Goal: Communication & Community: Answer question/provide support

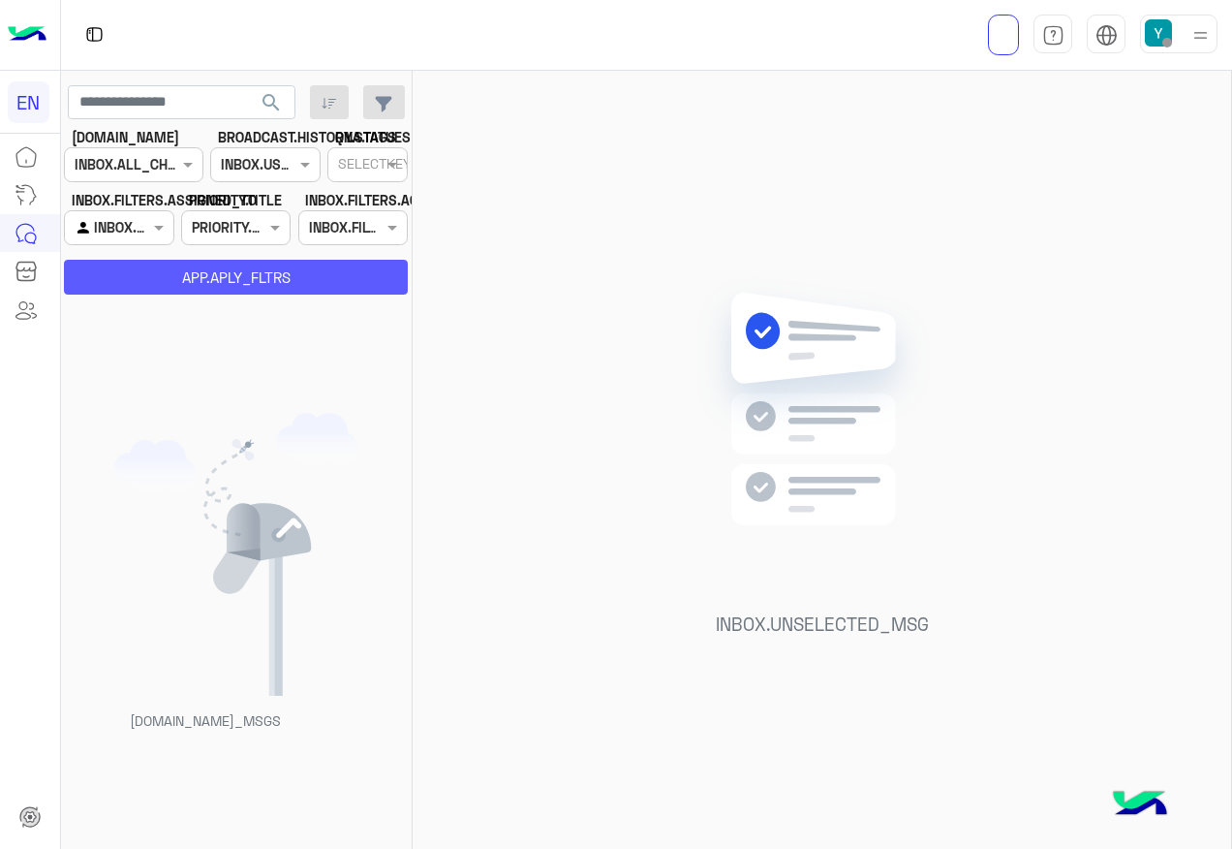
click at [151, 276] on button "APP.APLY_FLTRS" at bounding box center [236, 277] width 344 height 35
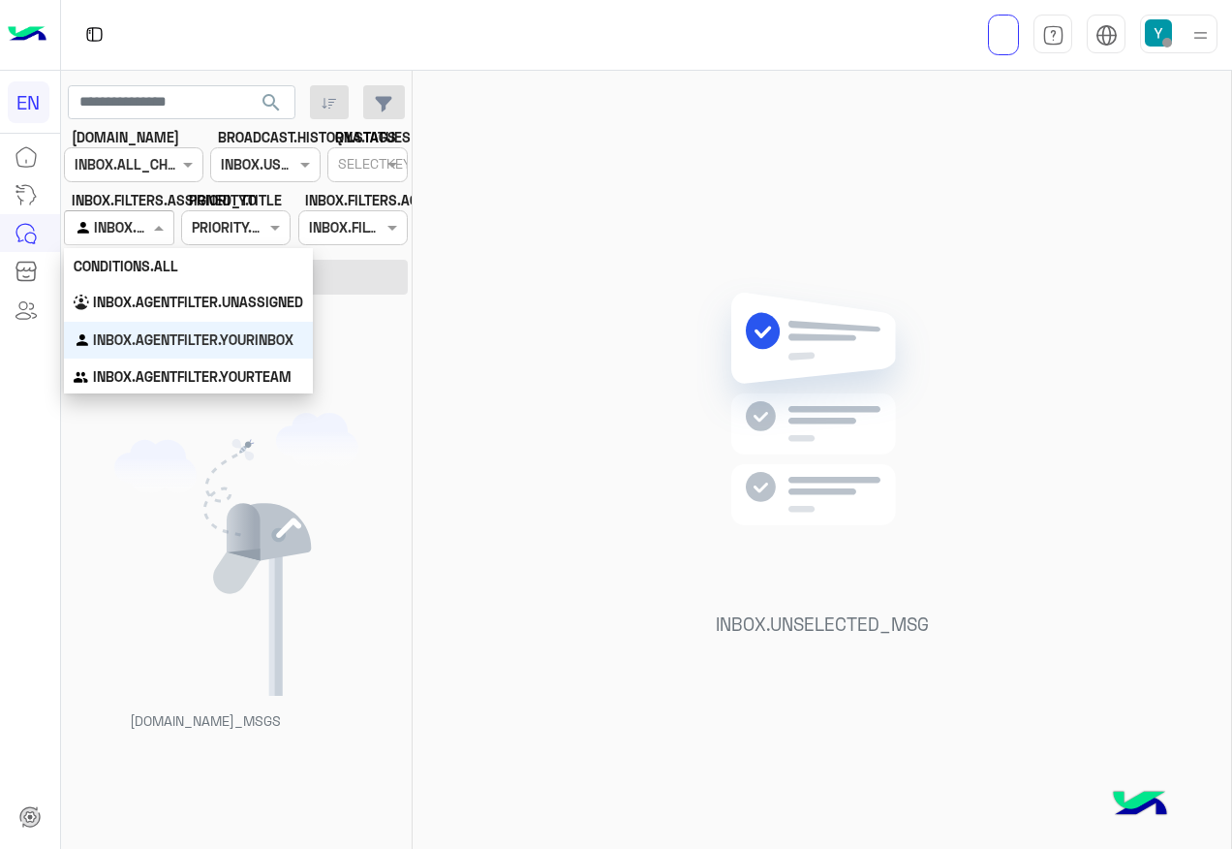
click at [124, 234] on div at bounding box center [119, 227] width 108 height 22
click at [162, 370] on b "INBOX.AGENTFILTER.YOURTEAM" at bounding box center [192, 376] width 199 height 16
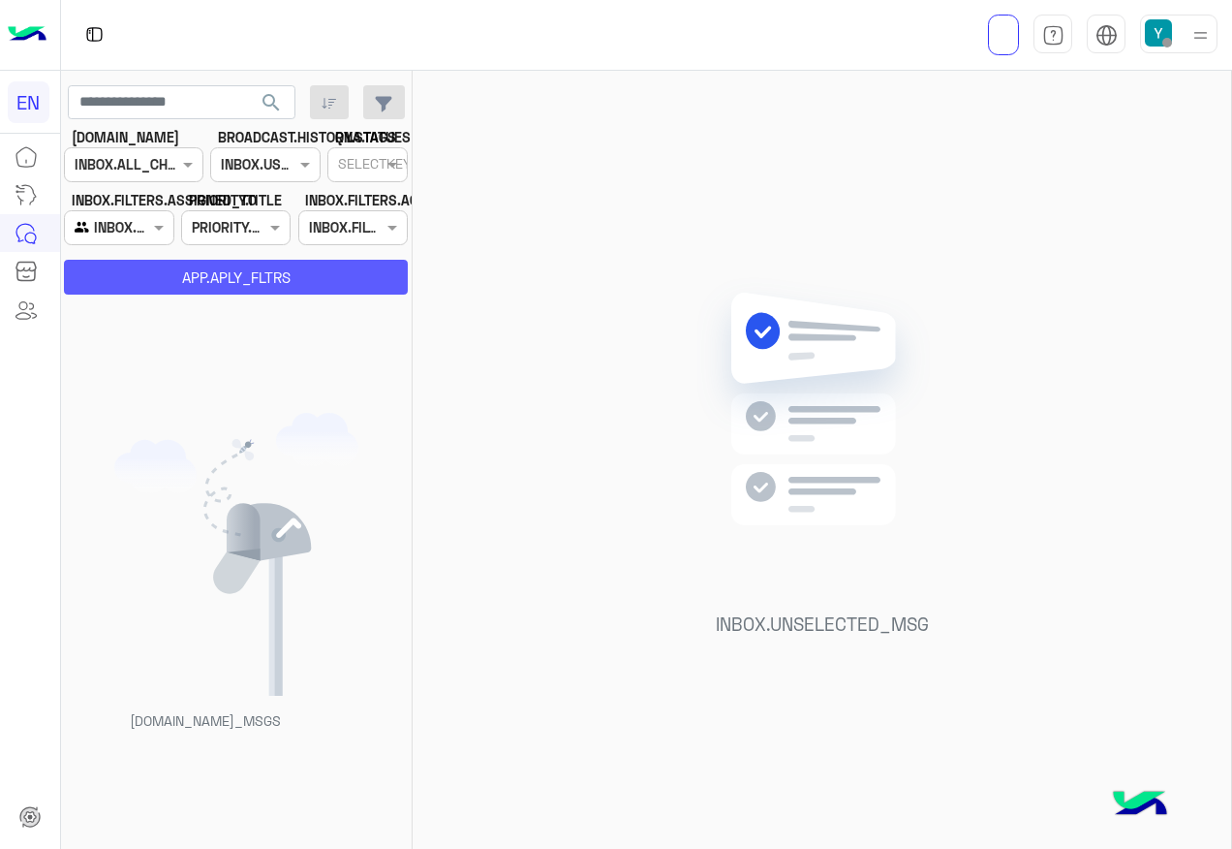
click at [205, 277] on button "APP.APLY_FLTRS" at bounding box center [236, 277] width 344 height 35
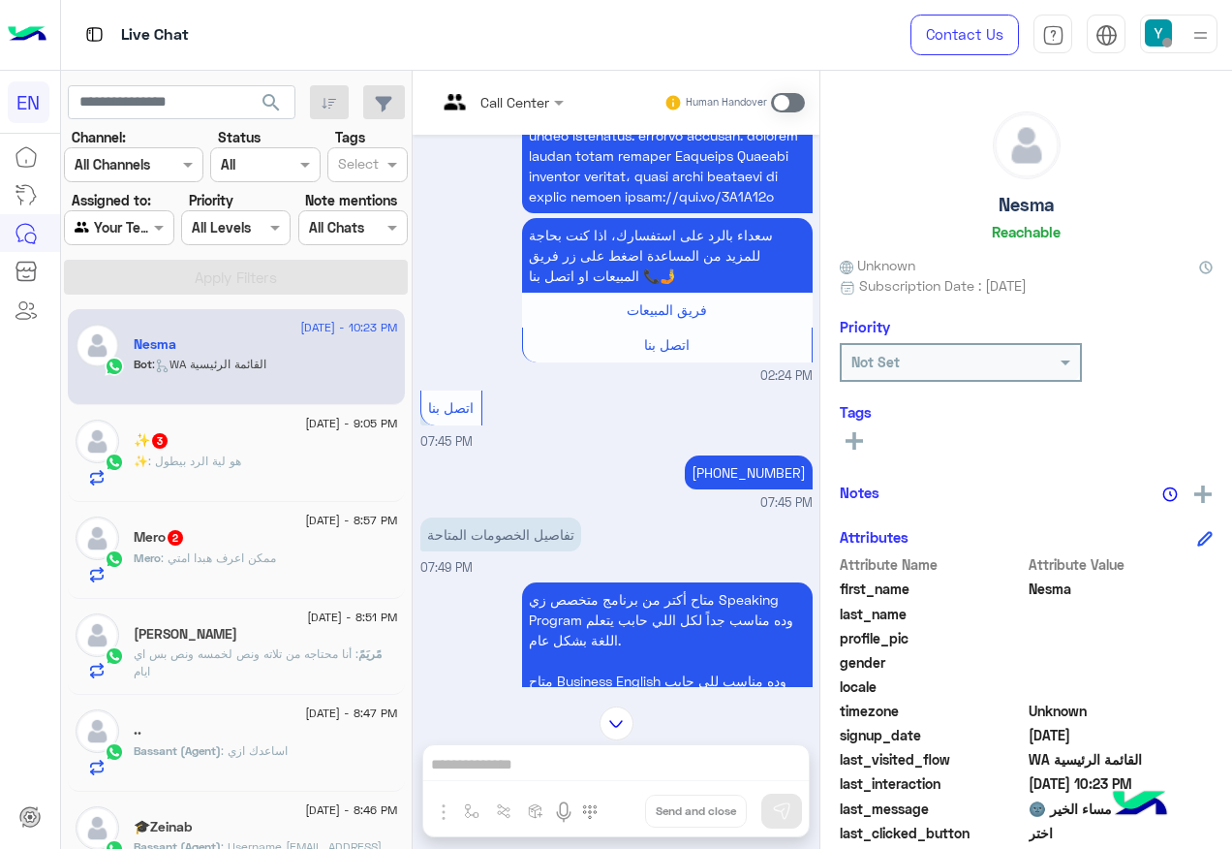
scroll to position [2105, 0]
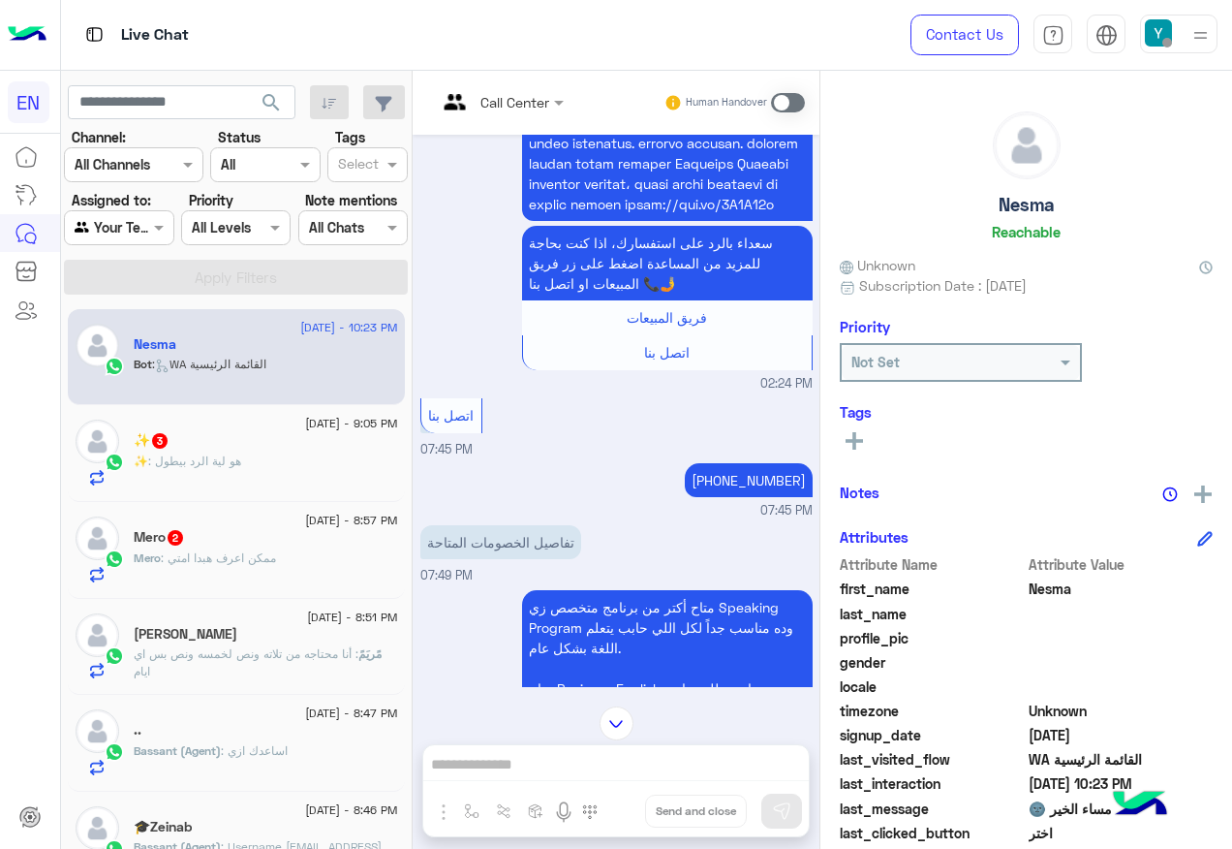
click at [538, 106] on div at bounding box center [500, 101] width 146 height 22
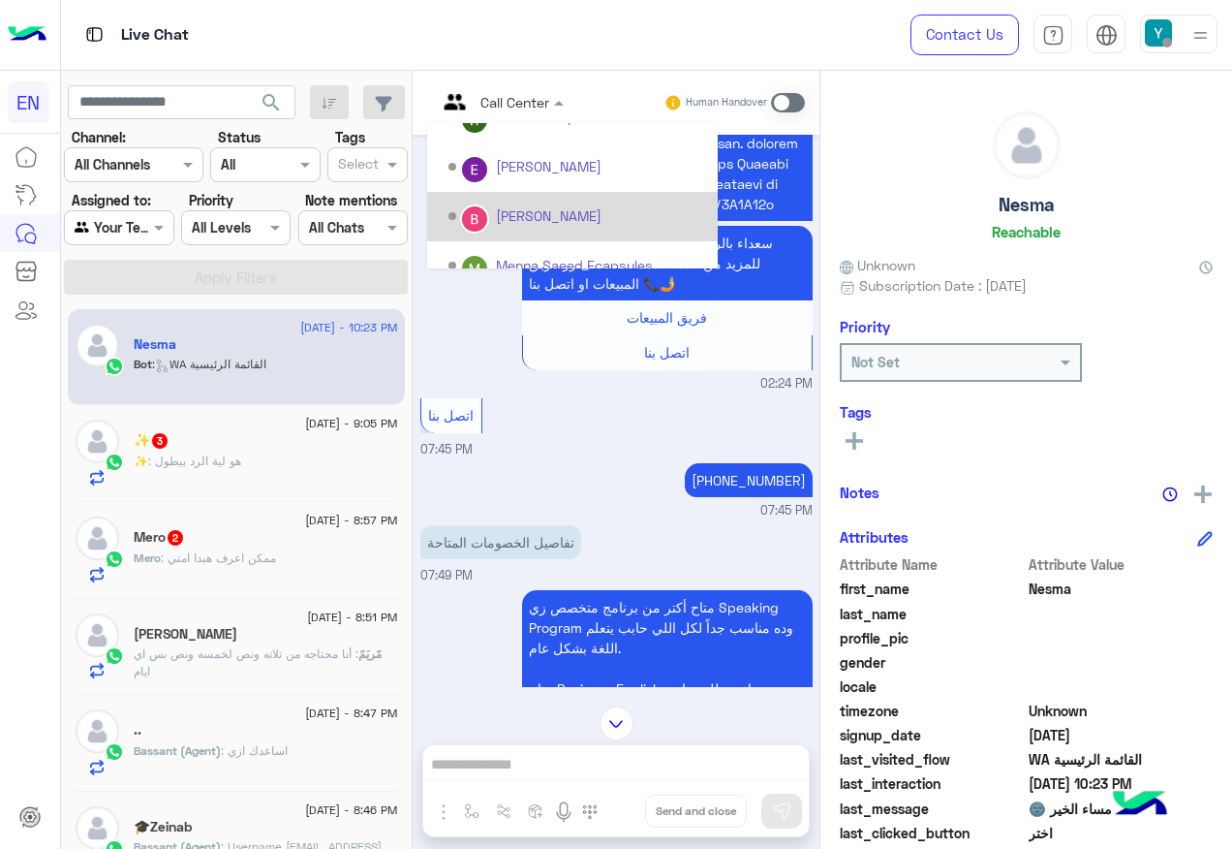
scroll to position [322, 0]
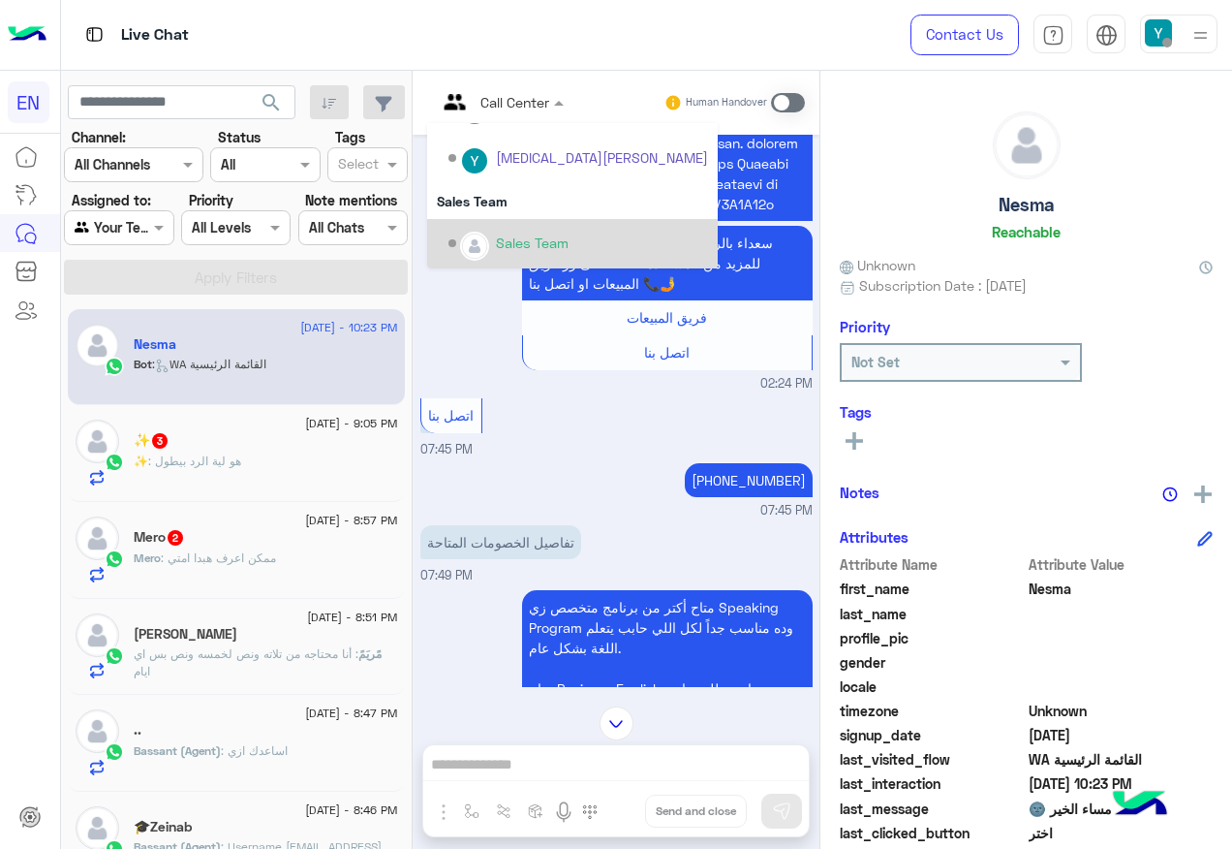
click at [516, 220] on div "Sales Team" at bounding box center [572, 243] width 291 height 49
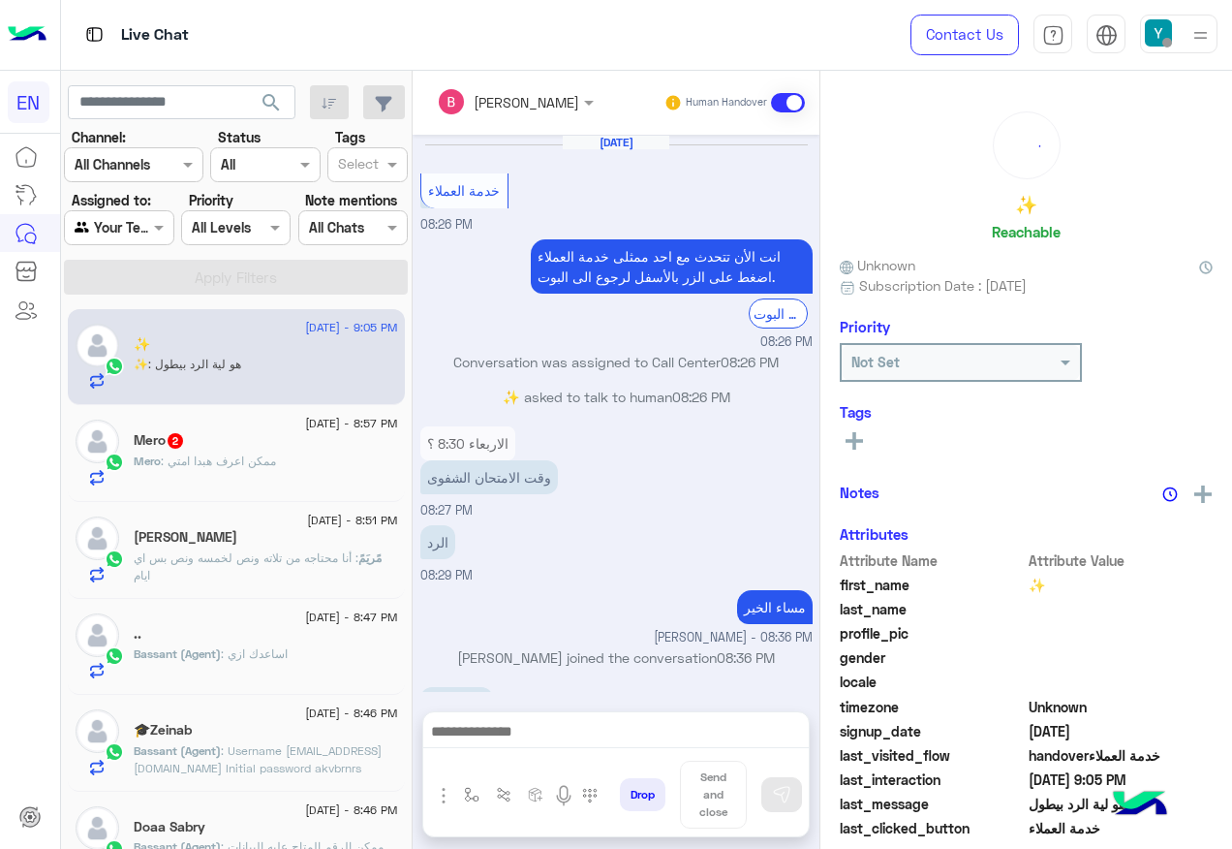
scroll to position [900, 0]
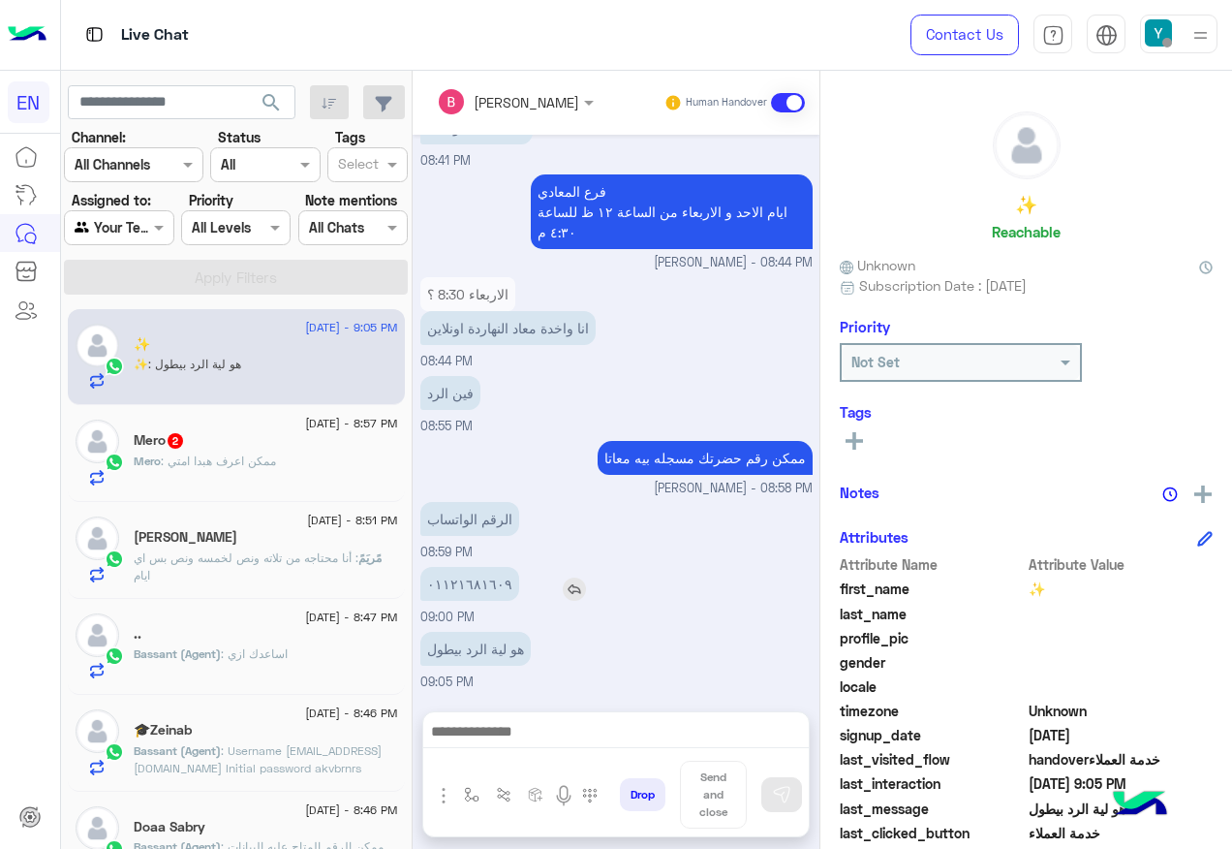
click at [458, 587] on p "٠١١٢١٦٨١٦٠٩" at bounding box center [469, 584] width 99 height 34
copy p "٠١١٢١٦٨١٦٠٩"
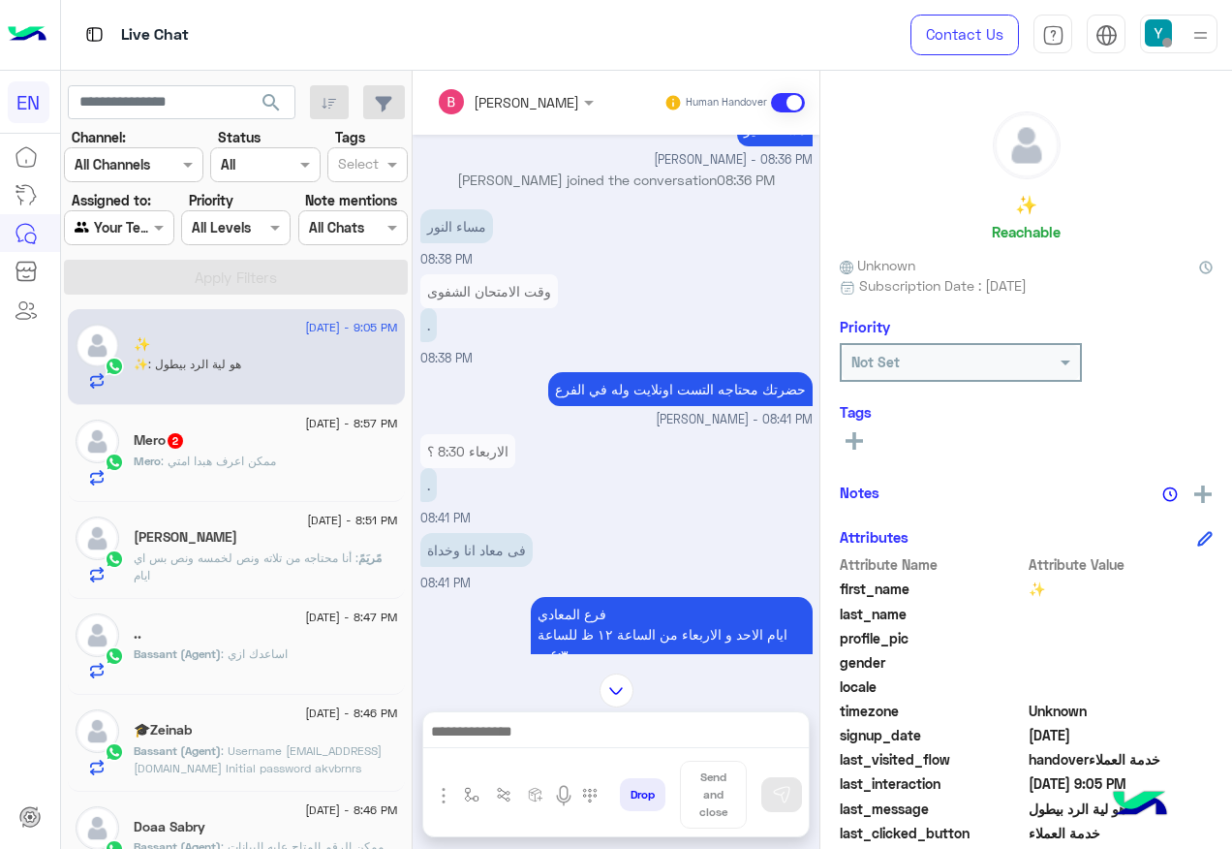
scroll to position [609, 0]
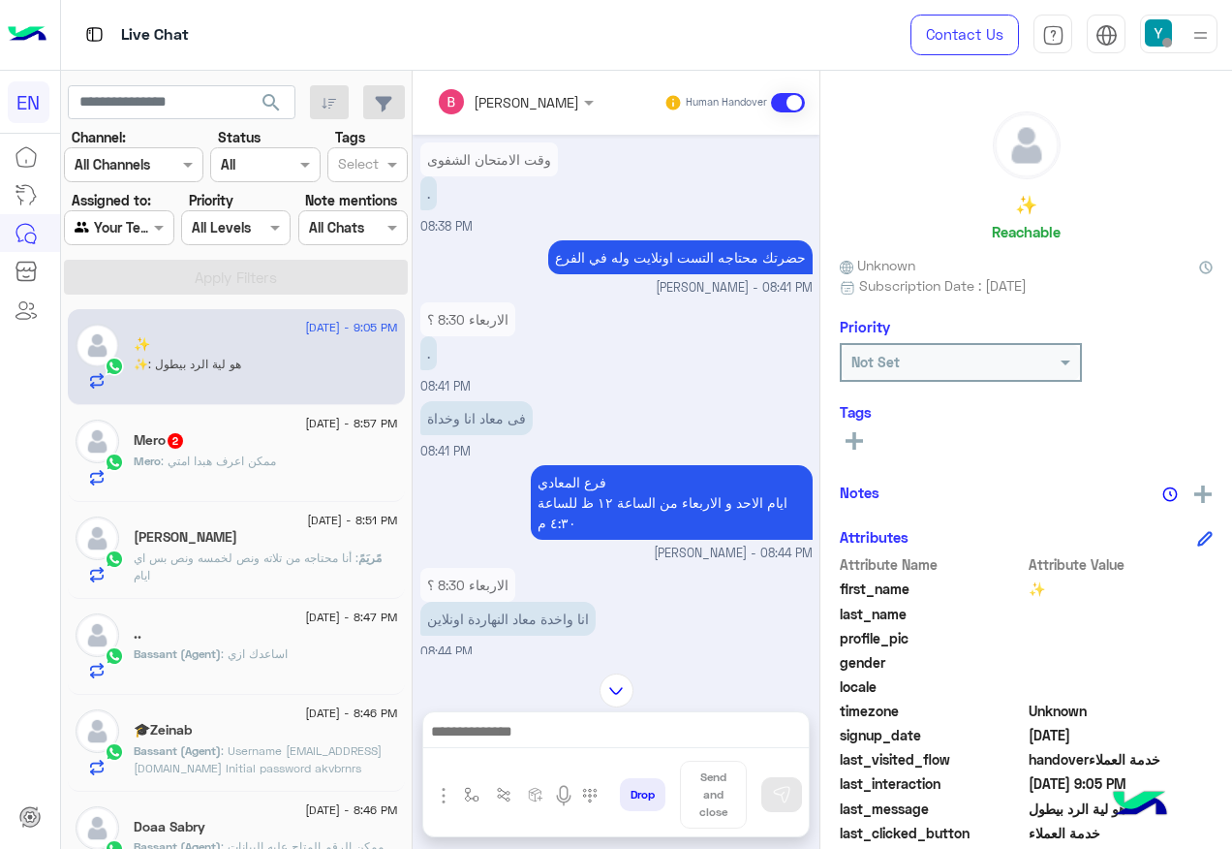
click at [565, 752] on div at bounding box center [616, 736] width 386 height 48
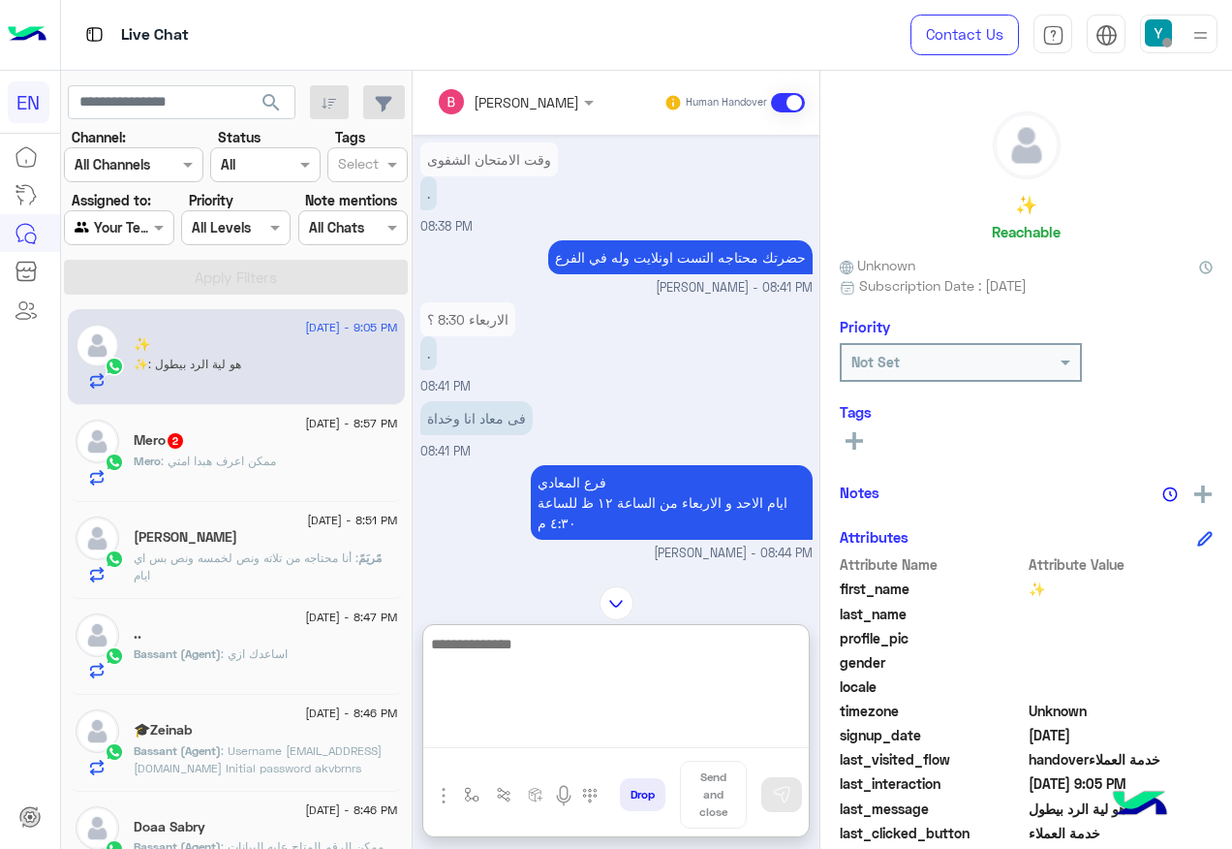
drag, startPoint x: 562, startPoint y: 732, endPoint x: 642, endPoint y: 700, distance: 86.9
click at [564, 728] on textarea at bounding box center [616, 690] width 386 height 116
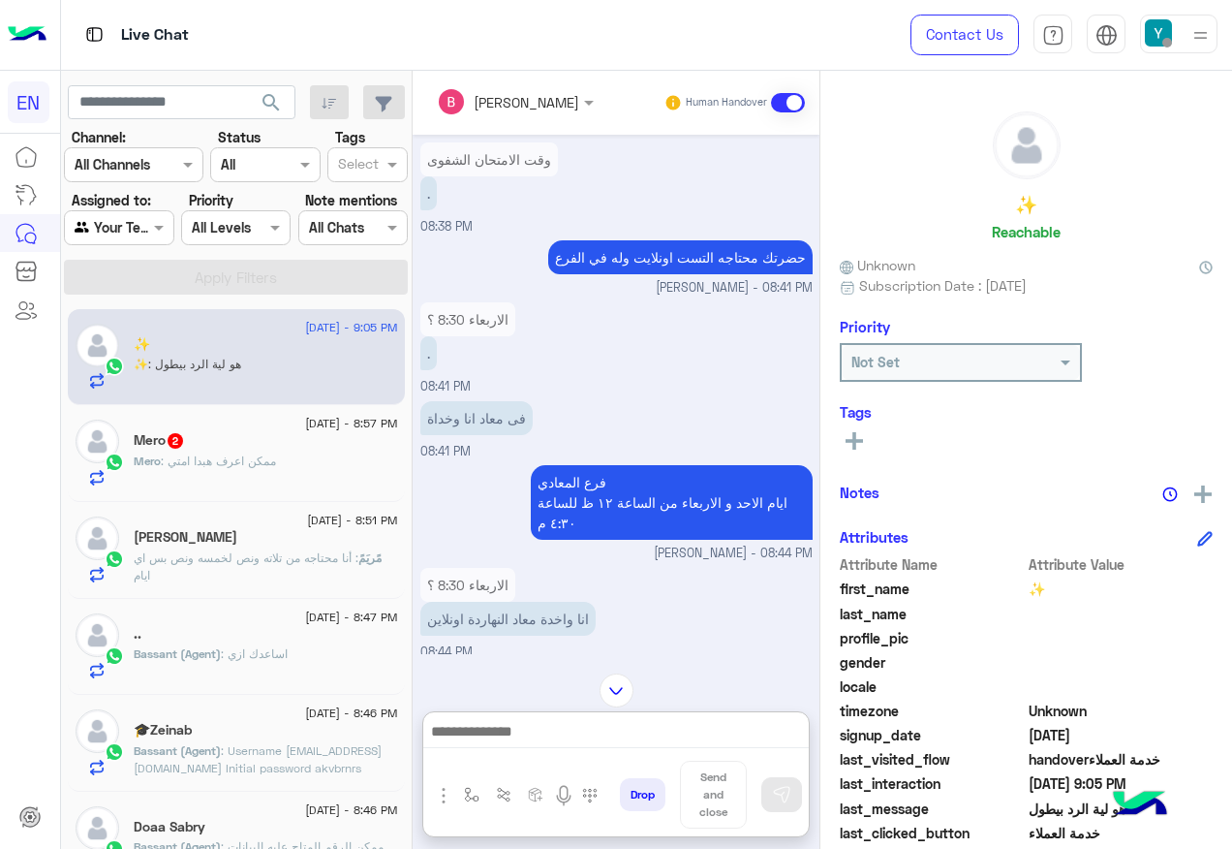
click at [616, 603] on div "Bassant Ayman Human Handover [DATE] خدمة العملاء 08:26 PM انت الأن تتحدث مع [DA…" at bounding box center [616, 464] width 407 height 786
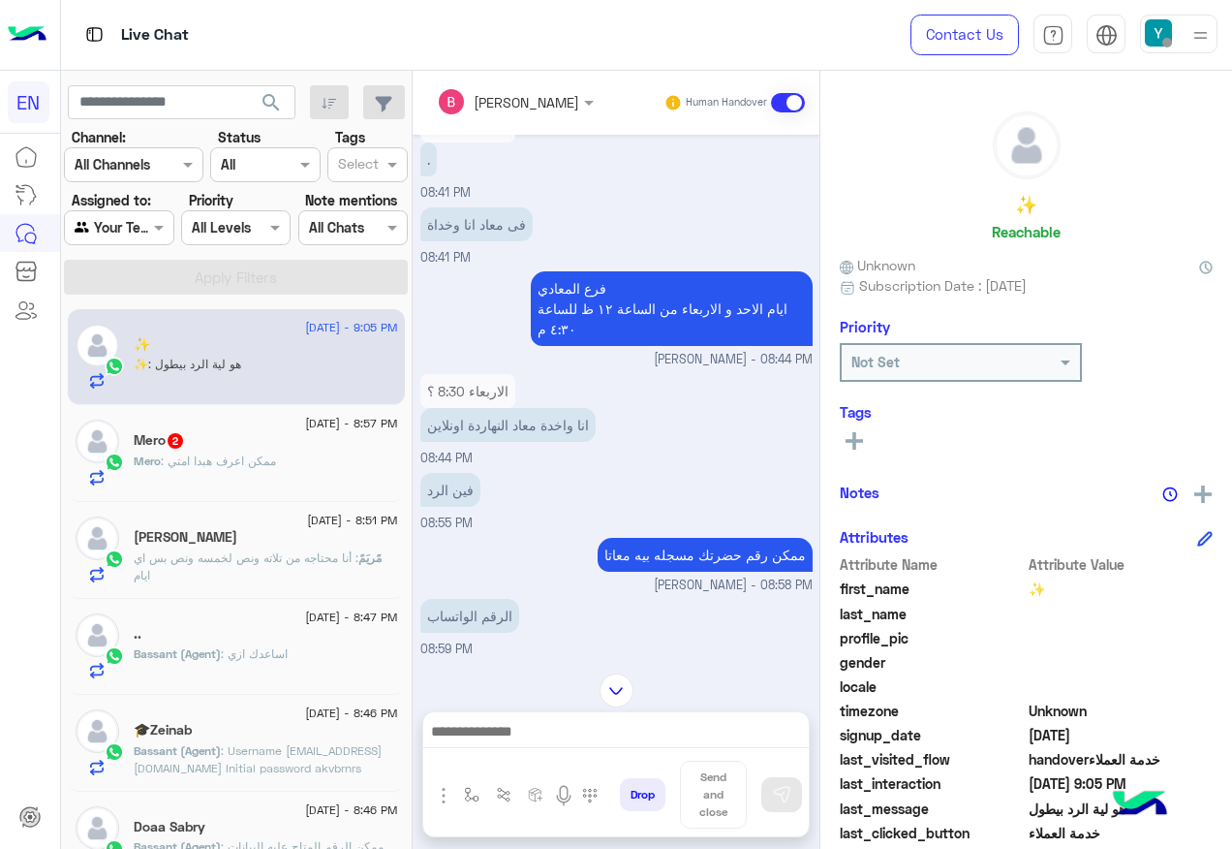
scroll to position [899, 0]
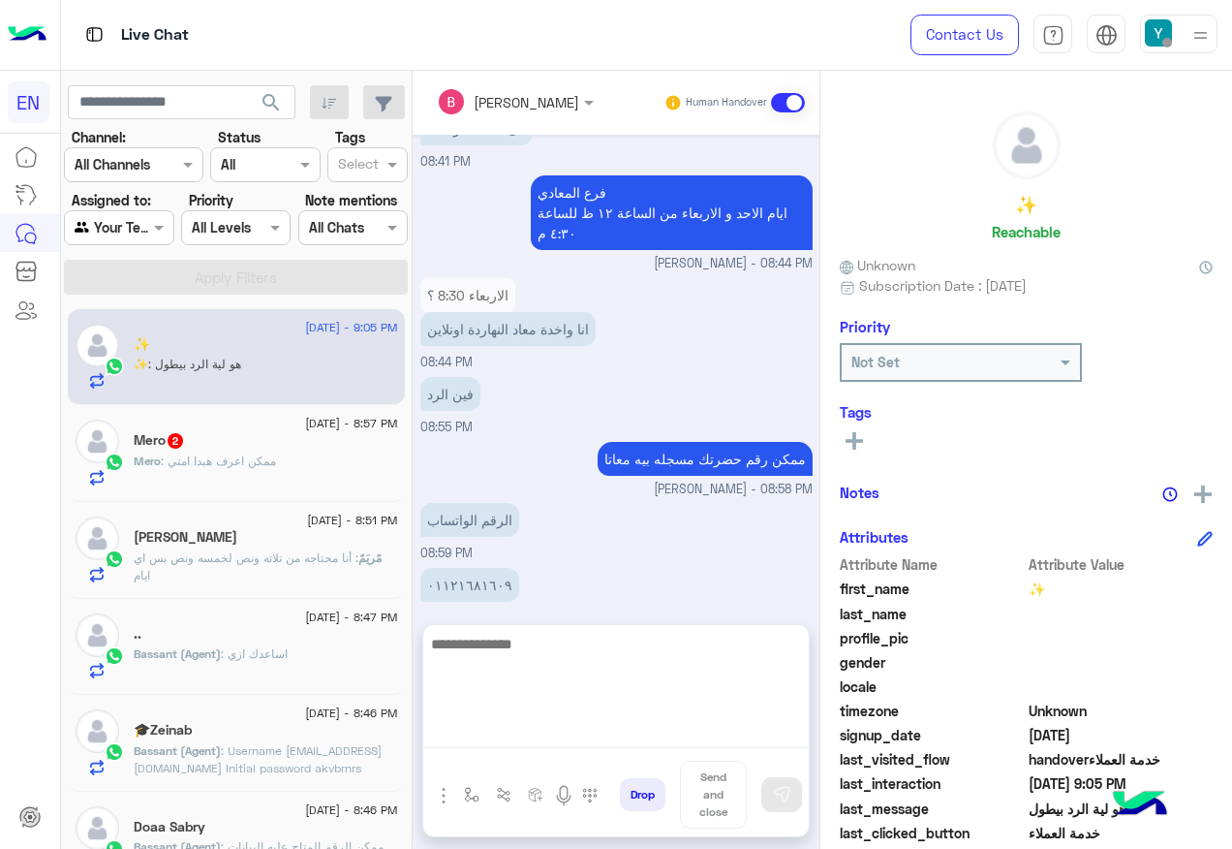
click at [540, 727] on textarea at bounding box center [616, 690] width 386 height 116
type textarea "**********"
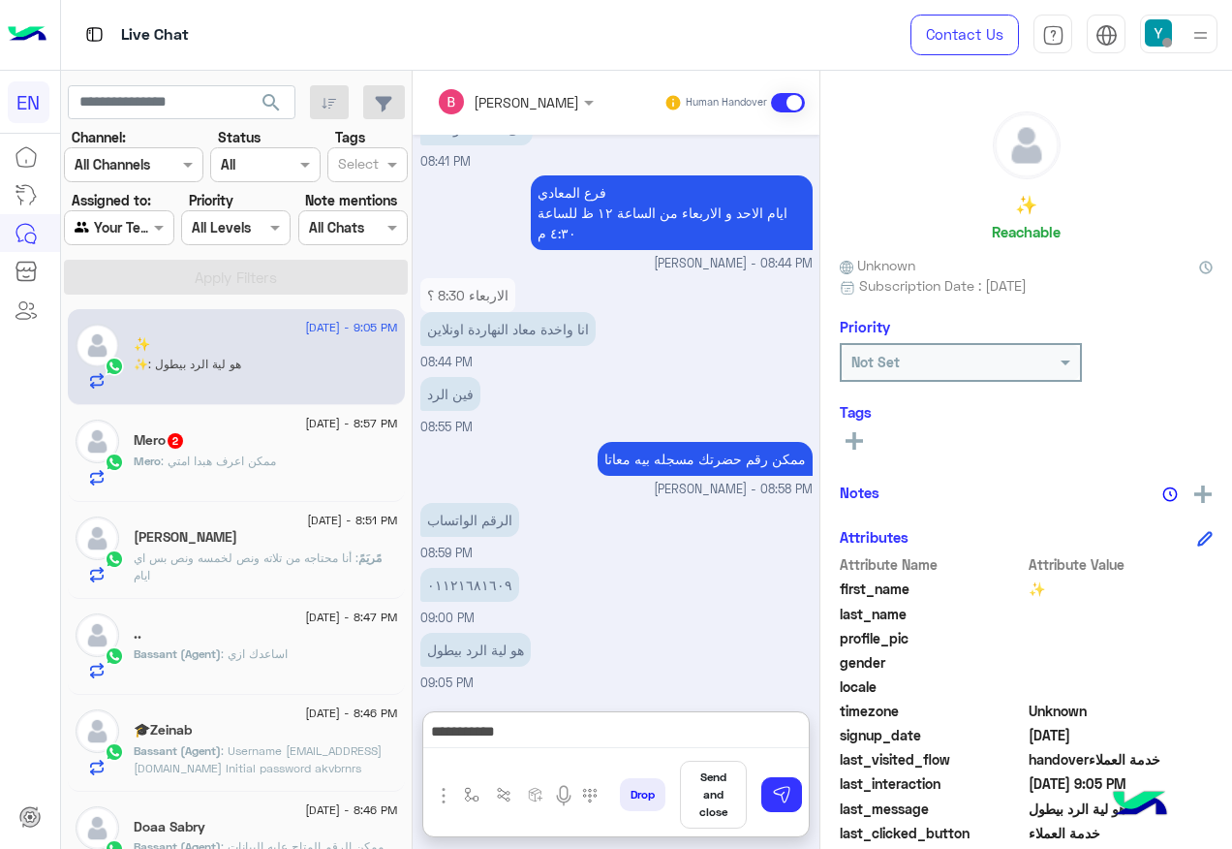
click at [482, 630] on div "Bassant Ayman Human Handover [DATE] خدمة العملاء 08:26 PM انت الأن تتحدث مع [DA…" at bounding box center [616, 464] width 407 height 786
click at [503, 717] on div "**********" at bounding box center [616, 736] width 386 height 48
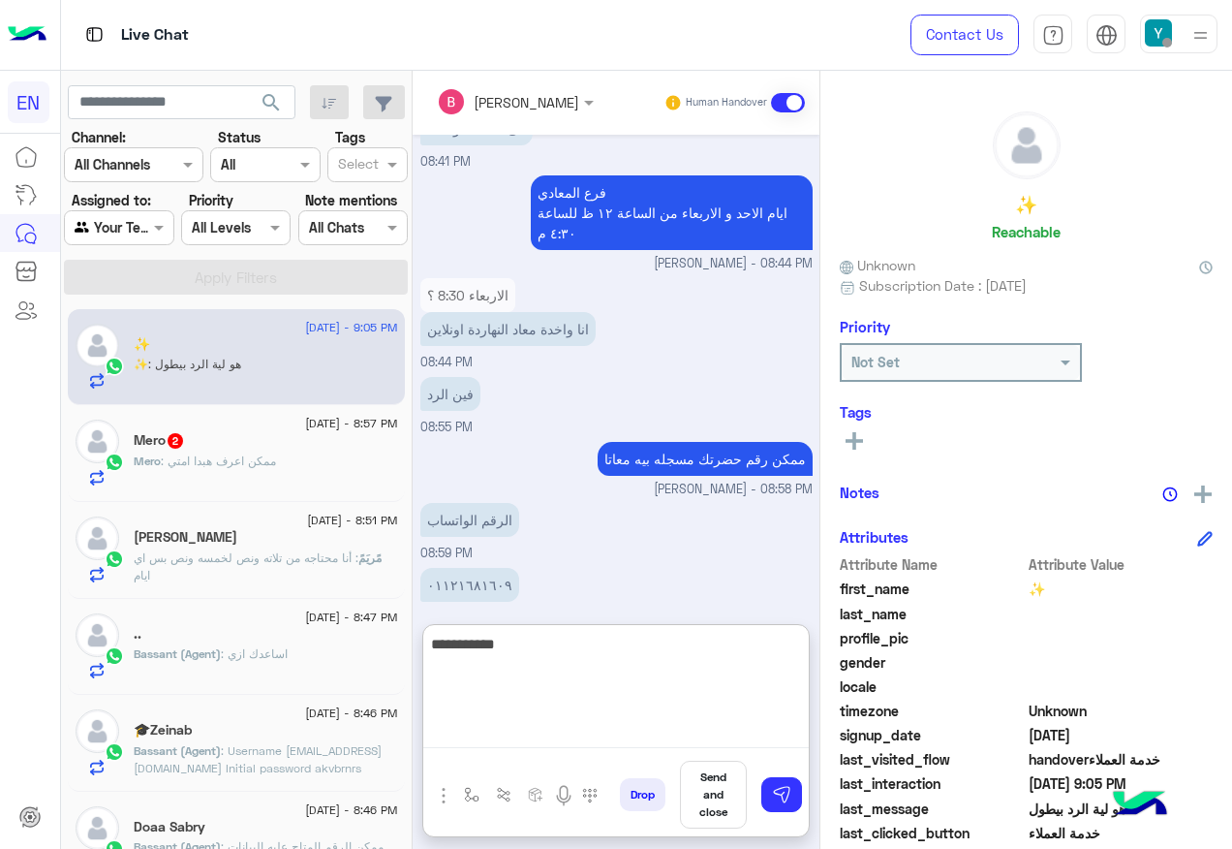
click at [507, 724] on textarea "**********" at bounding box center [616, 690] width 386 height 116
click at [507, 644] on textarea "**********" at bounding box center [616, 690] width 386 height 116
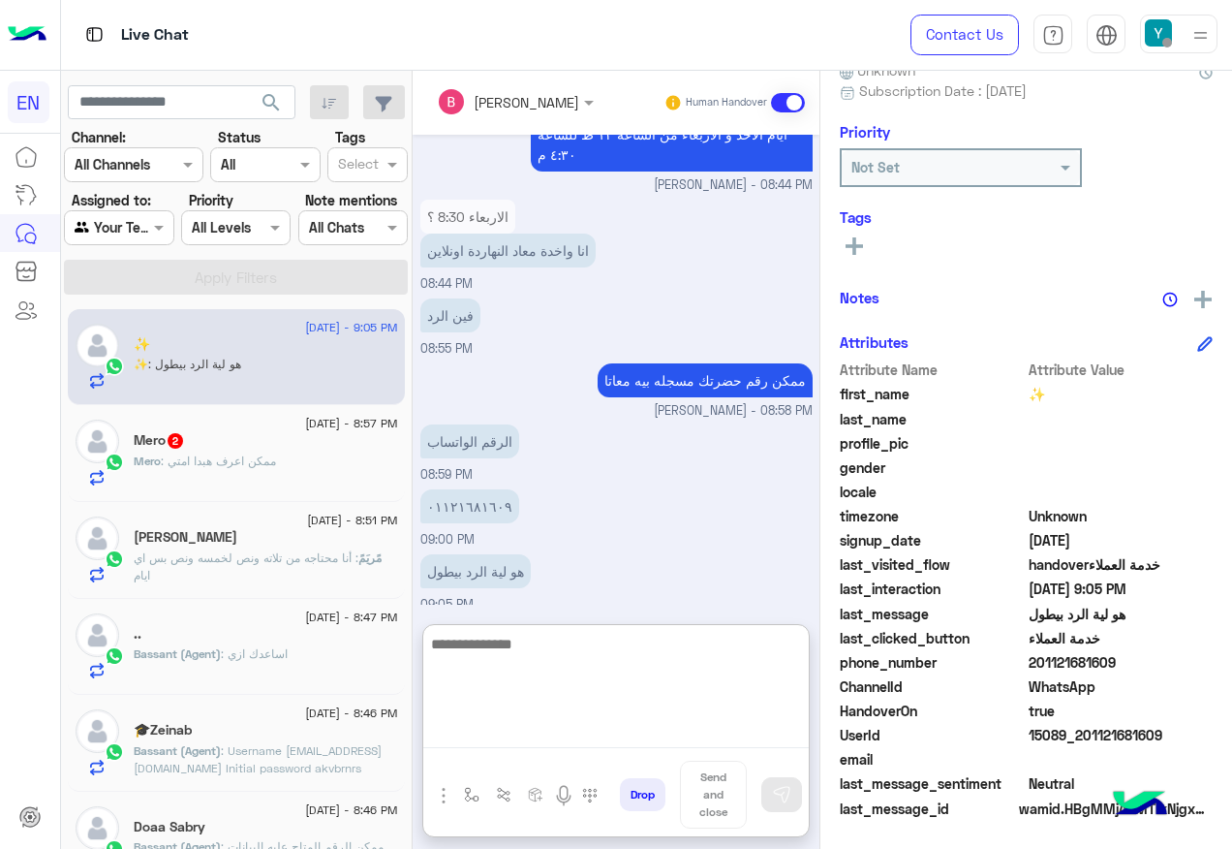
scroll to position [986, 0]
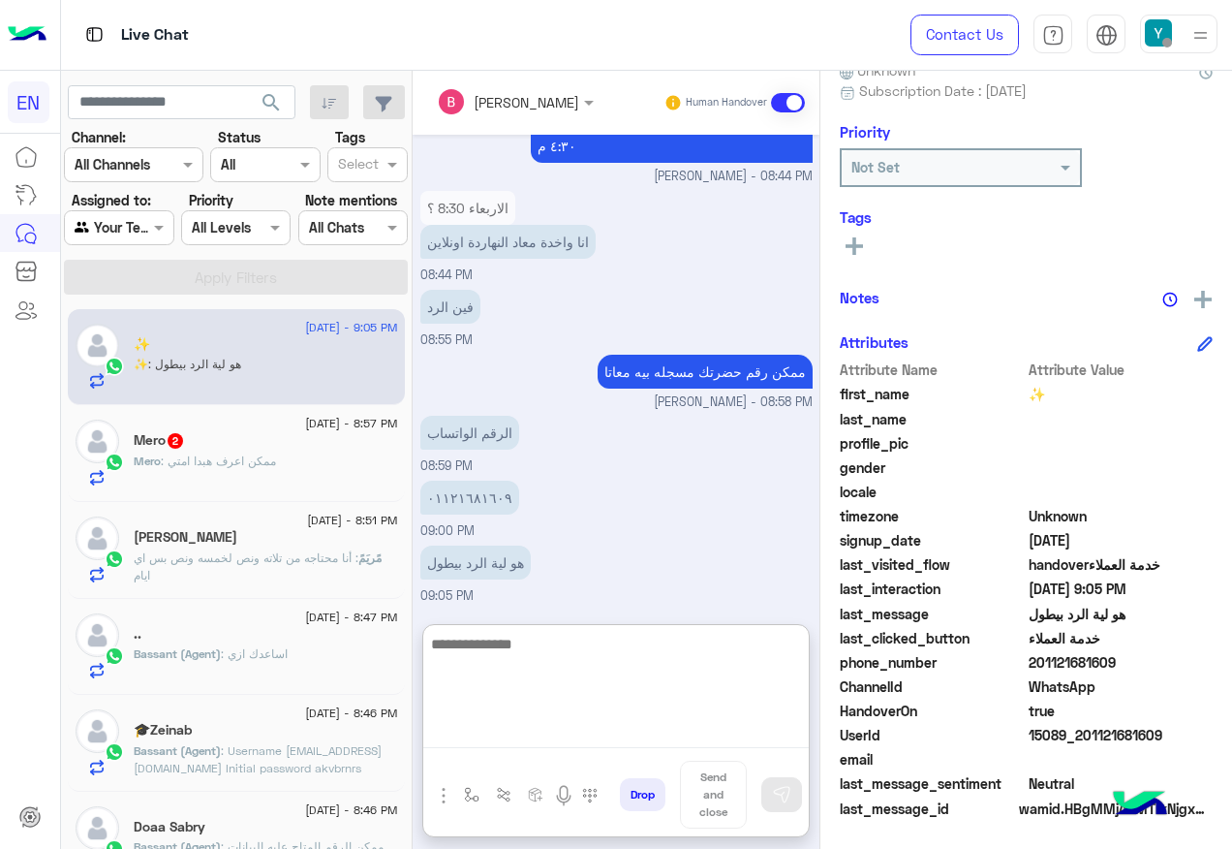
click at [477, 656] on textarea at bounding box center [616, 690] width 386 height 116
paste textarea "**********"
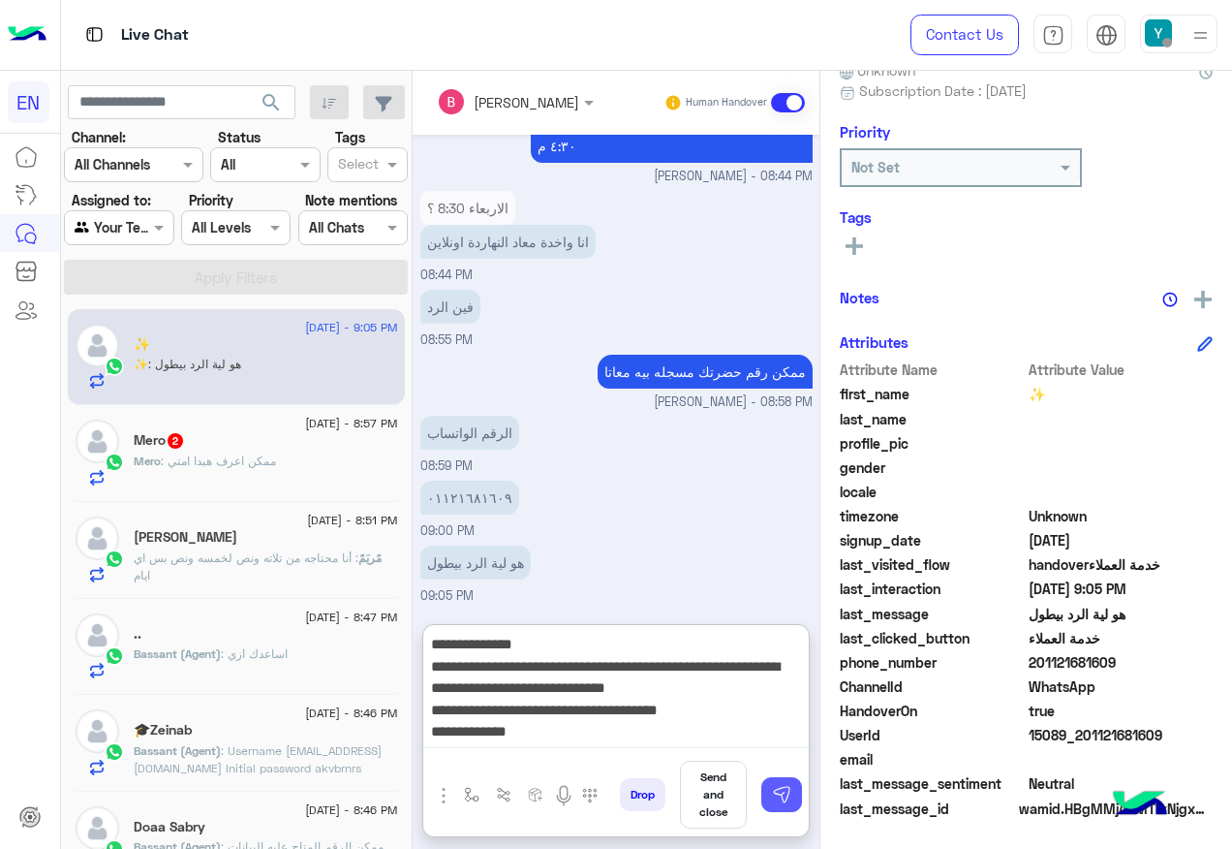
type textarea "**********"
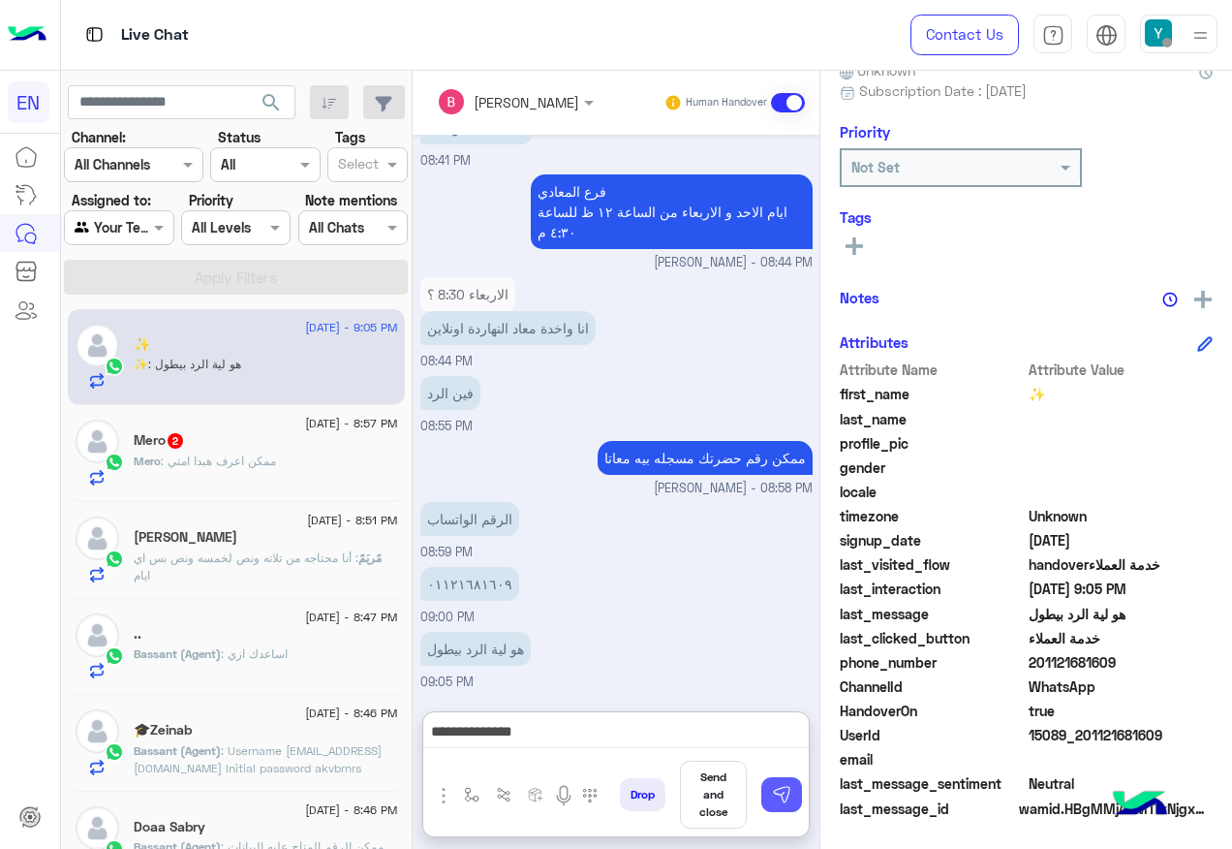
click at [784, 798] on img at bounding box center [781, 794] width 19 height 19
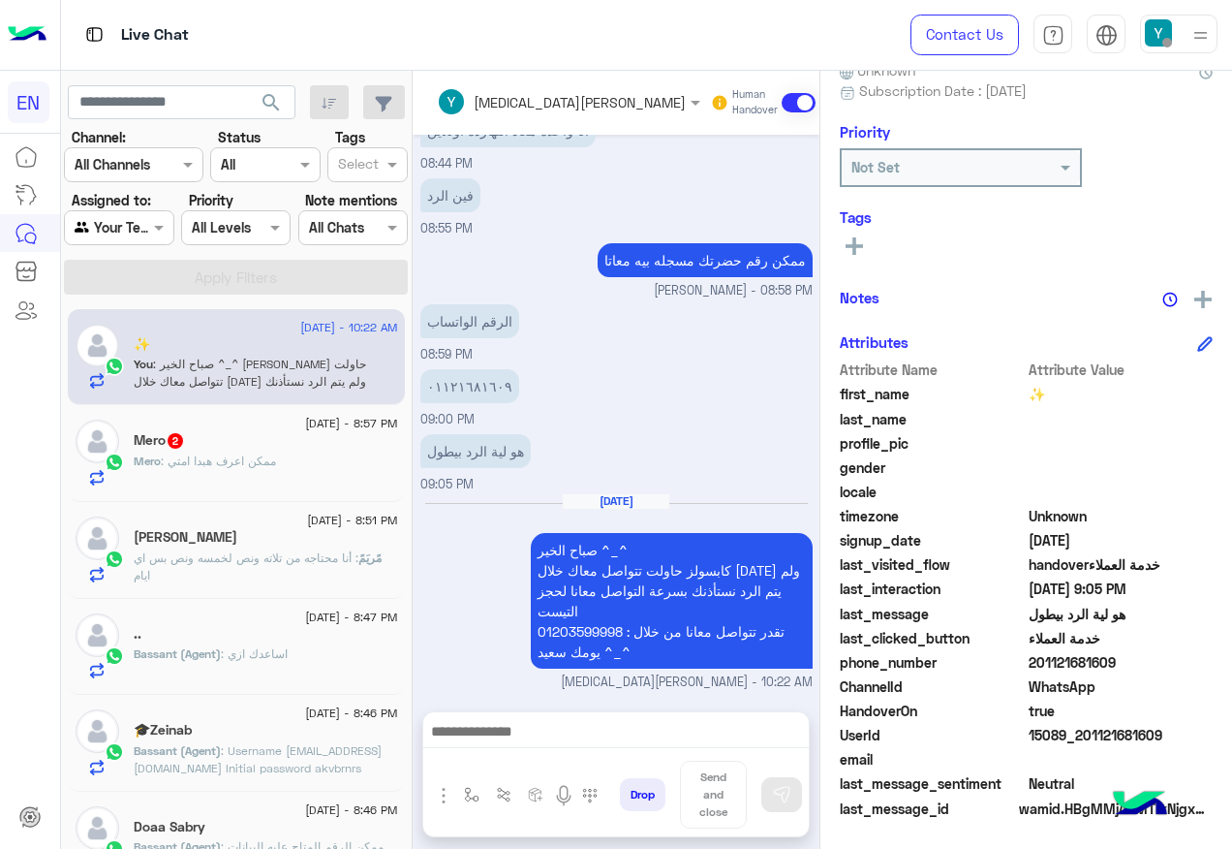
scroll to position [1133, 0]
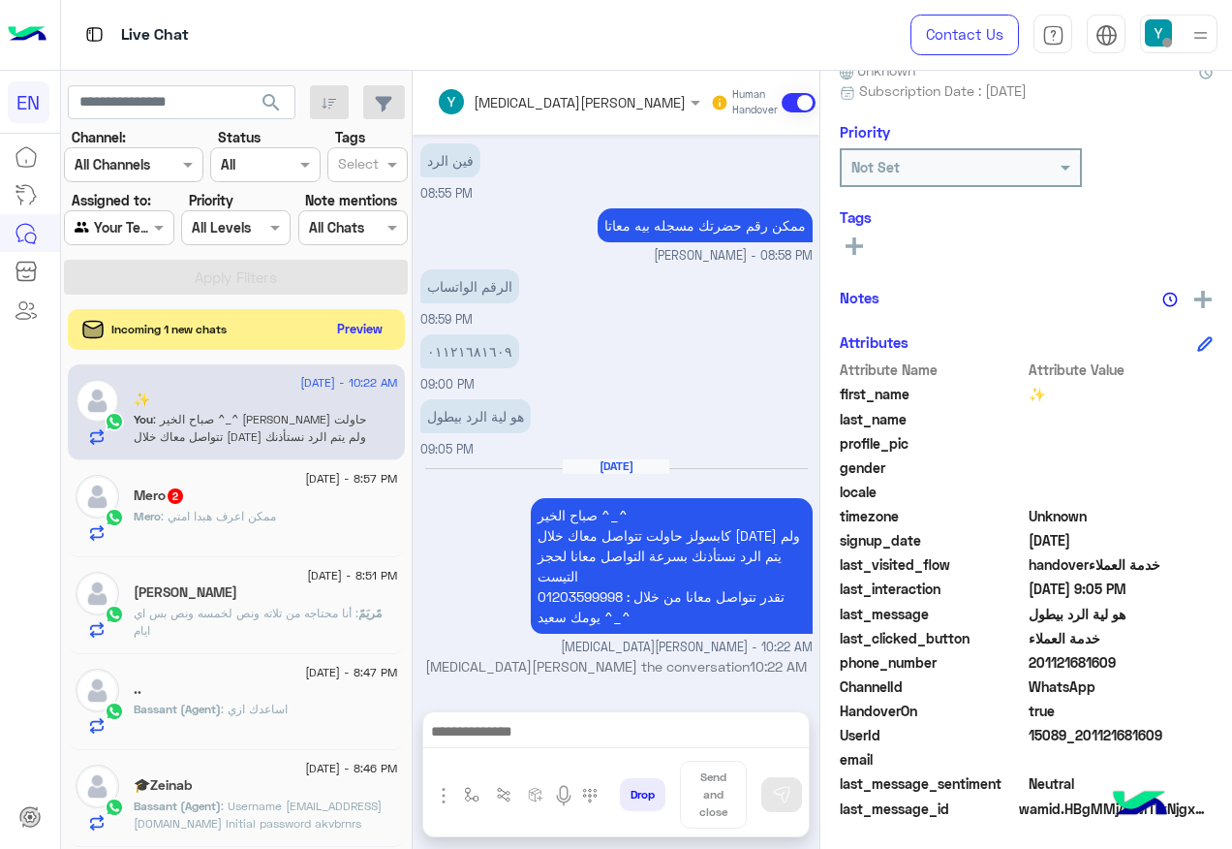
click at [382, 328] on button "Preview" at bounding box center [360, 329] width 60 height 26
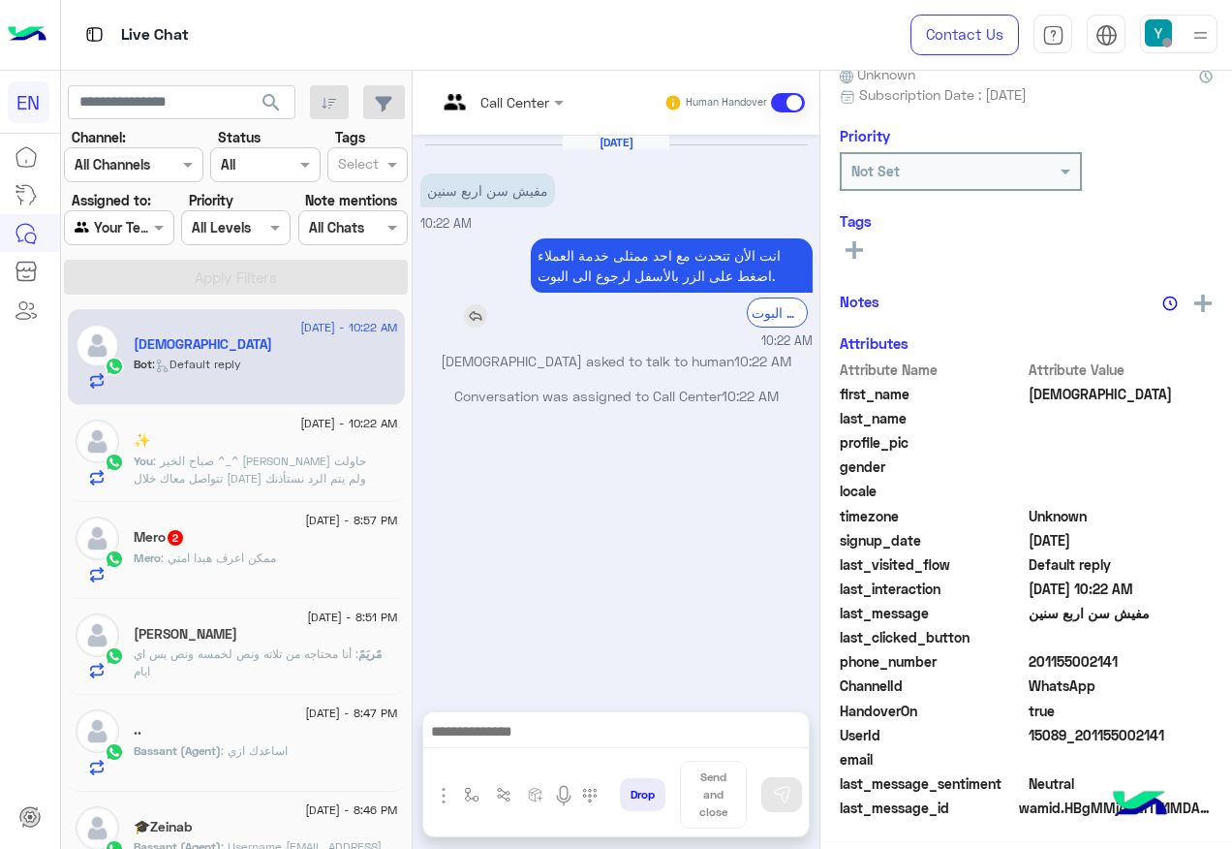
scroll to position [195, 0]
click at [520, 104] on div at bounding box center [500, 101] width 146 height 22
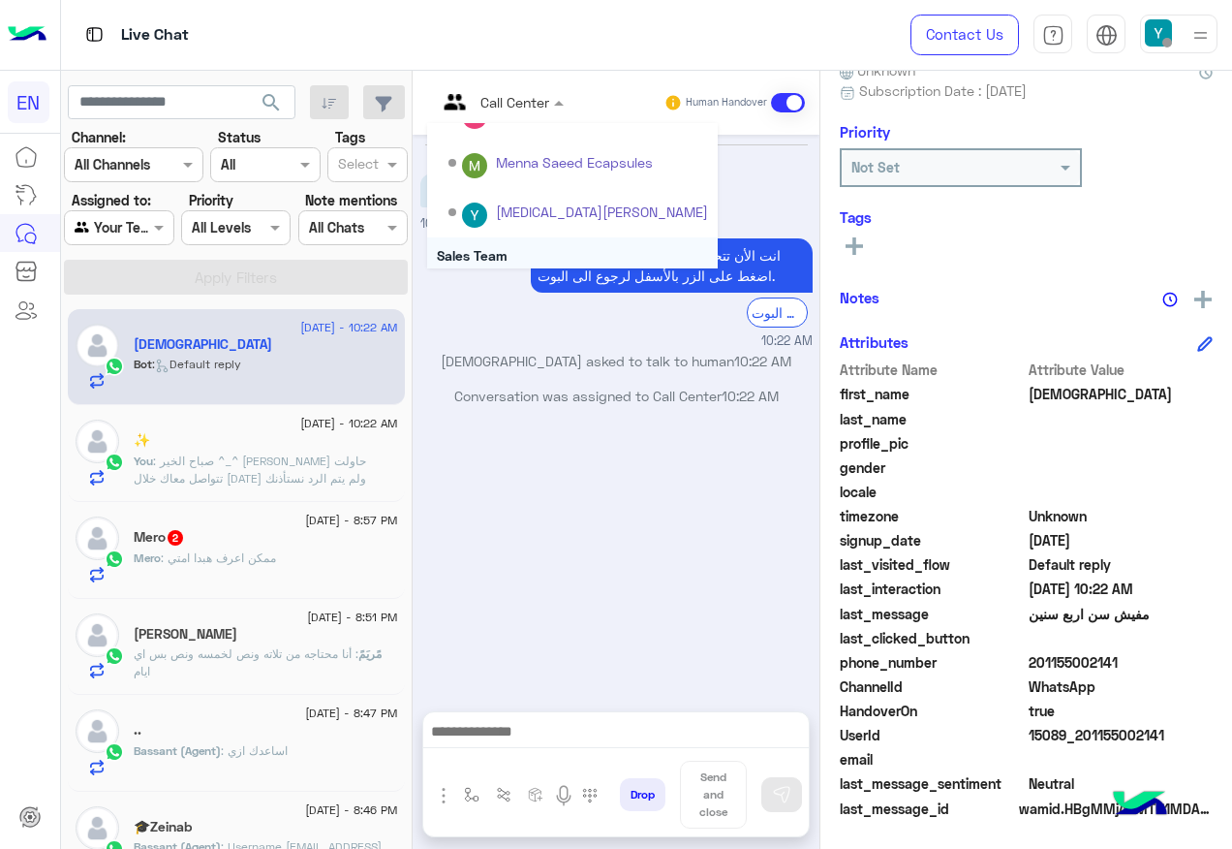
scroll to position [322, 0]
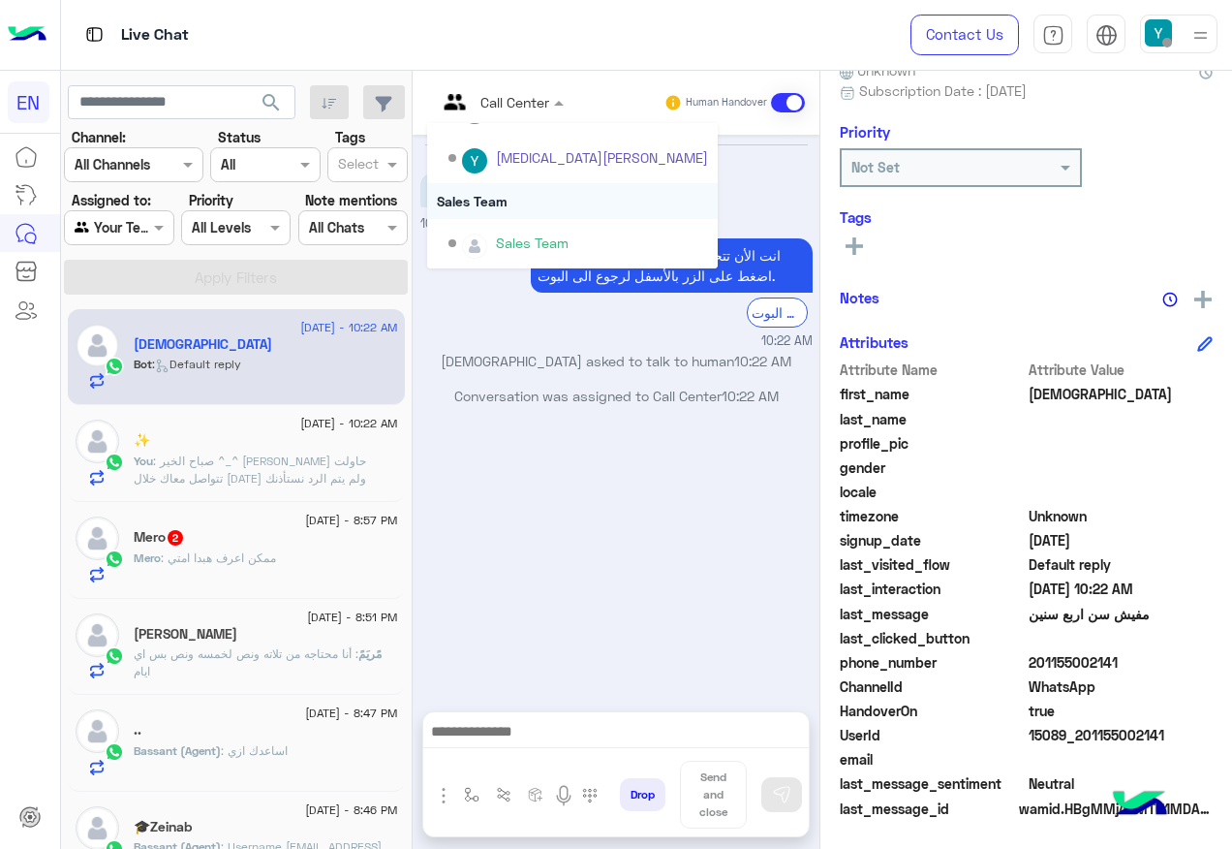
click at [535, 212] on div "Sales Team" at bounding box center [572, 201] width 291 height 36
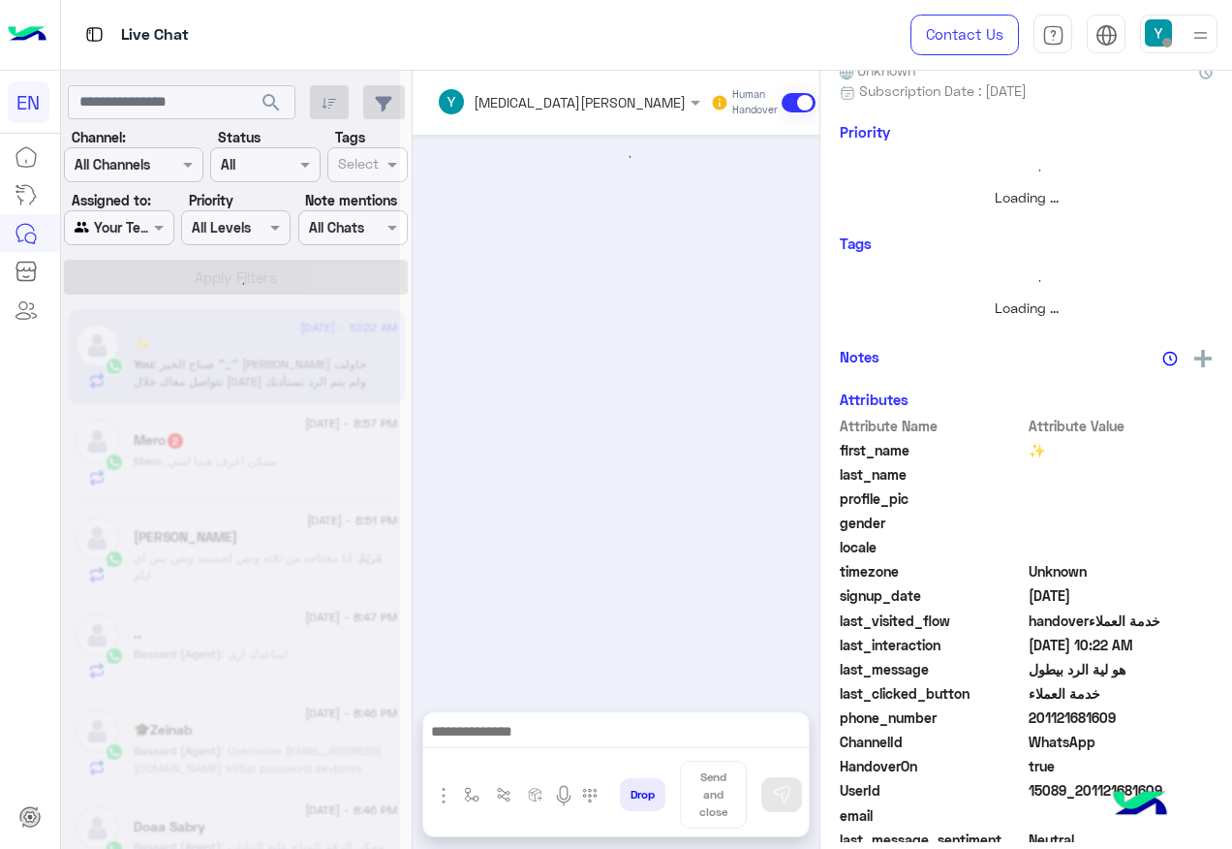
scroll to position [950, 0]
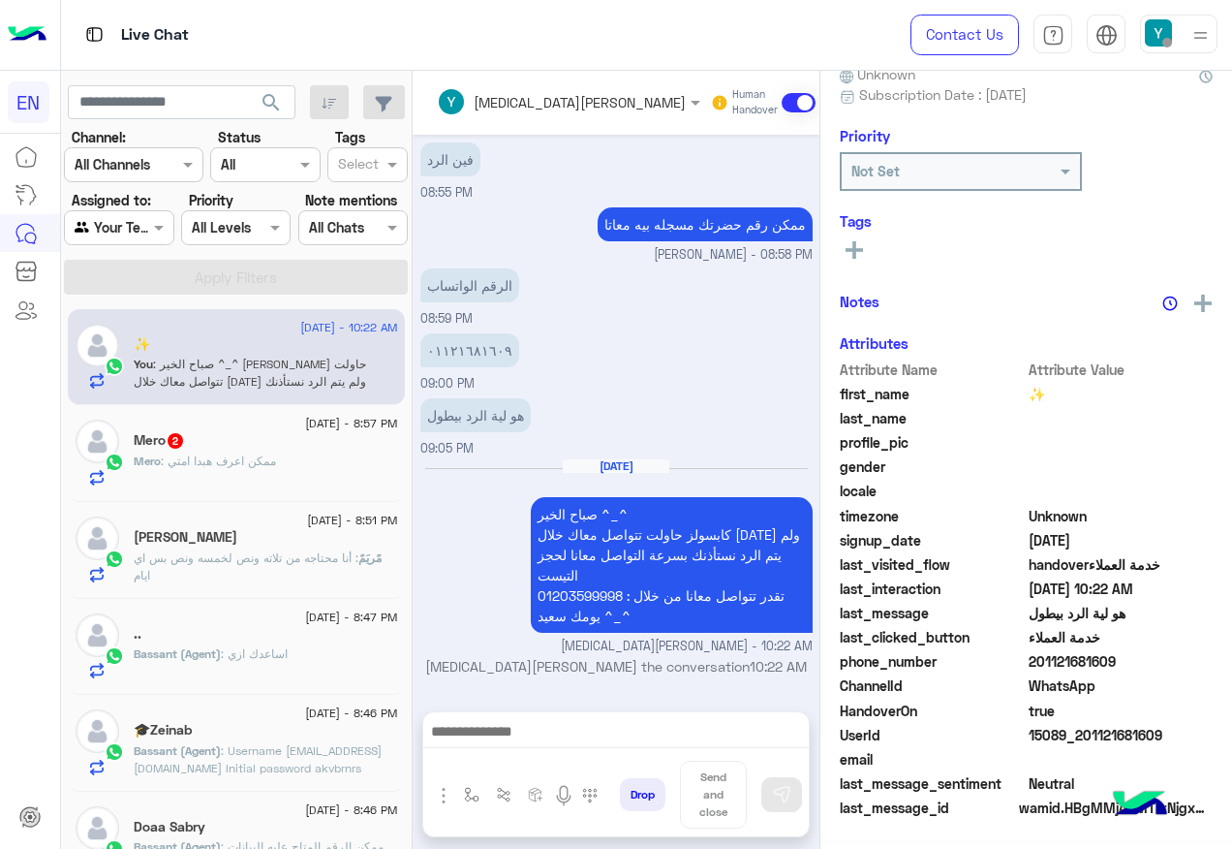
click at [255, 450] on div "Mero 2" at bounding box center [266, 442] width 265 height 20
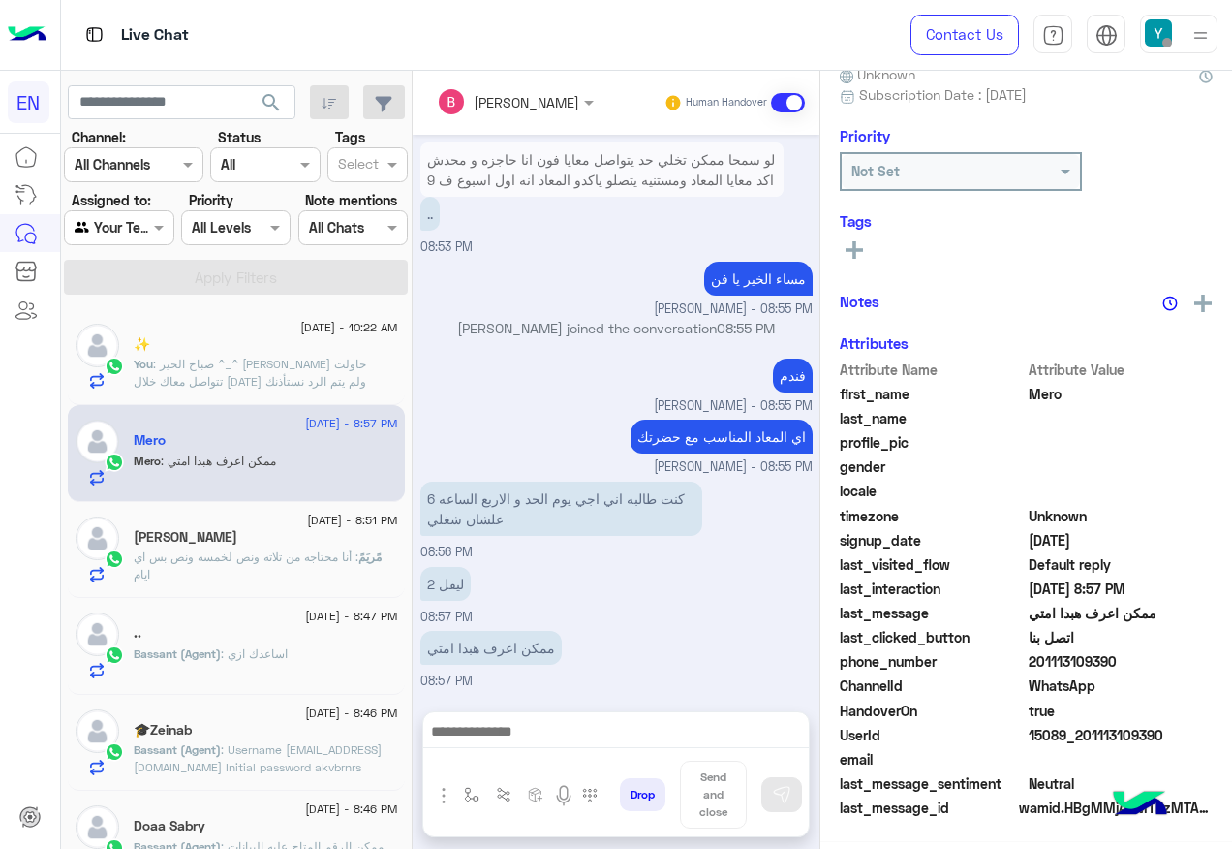
scroll to position [195, 0]
drag, startPoint x: 1033, startPoint y: 658, endPoint x: 1162, endPoint y: 658, distance: 128.9
click at [1162, 658] on span "201113109390" at bounding box center [1121, 662] width 185 height 20
drag, startPoint x: 1162, startPoint y: 658, endPoint x: 1142, endPoint y: 659, distance: 19.4
copy span "01113109390"
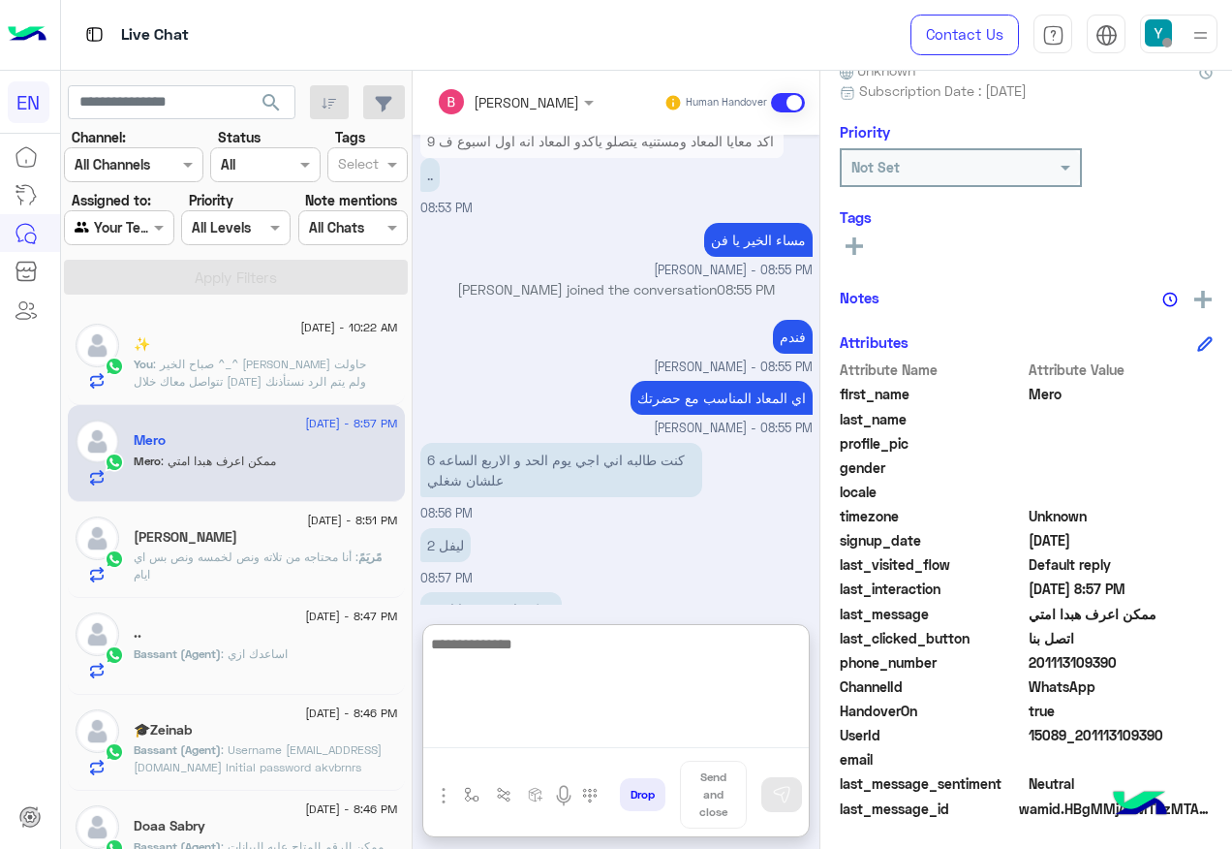
click at [574, 719] on textarea at bounding box center [616, 690] width 386 height 116
type textarea "*"
type textarea "**********"
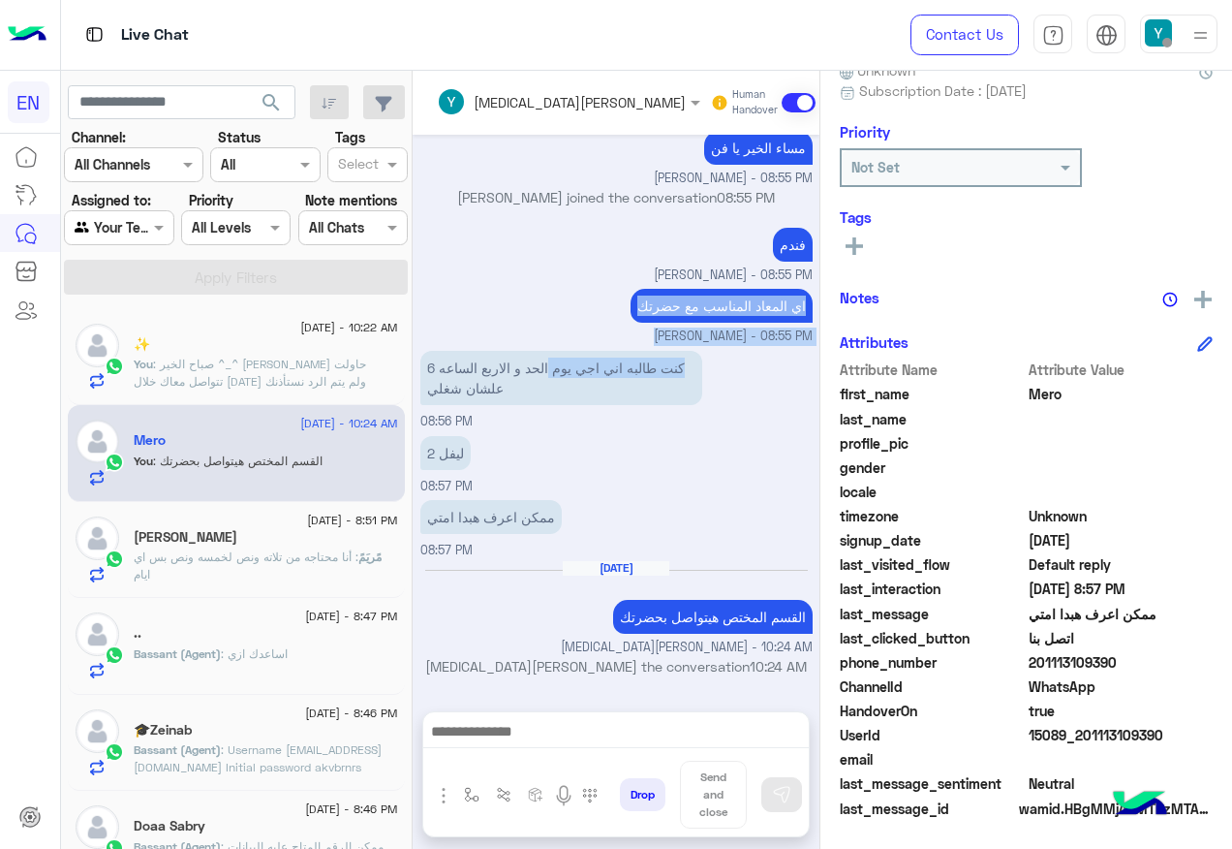
scroll to position [1756, 0]
drag, startPoint x: 547, startPoint y: 277, endPoint x: 511, endPoint y: 284, distance: 37.4
click at [511, 284] on div "[DATE] لو سمحت انا عاوزه رقم للتواصل فون 06:06 PM للتواصل هاتفيا او واتساب 0120…" at bounding box center [616, 413] width 407 height 557
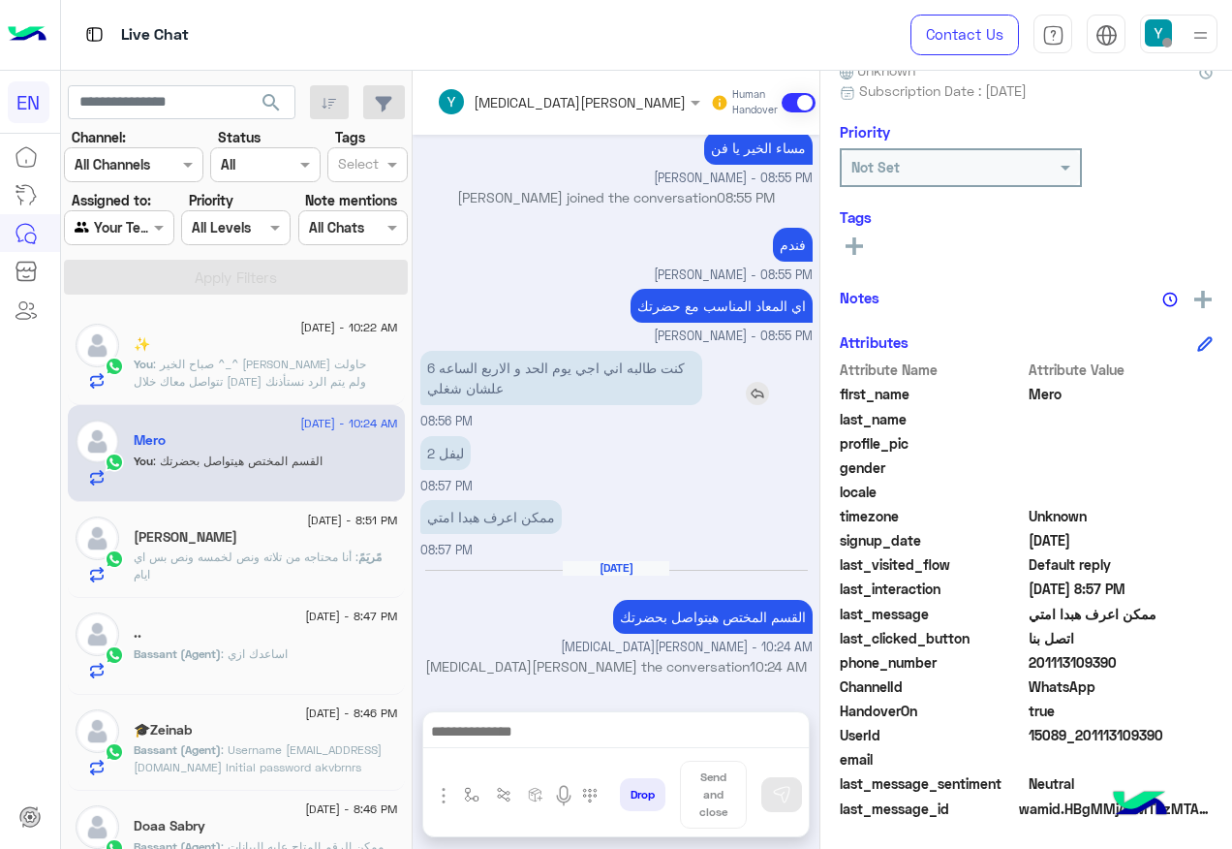
drag, startPoint x: 511, startPoint y: 284, endPoint x: 522, endPoint y: 367, distance: 84.1
click at [508, 369] on p "كنت طالبه اني اجي يوم الحد و الاربع الساعه 6 علشان شغلي" at bounding box center [561, 378] width 282 height 54
drag, startPoint x: 549, startPoint y: 370, endPoint x: 418, endPoint y: 369, distance: 131.8
click at [418, 369] on div "[DATE] لو سمحت انا عاوزه رقم للتواصل فون 06:06 PM للتواصل هاتفيا او واتساب 0120…" at bounding box center [616, 413] width 407 height 557
copy p "الحد و الاربع الساعه"
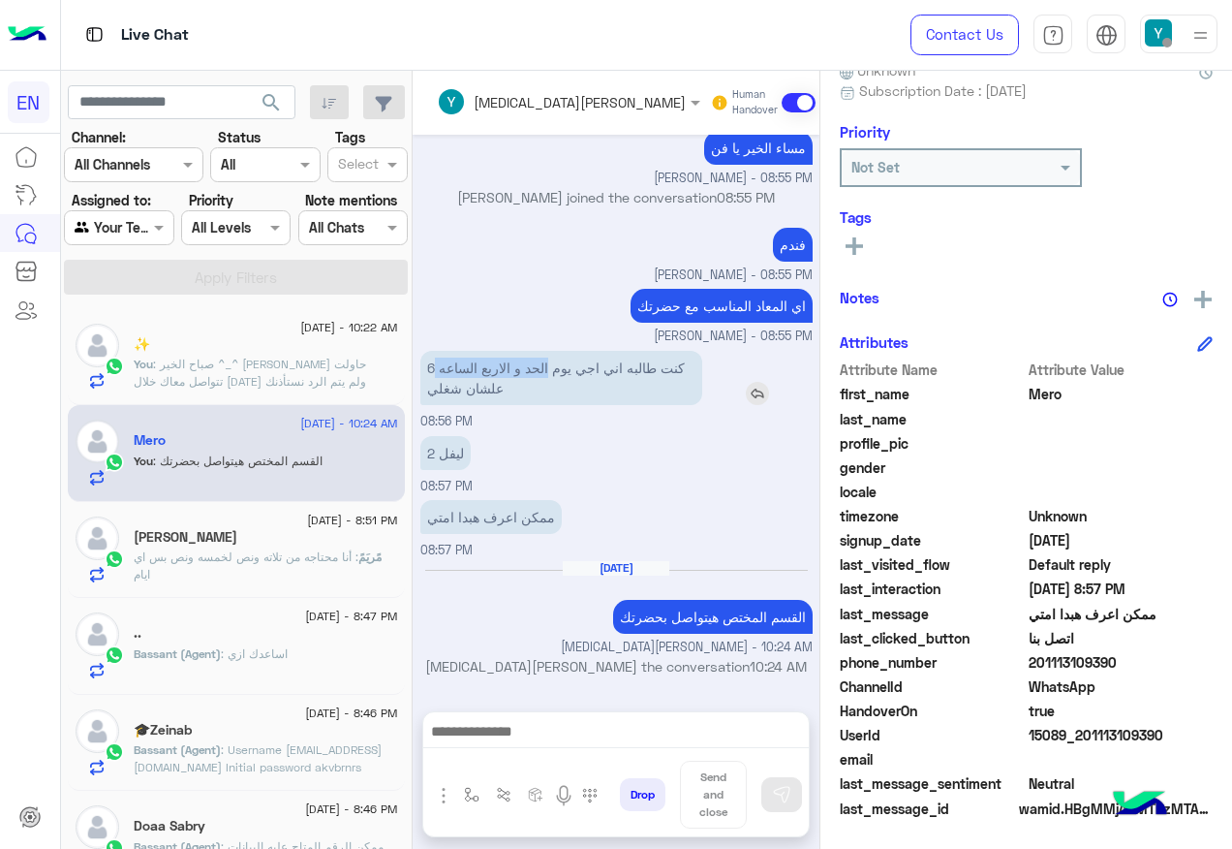
copy p "الحد و الاربع الساعه"
click at [375, 579] on p "مًريَمً : أنا محتاجه من تلاته ونص لخمسه ونص بس اي ايام" at bounding box center [266, 565] width 265 height 35
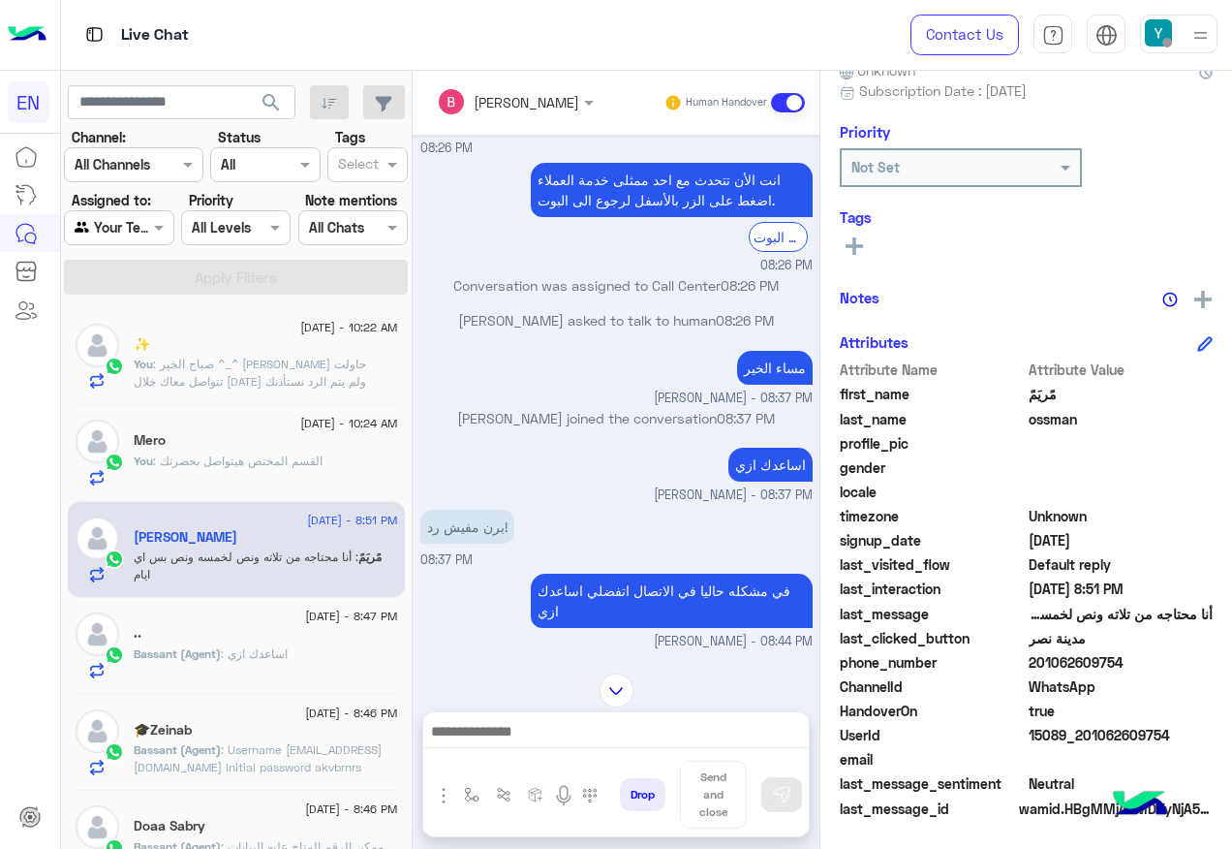
scroll to position [1081, 0]
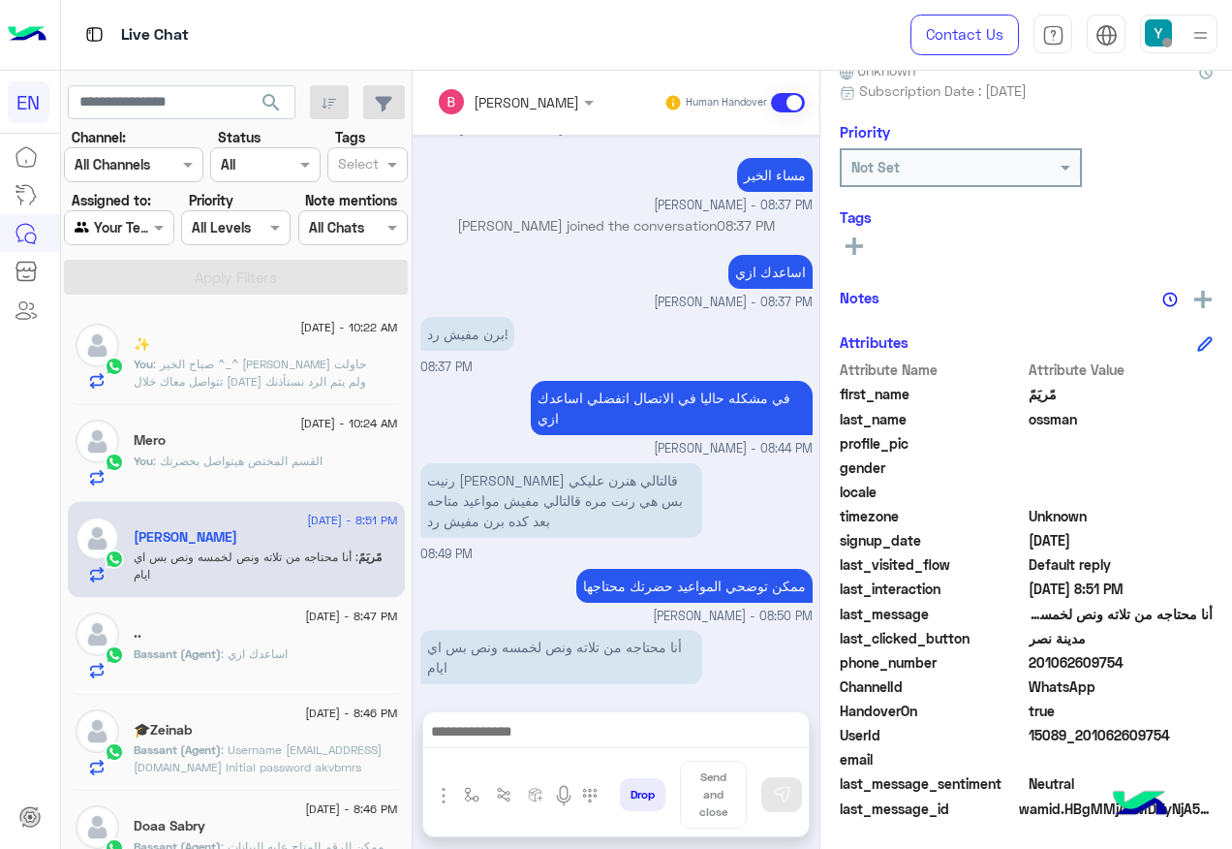
click at [1053, 664] on span "201062609754" at bounding box center [1121, 662] width 185 height 20
copy span "201062609754"
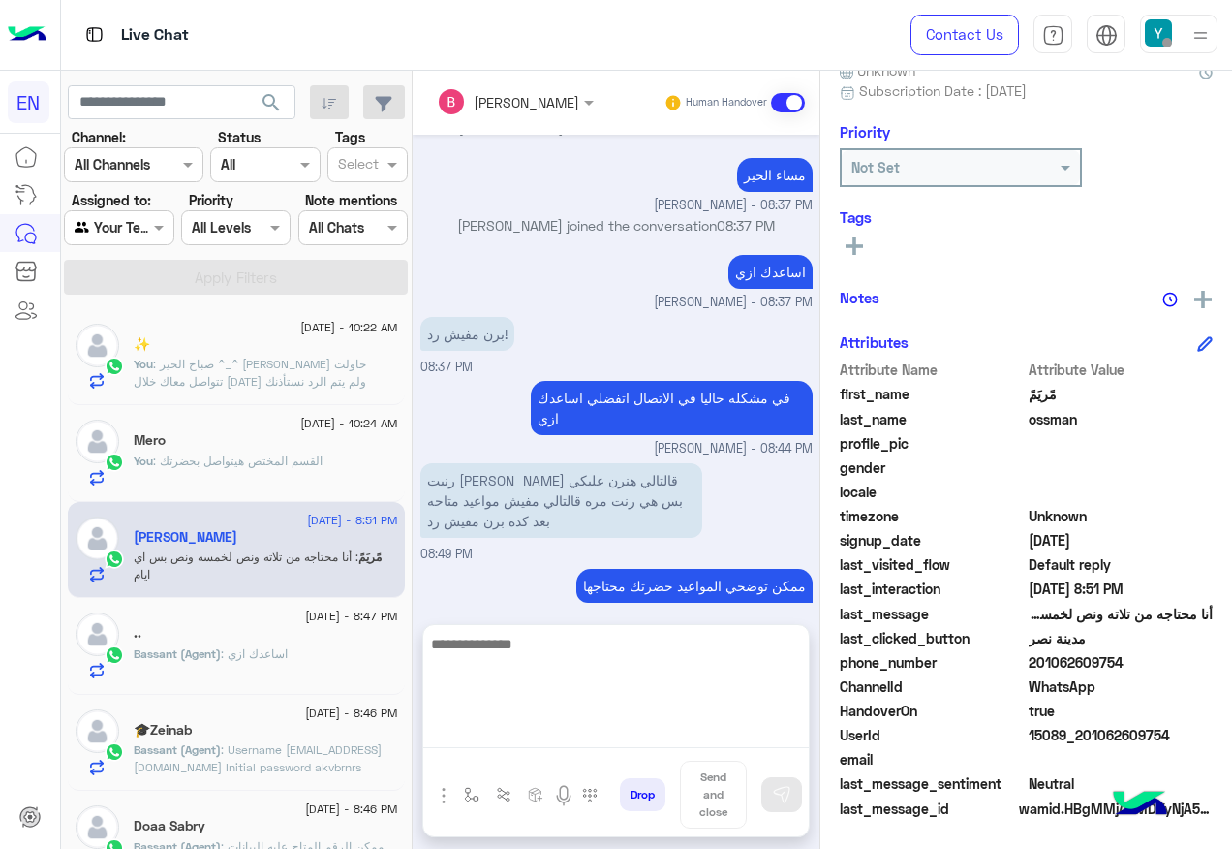
click at [645, 746] on textarea at bounding box center [616, 690] width 386 height 116
type textarea "*"
type textarea "**********"
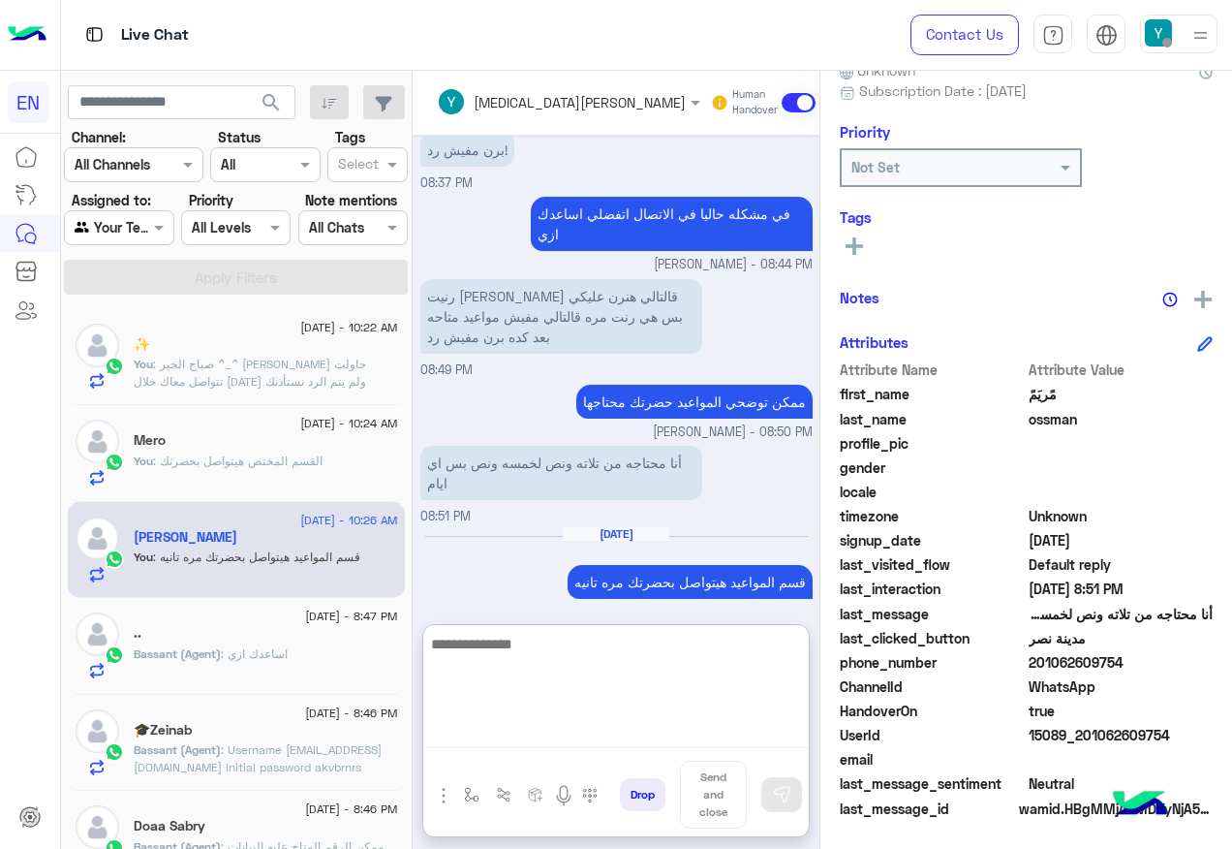
scroll to position [1265, 0]
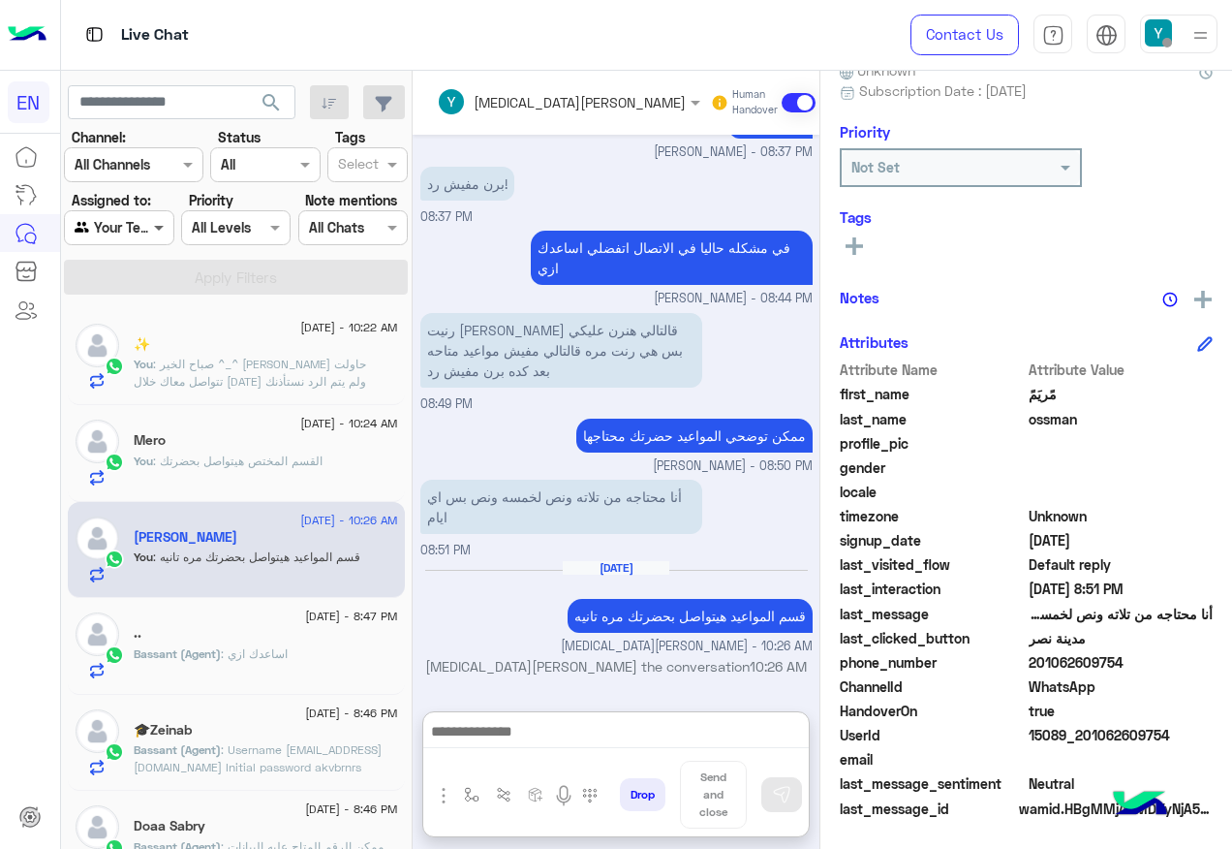
click at [150, 230] on span at bounding box center [161, 227] width 24 height 20
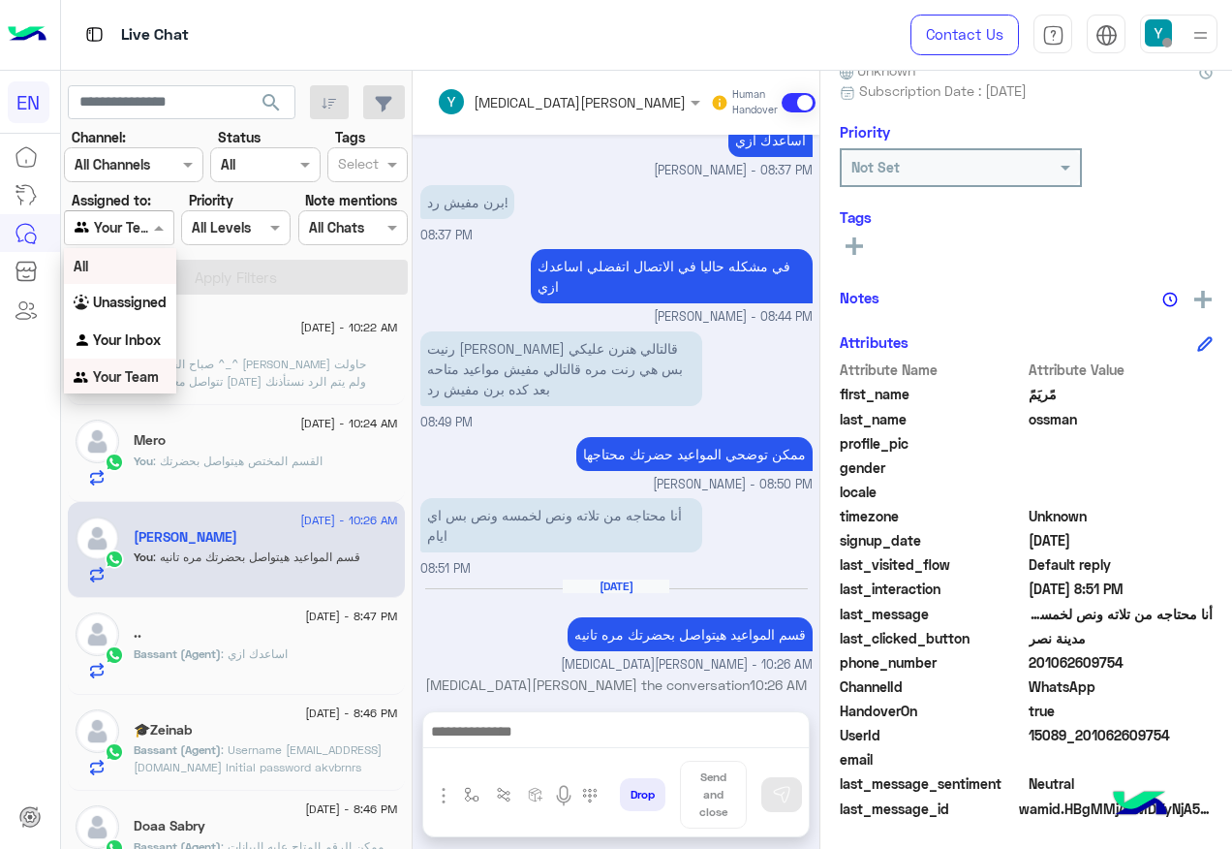
scroll to position [1, 0]
click at [138, 294] on b "Unassigned" at bounding box center [130, 301] width 74 height 16
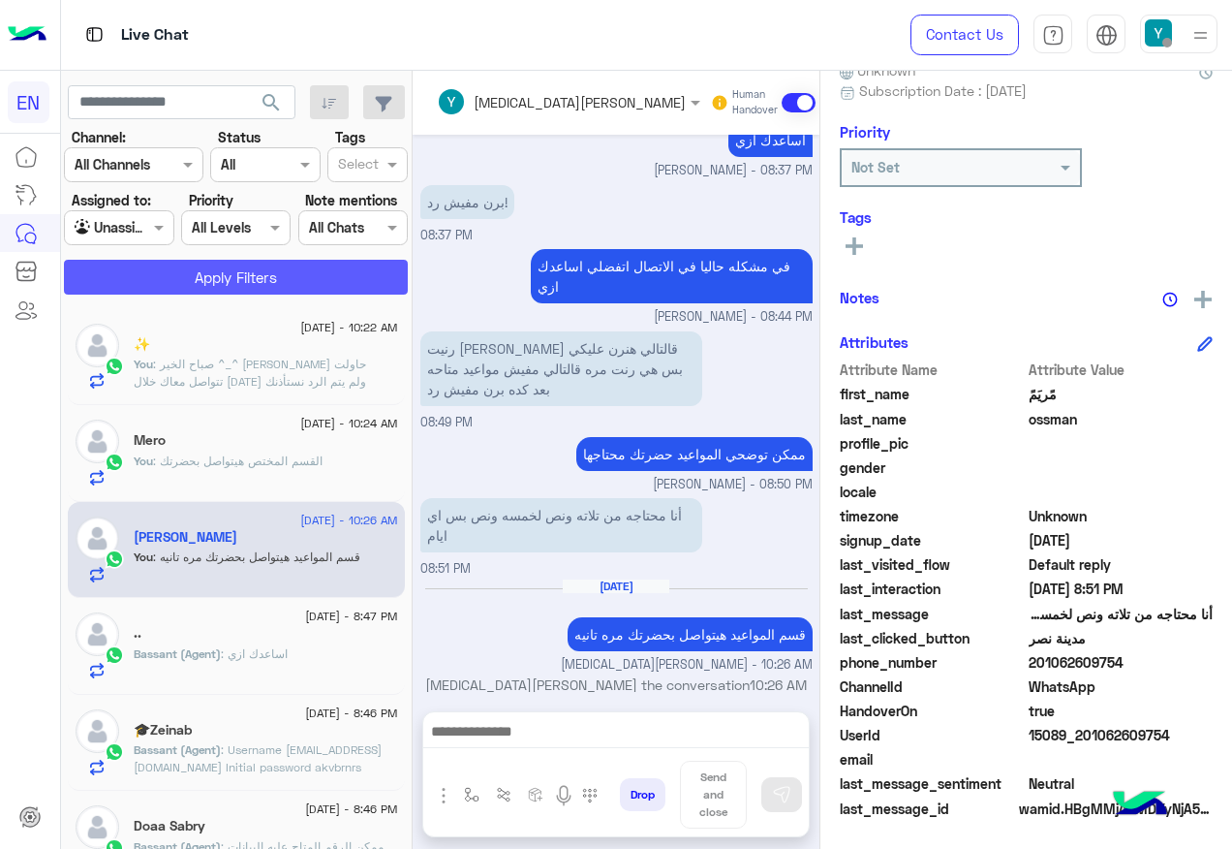
click at [171, 265] on button "Apply Filters" at bounding box center [236, 277] width 344 height 35
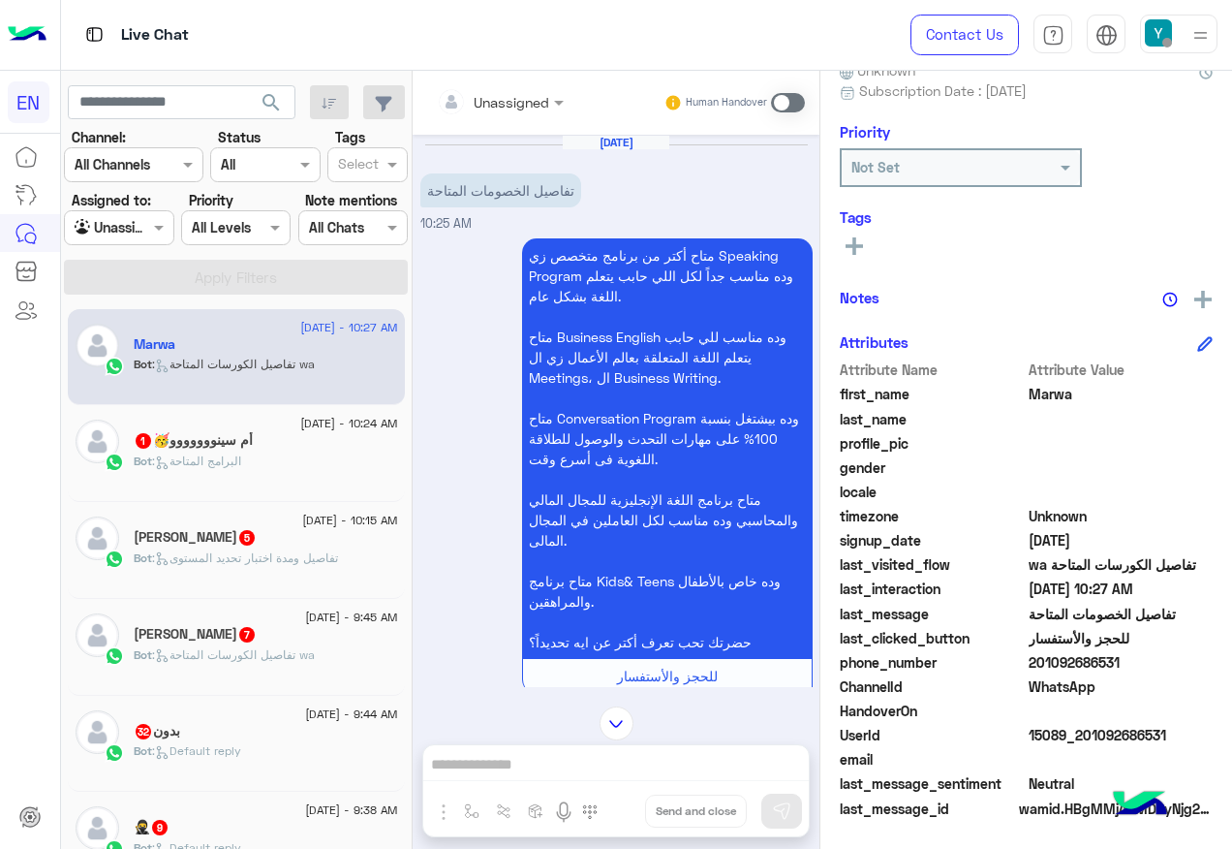
drag, startPoint x: 515, startPoint y: 103, endPoint x: 515, endPoint y: 118, distance: 15.5
click at [515, 103] on input "text" at bounding box center [476, 102] width 78 height 20
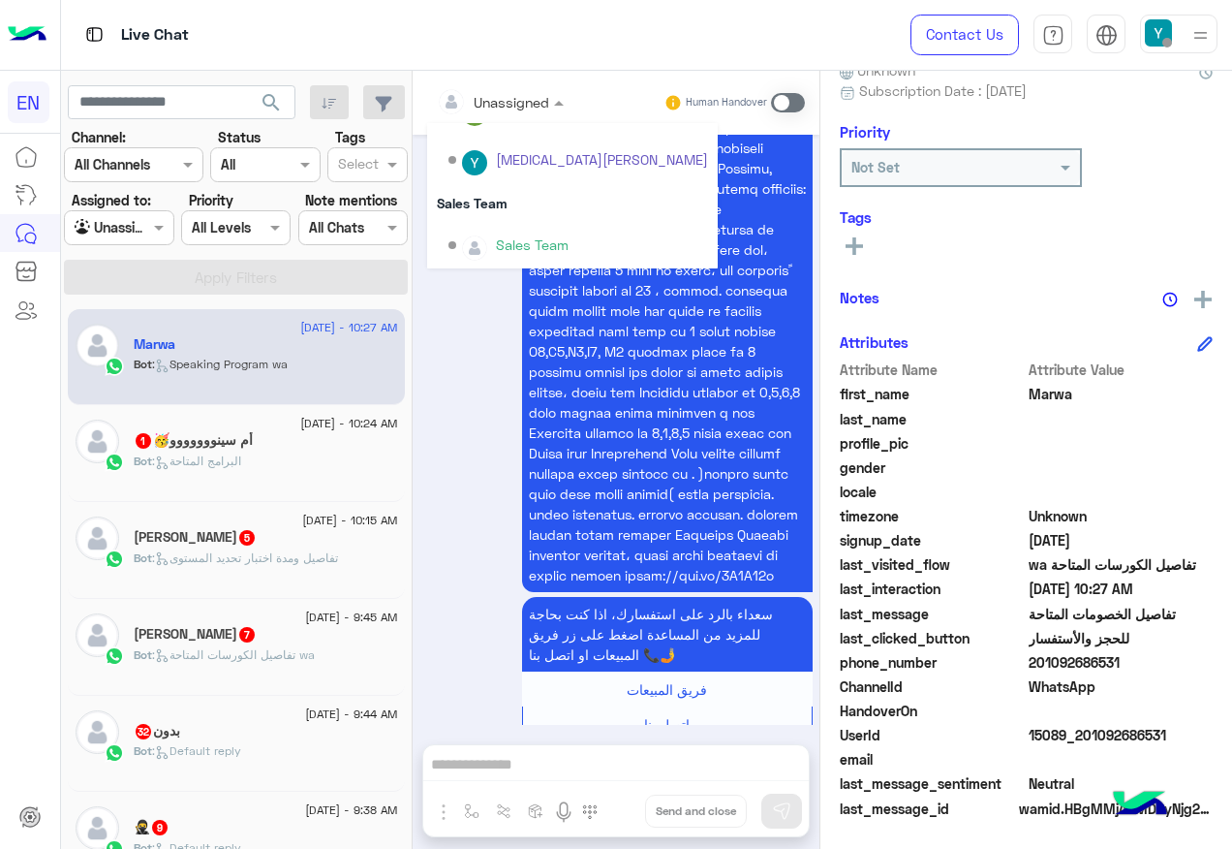
scroll to position [322, 0]
click at [528, 215] on div "Sales Team" at bounding box center [572, 201] width 291 height 36
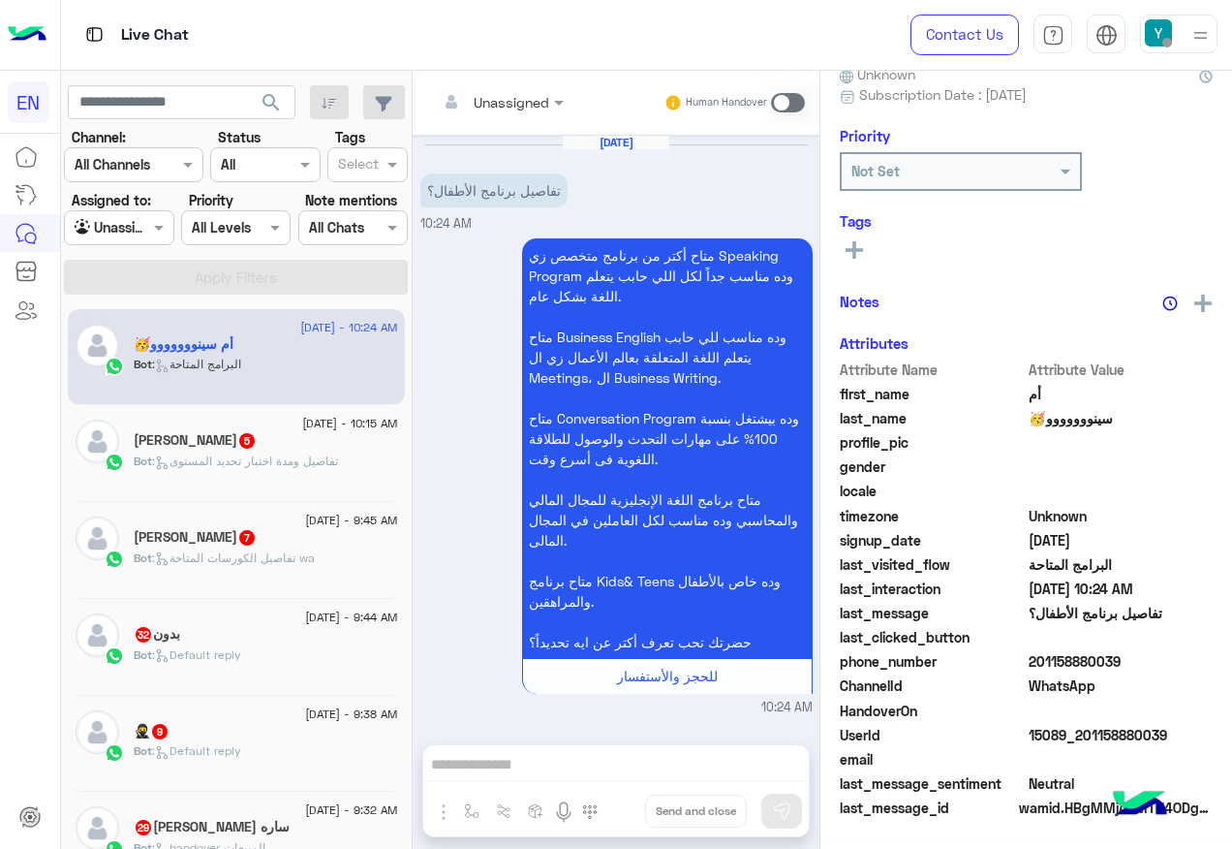
scroll to position [195, 0]
click at [528, 97] on div at bounding box center [500, 101] width 146 height 22
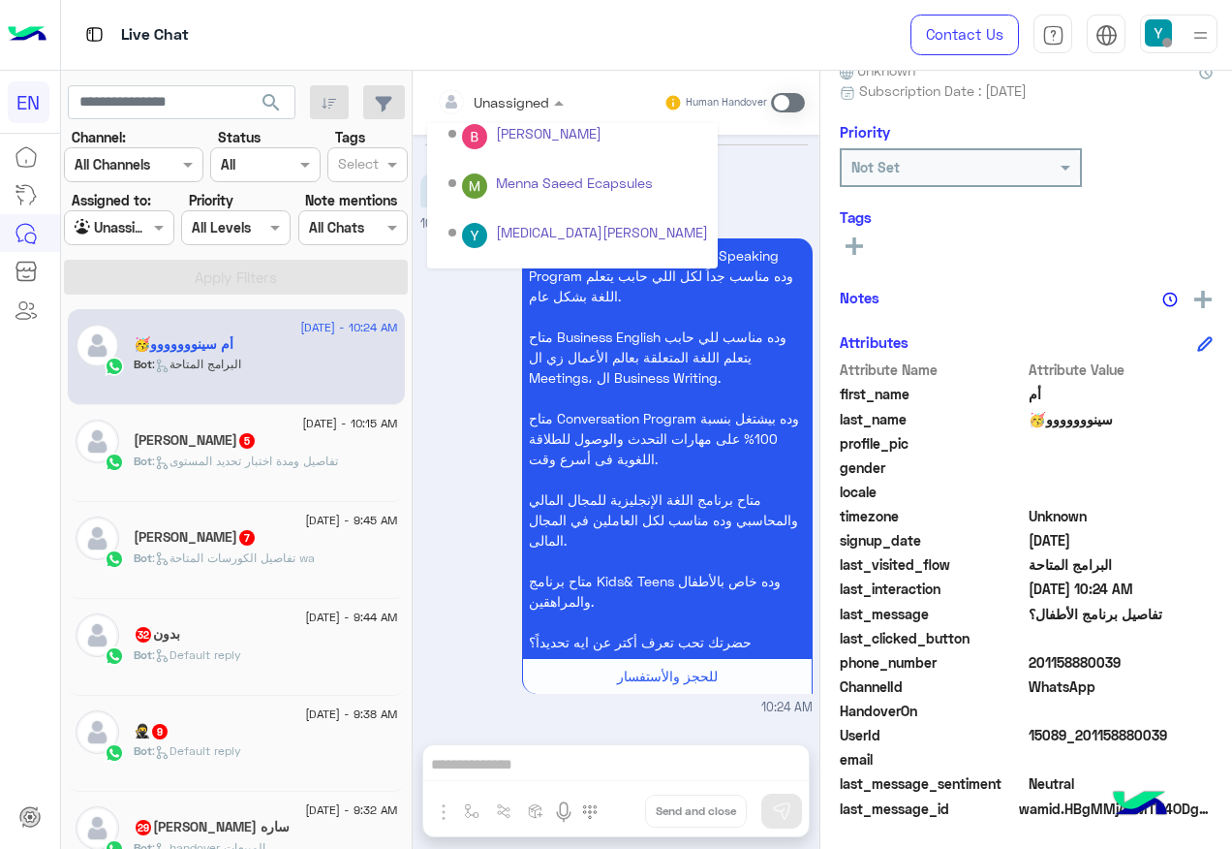
scroll to position [291, 0]
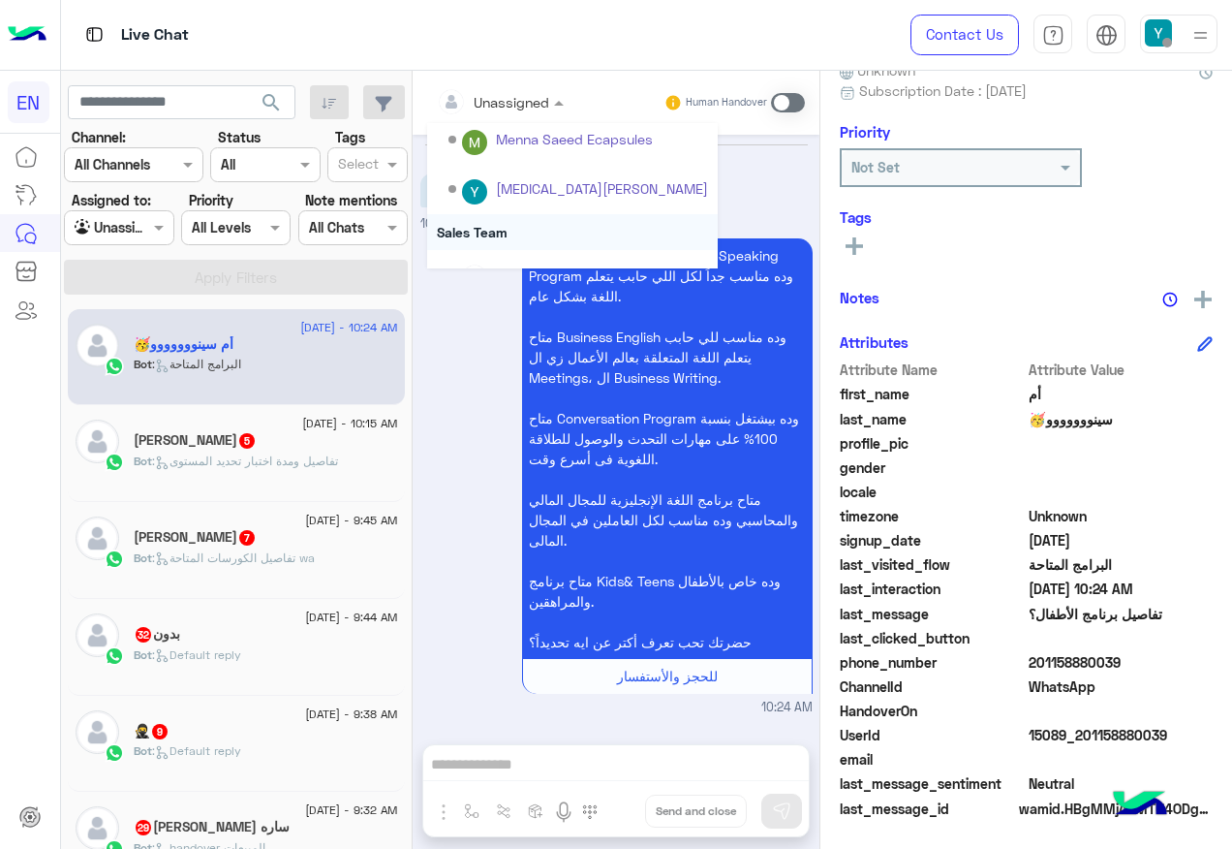
click at [521, 226] on div "Sales Team" at bounding box center [572, 232] width 291 height 36
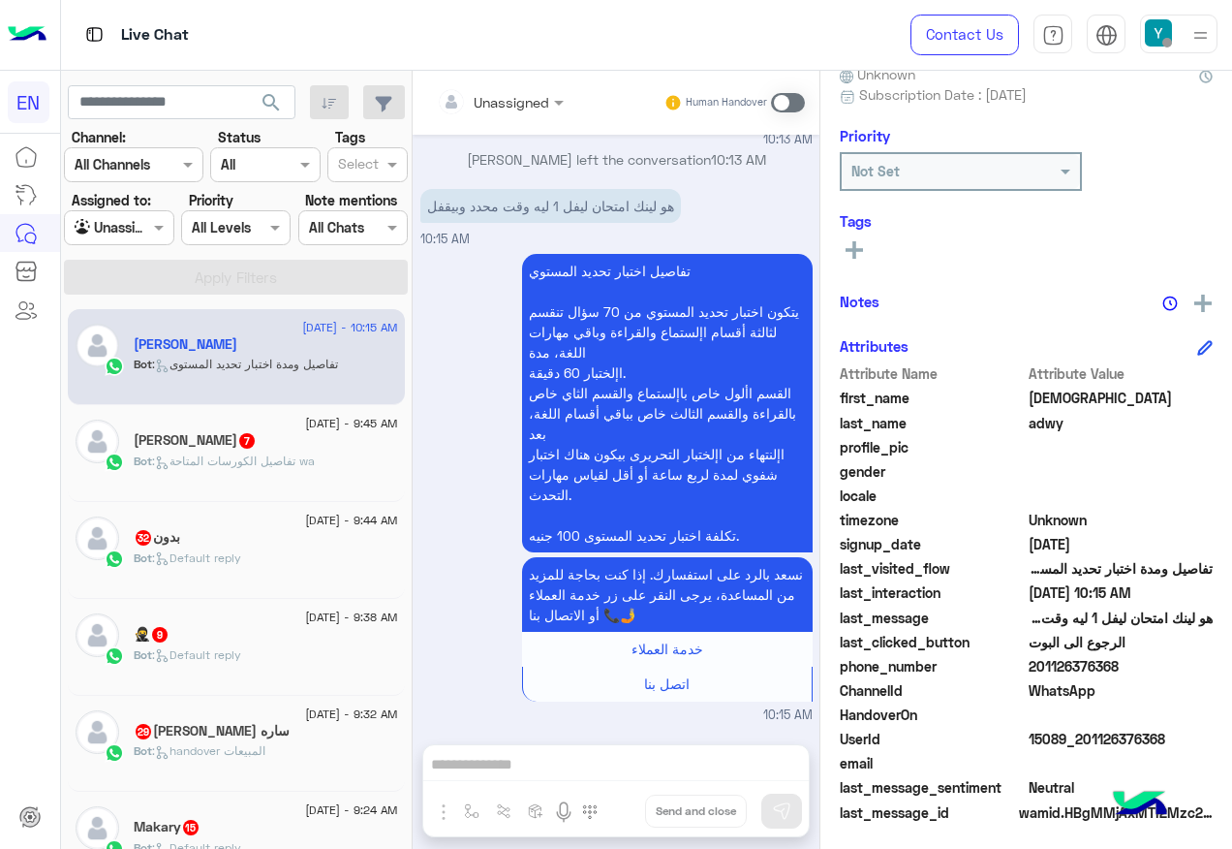
scroll to position [195, 0]
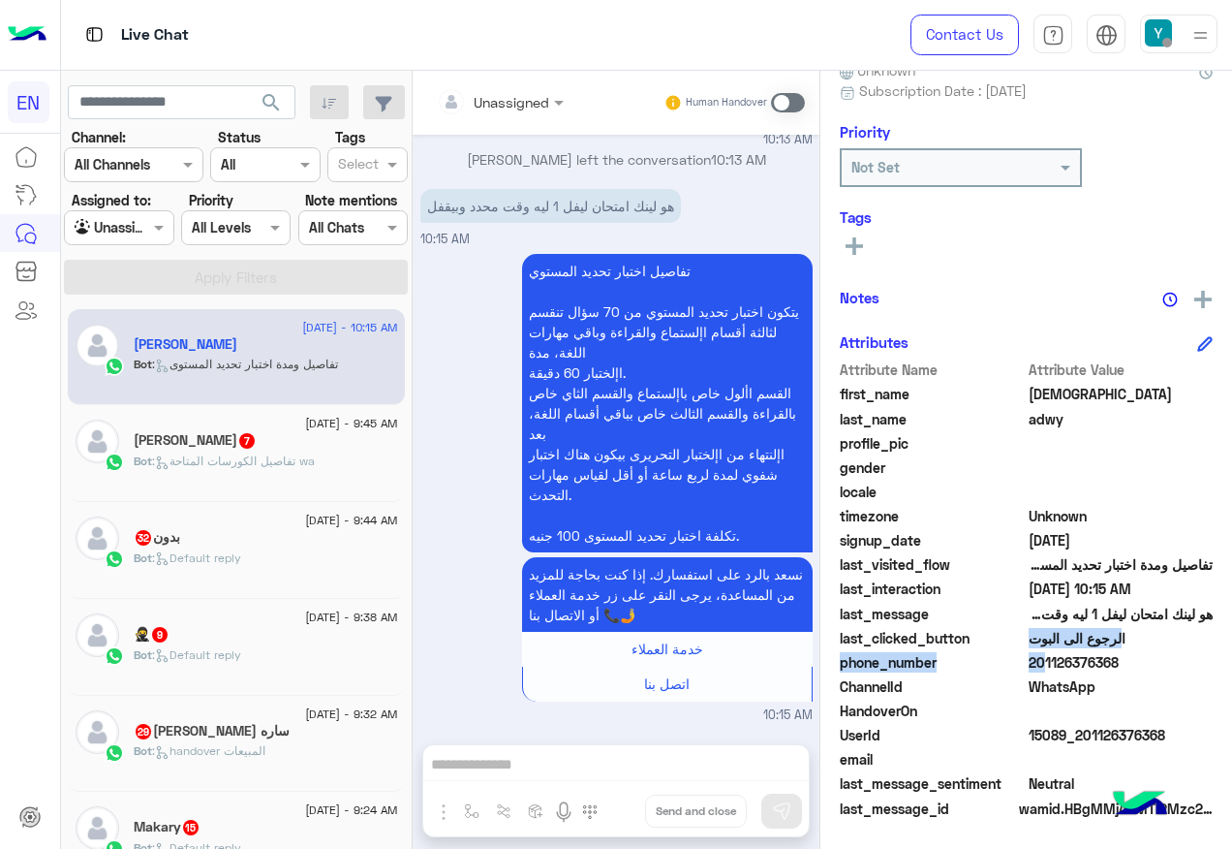
drag, startPoint x: 1032, startPoint y: 662, endPoint x: 1146, endPoint y: 645, distance: 115.5
click at [1146, 645] on div "Attribute Name Attribute Value first_name [PERSON_NAME] last_name adwy profile_…" at bounding box center [1026, 590] width 373 height 462
drag, startPoint x: 1146, startPoint y: 645, endPoint x: 1081, endPoint y: 659, distance: 66.3
click at [1081, 659] on span "201126376368" at bounding box center [1121, 662] width 185 height 20
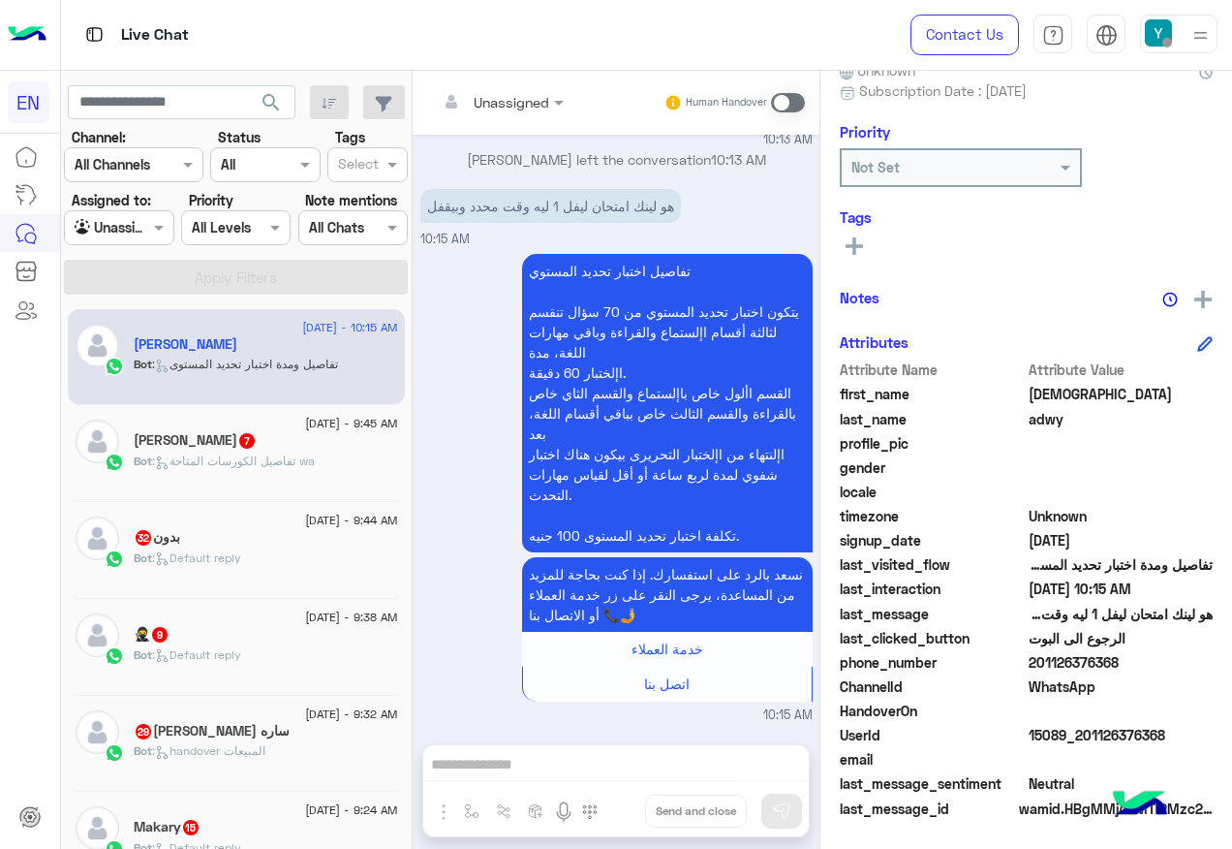
copy span "201126376368"
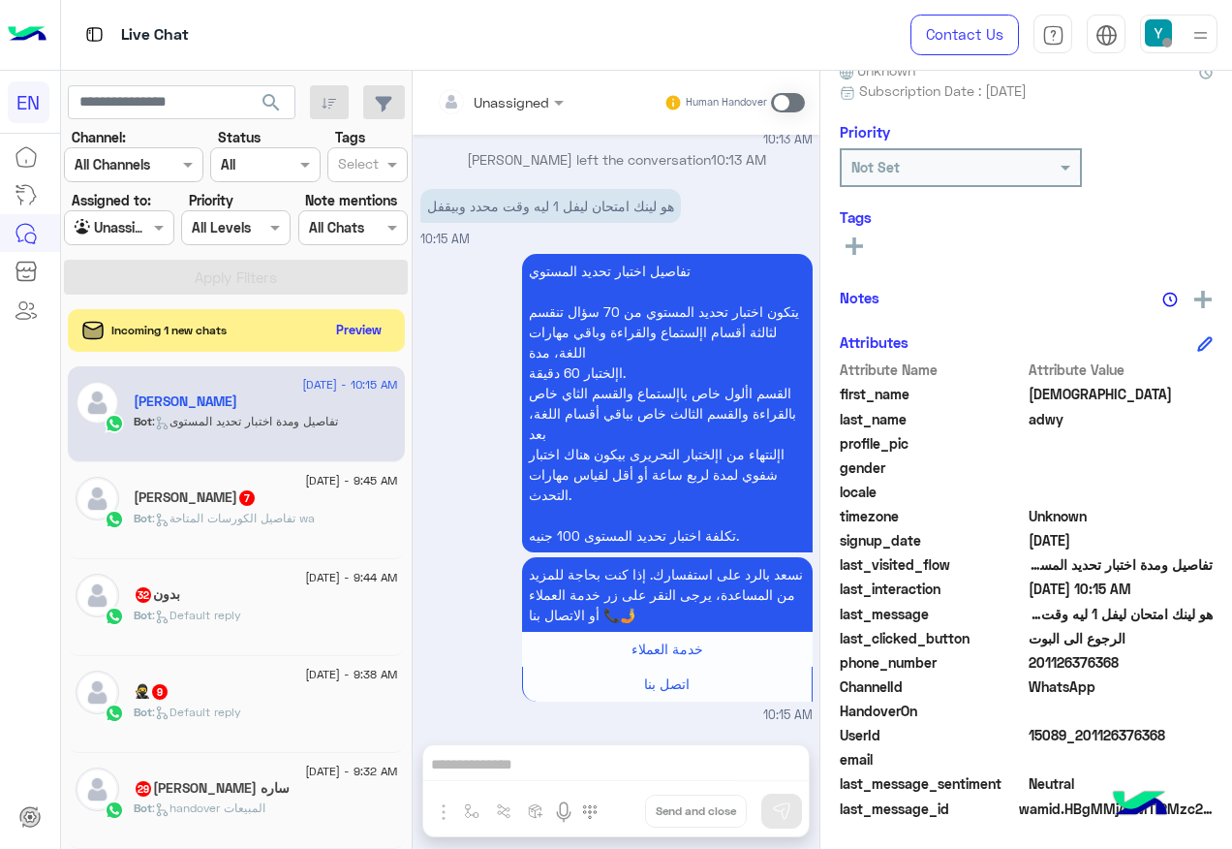
click at [784, 93] on span at bounding box center [788, 102] width 34 height 19
click at [786, 104] on span at bounding box center [788, 102] width 34 height 19
click at [614, 769] on div "Unassigned Human Handover [DATE] حضرتك اللينك بتاع الامتحان مش متفعل 06:37 AM ت…" at bounding box center [616, 464] width 407 height 786
click at [614, 760] on div "Unassigned Human Handover [DATE] حضرتك اللينك بتاع الامتحان مش متفعل 06:37 AM ت…" at bounding box center [616, 464] width 407 height 786
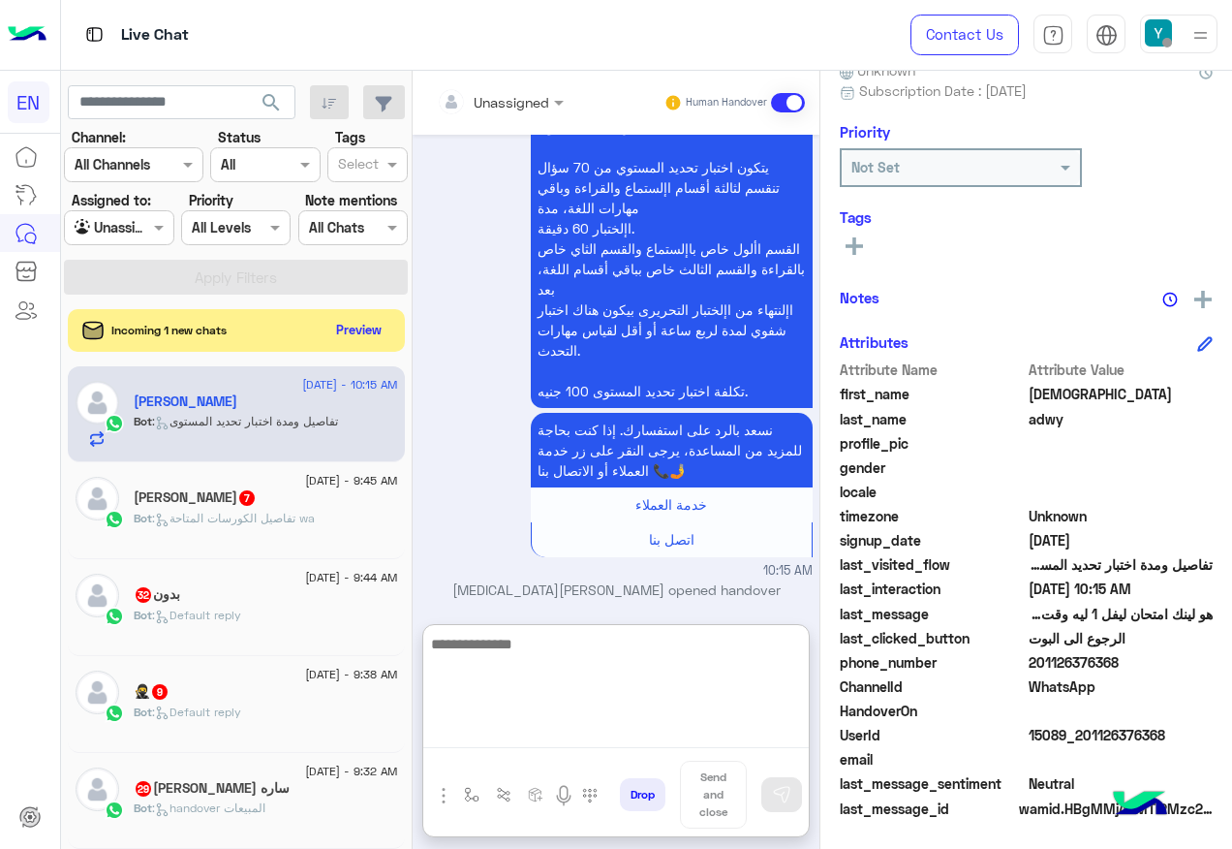
click at [615, 729] on textarea at bounding box center [616, 690] width 386 height 116
type textarea "**********"
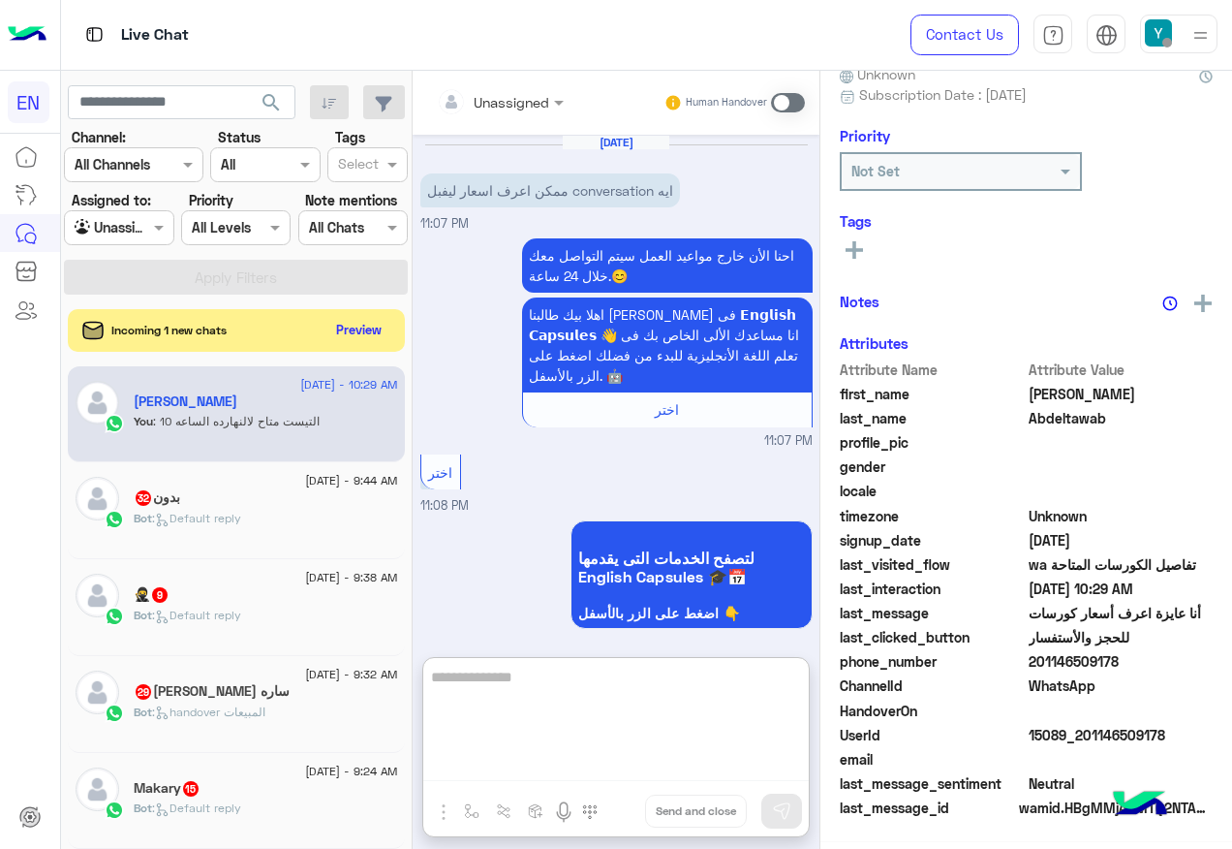
scroll to position [2732, 0]
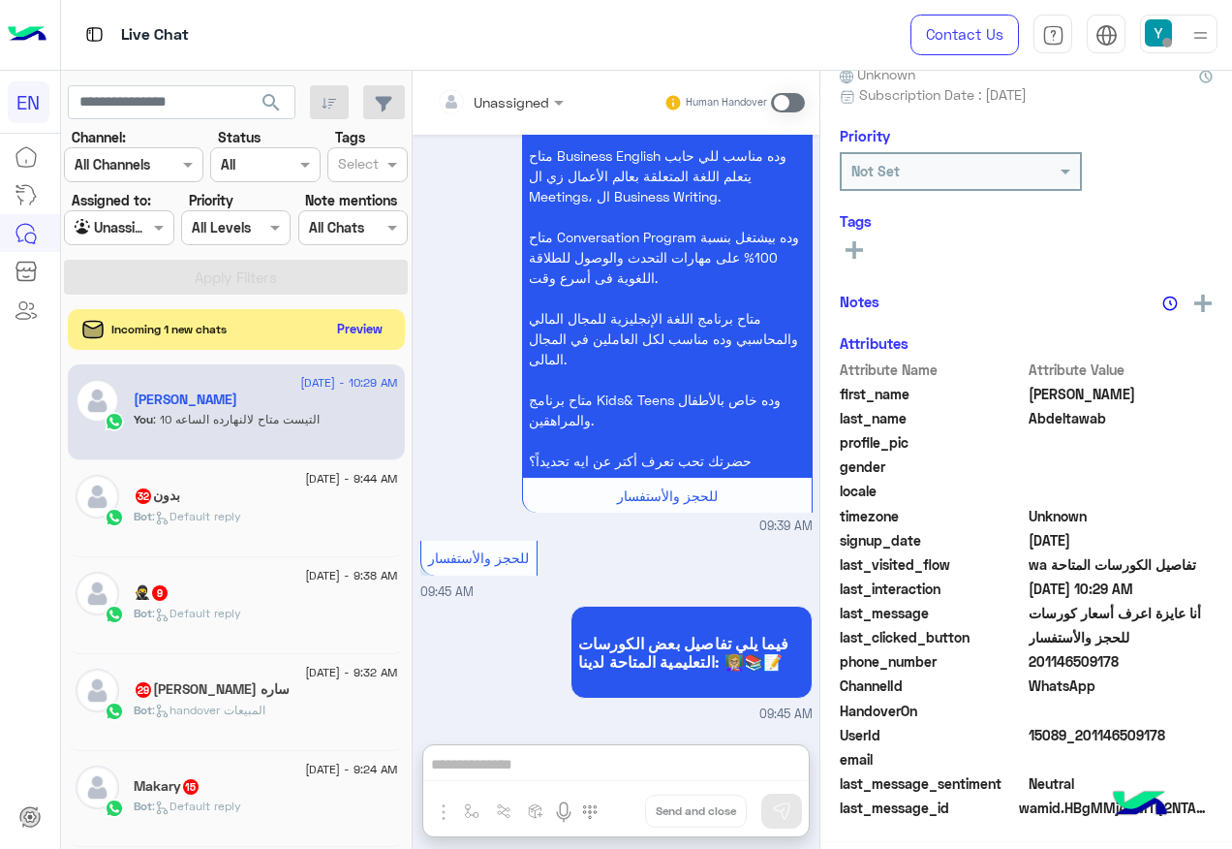
click at [357, 329] on button "Preview" at bounding box center [360, 329] width 60 height 26
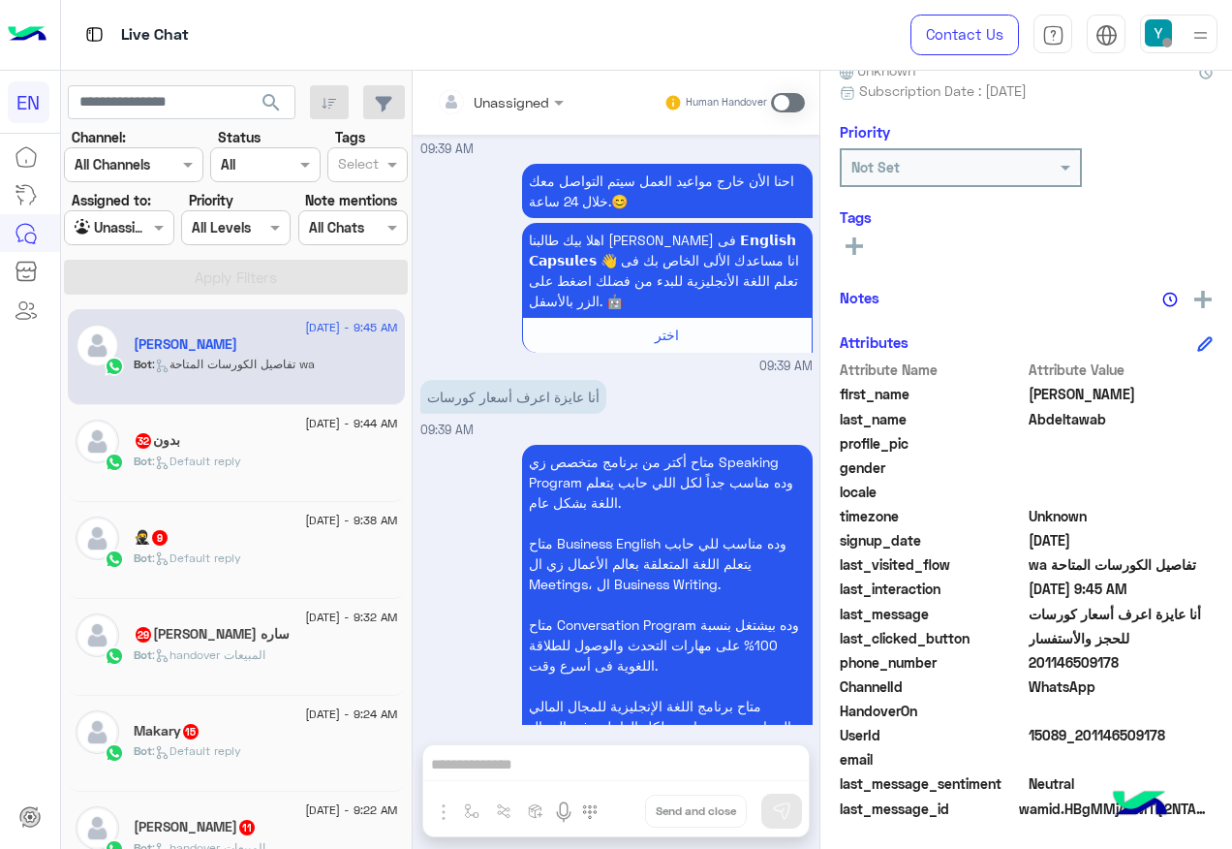
scroll to position [2257, 0]
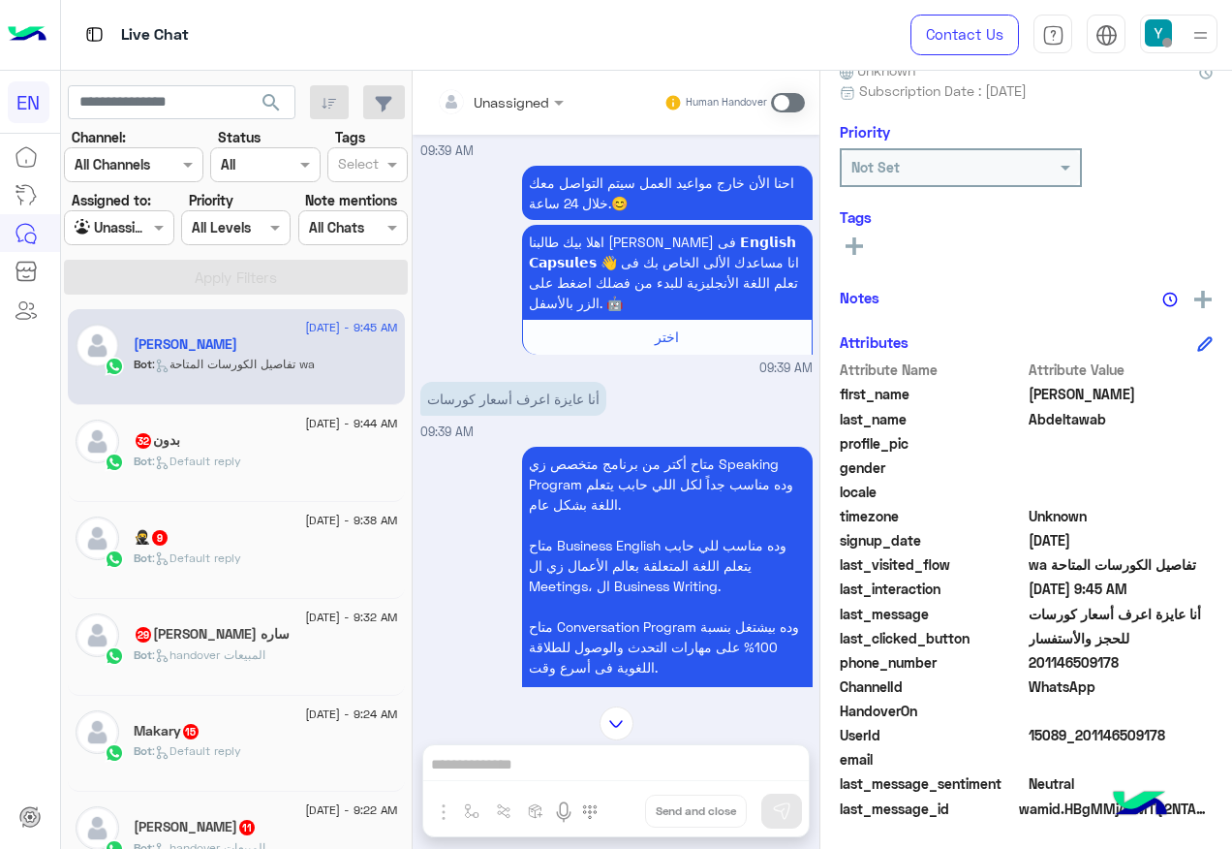
click at [527, 88] on div "Unassigned" at bounding box center [493, 101] width 112 height 39
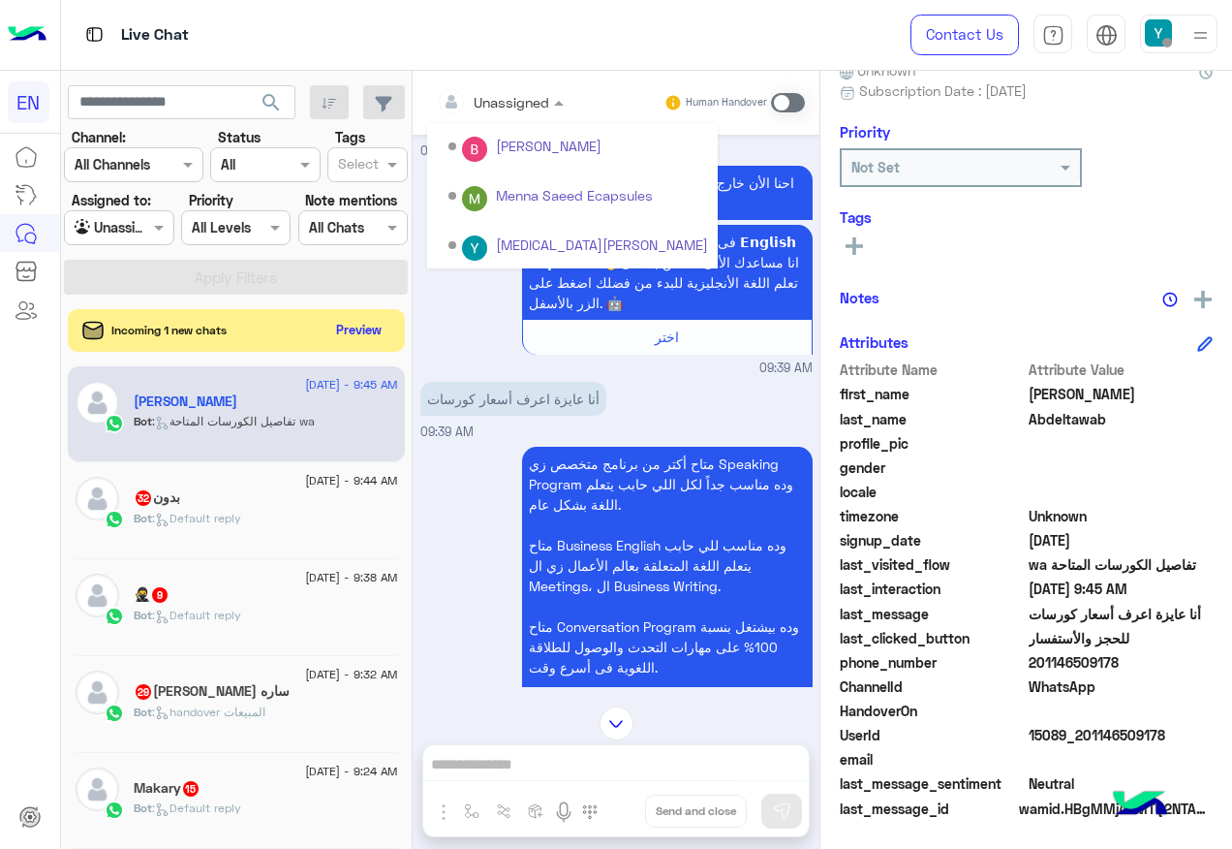
scroll to position [291, 0]
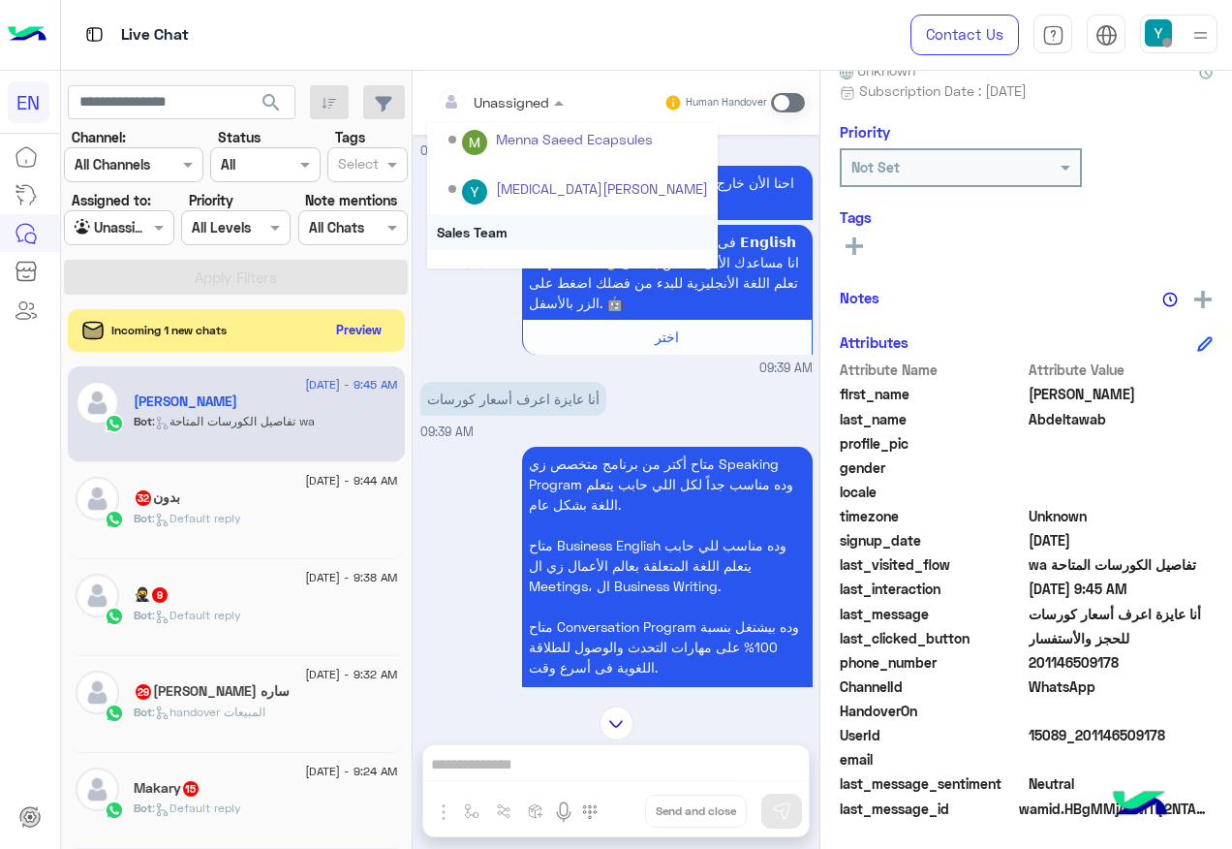
click at [521, 220] on div "Sales Team" at bounding box center [572, 232] width 291 height 36
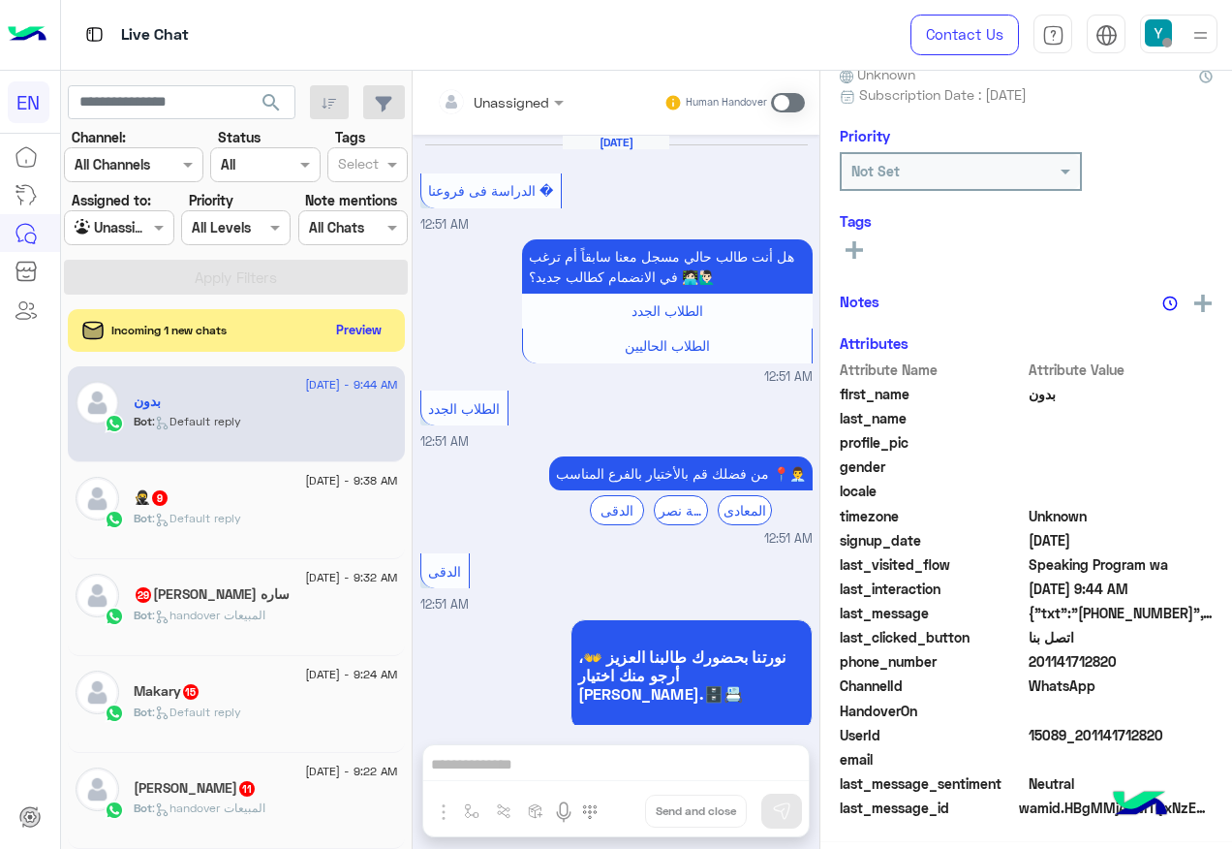
scroll to position [3721, 0]
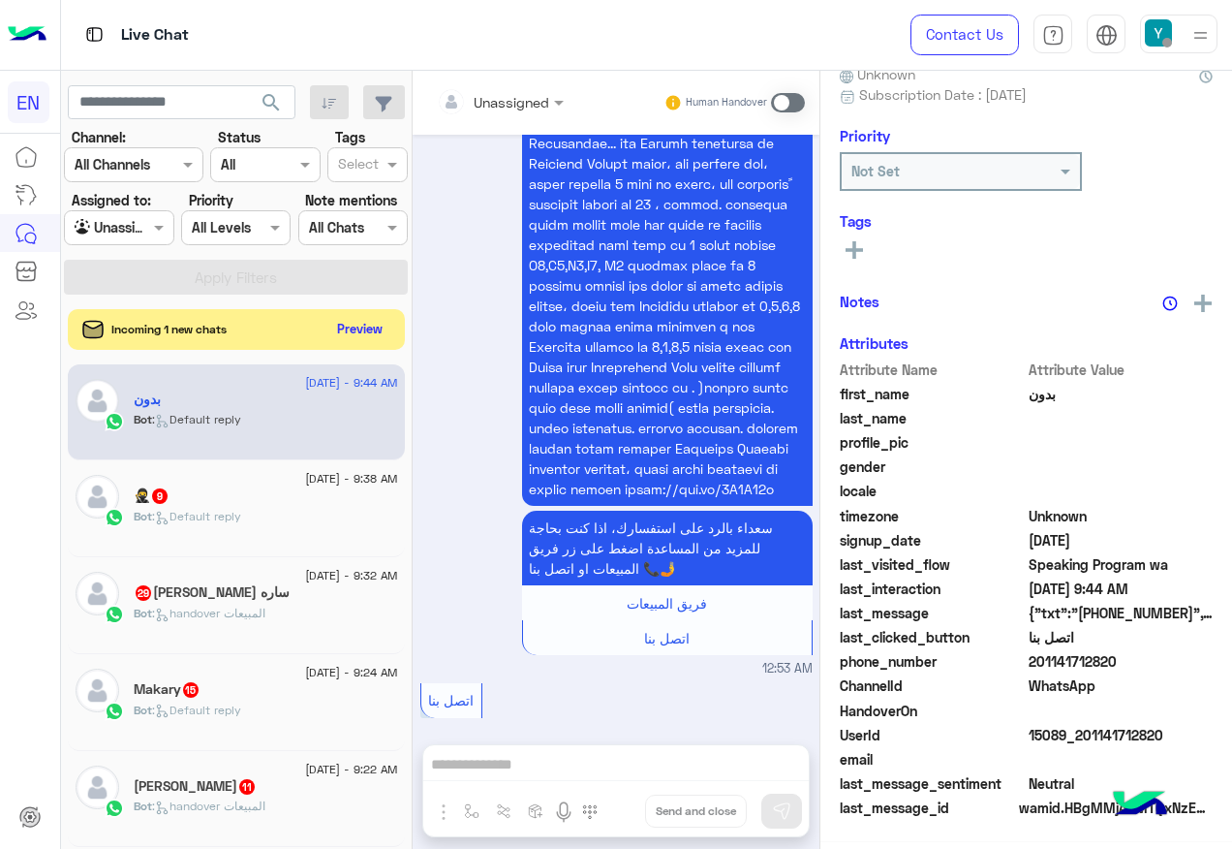
click at [356, 325] on button "Preview" at bounding box center [360, 329] width 60 height 26
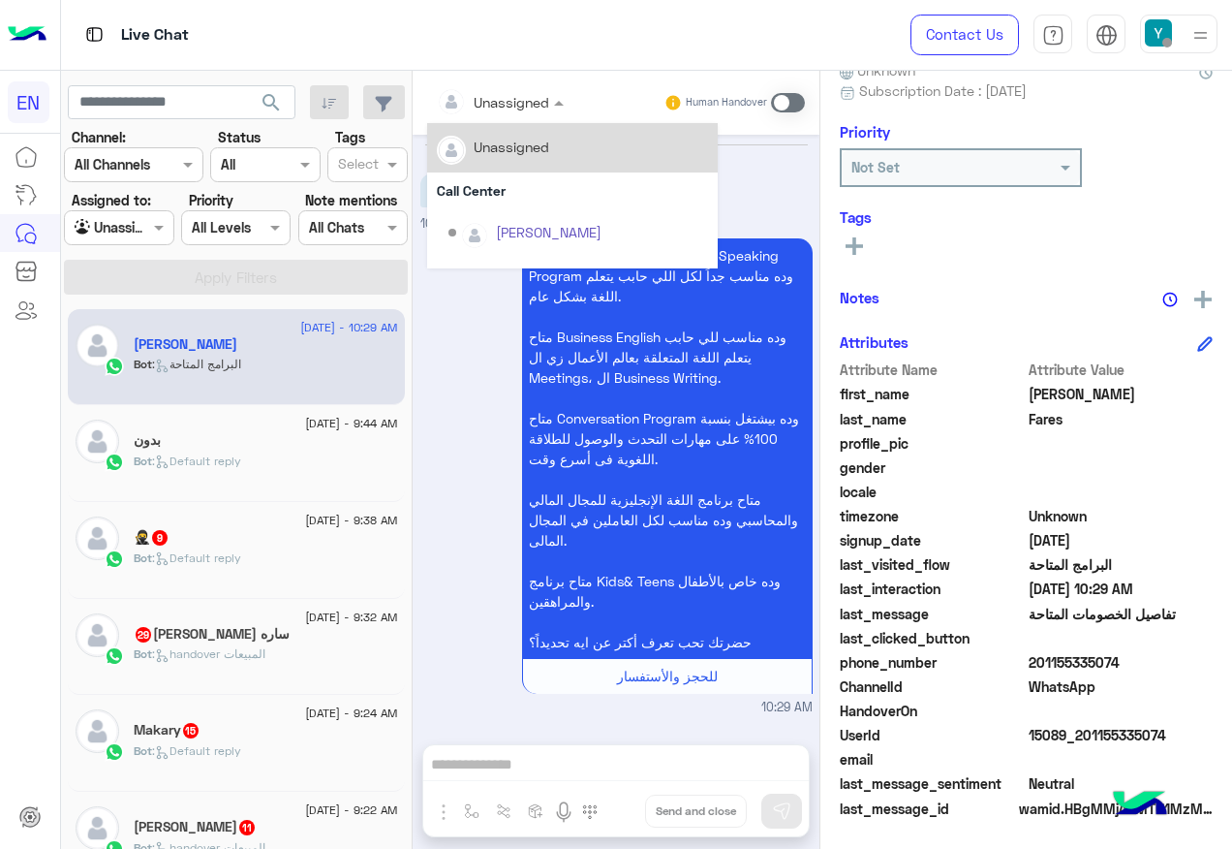
click at [526, 101] on div at bounding box center [500, 101] width 146 height 22
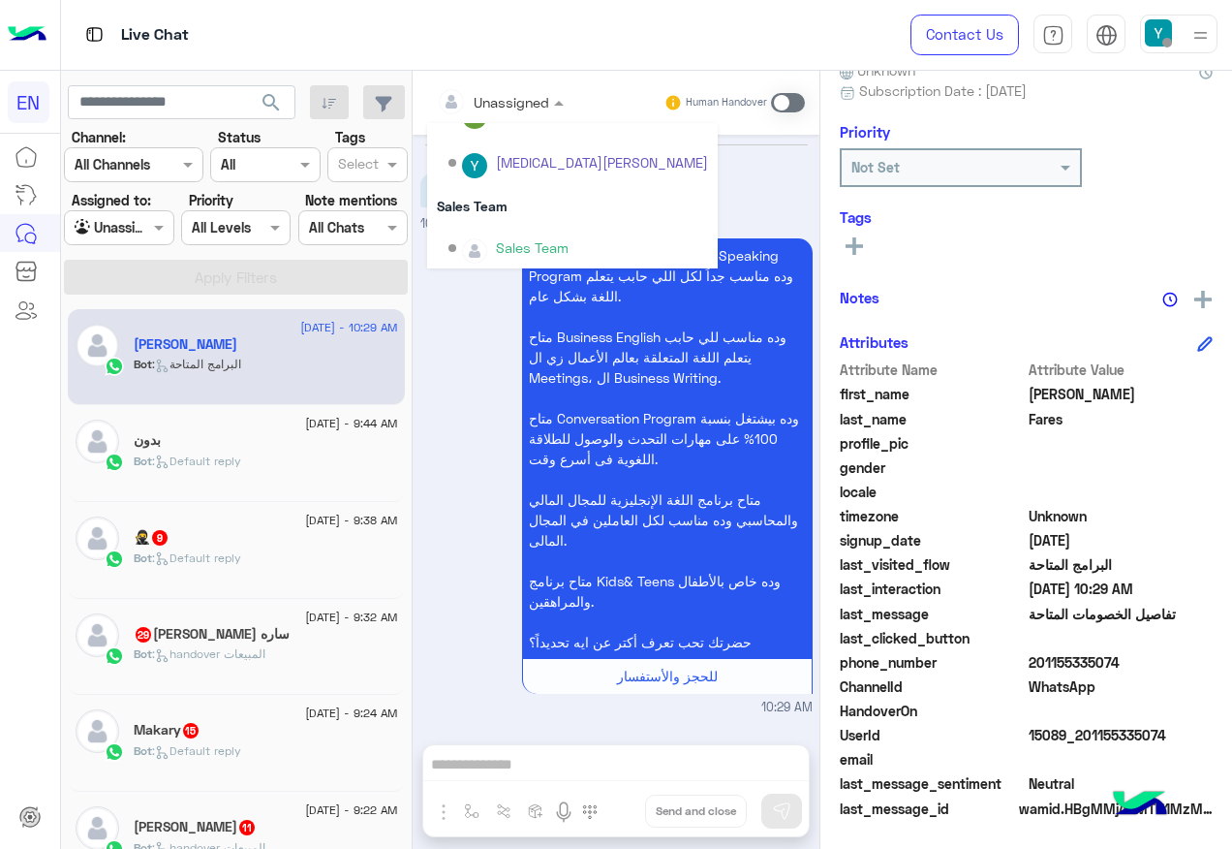
scroll to position [322, 0]
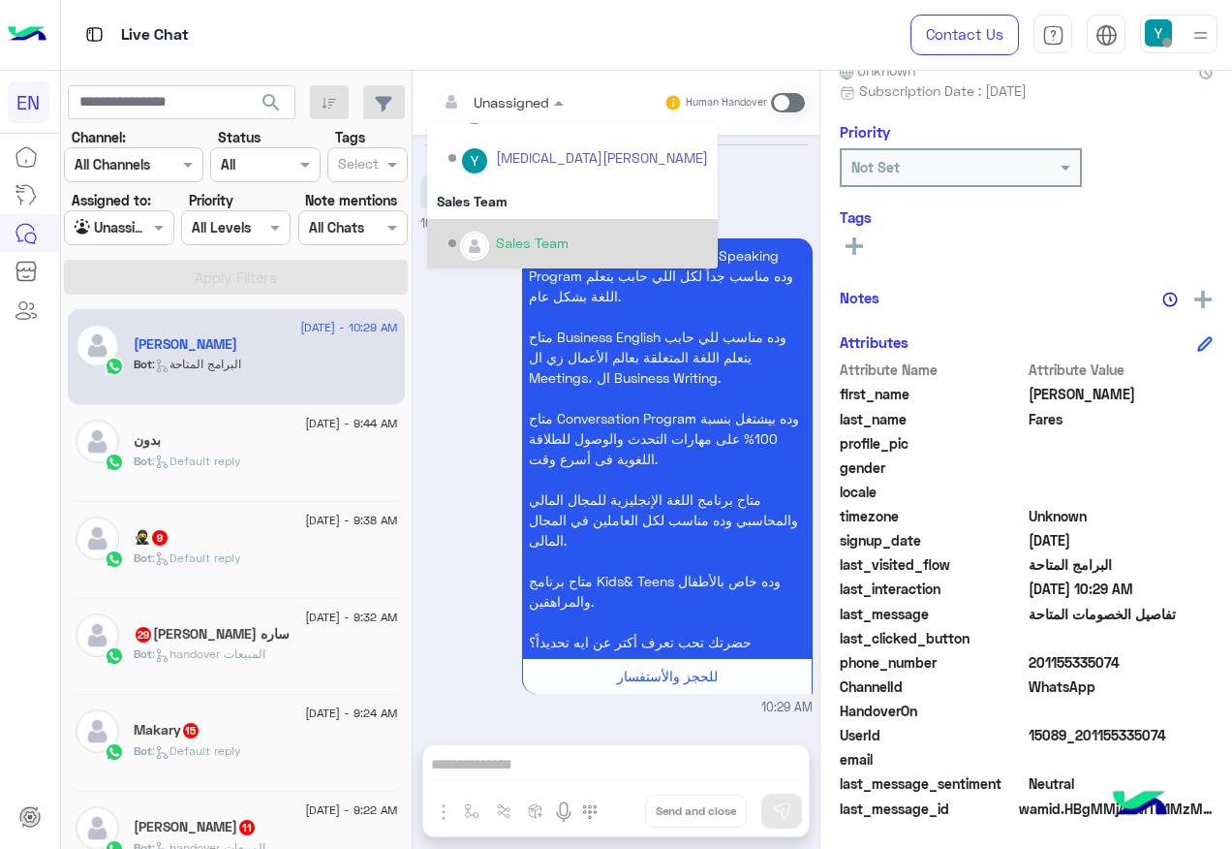
click at [517, 264] on div "Sales Team" at bounding box center [572, 243] width 291 height 49
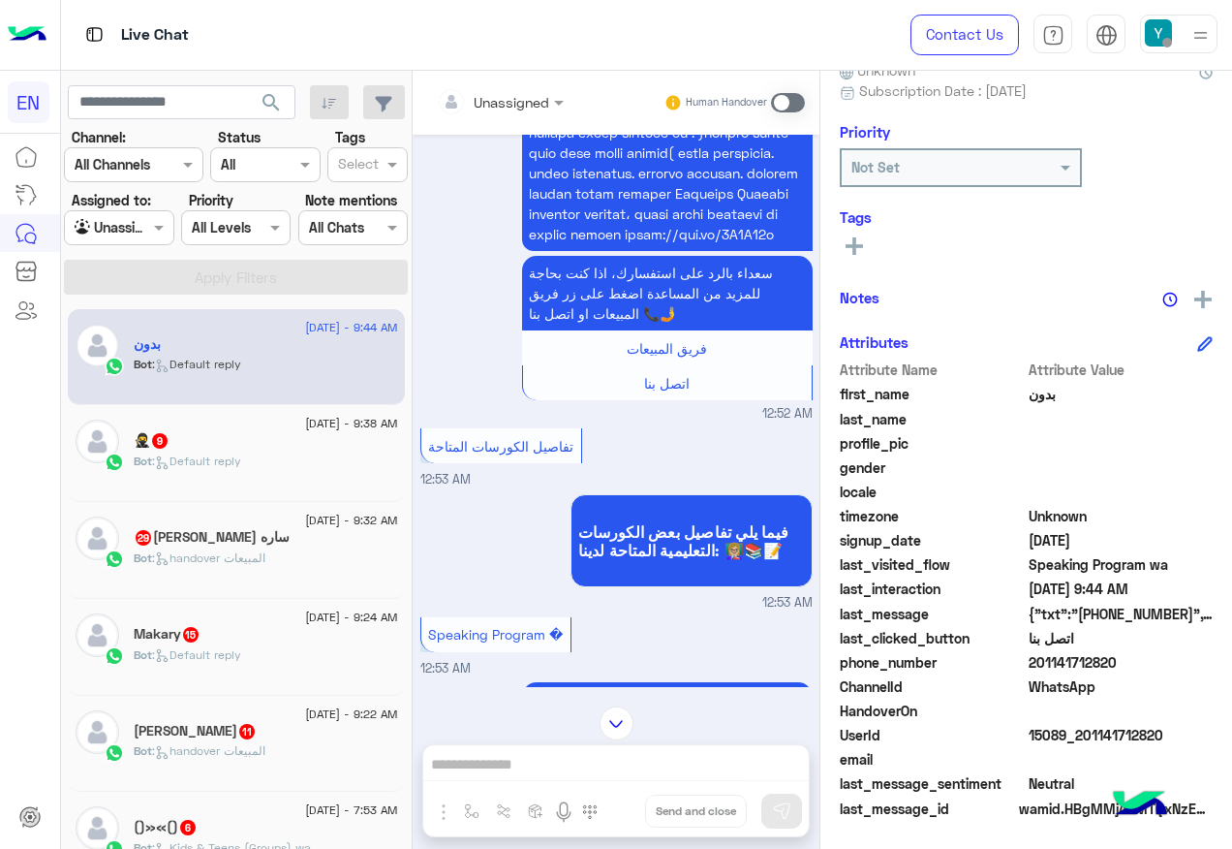
scroll to position [2753, 0]
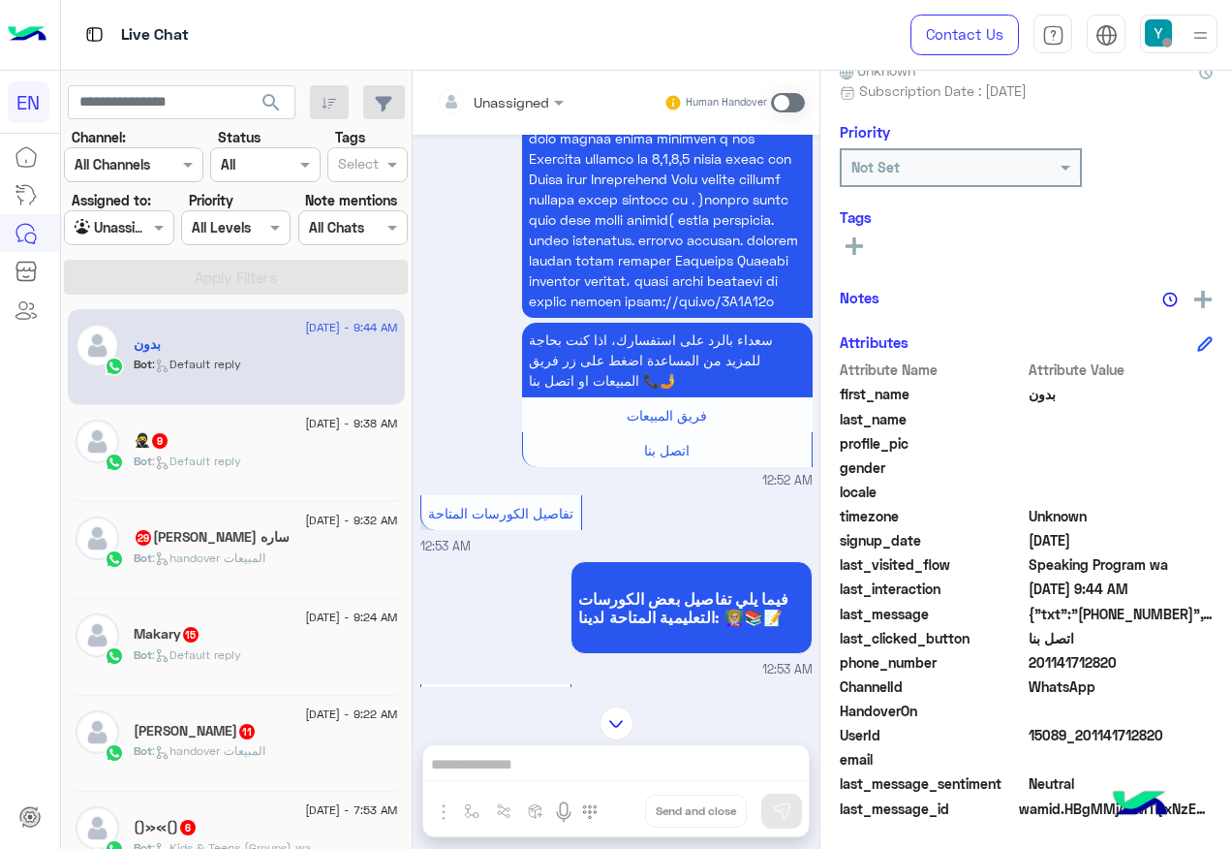
click at [521, 86] on div "Unassigned" at bounding box center [493, 101] width 112 height 39
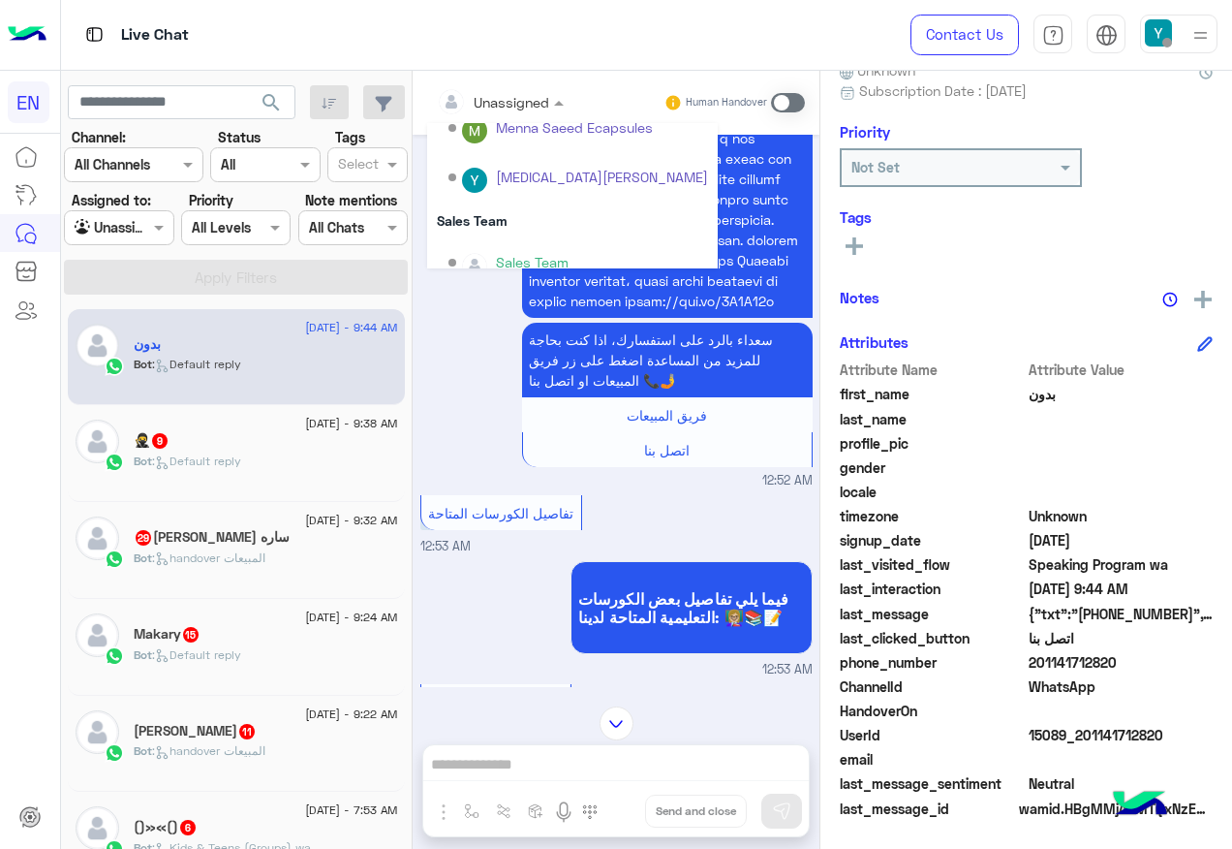
scroll to position [322, 0]
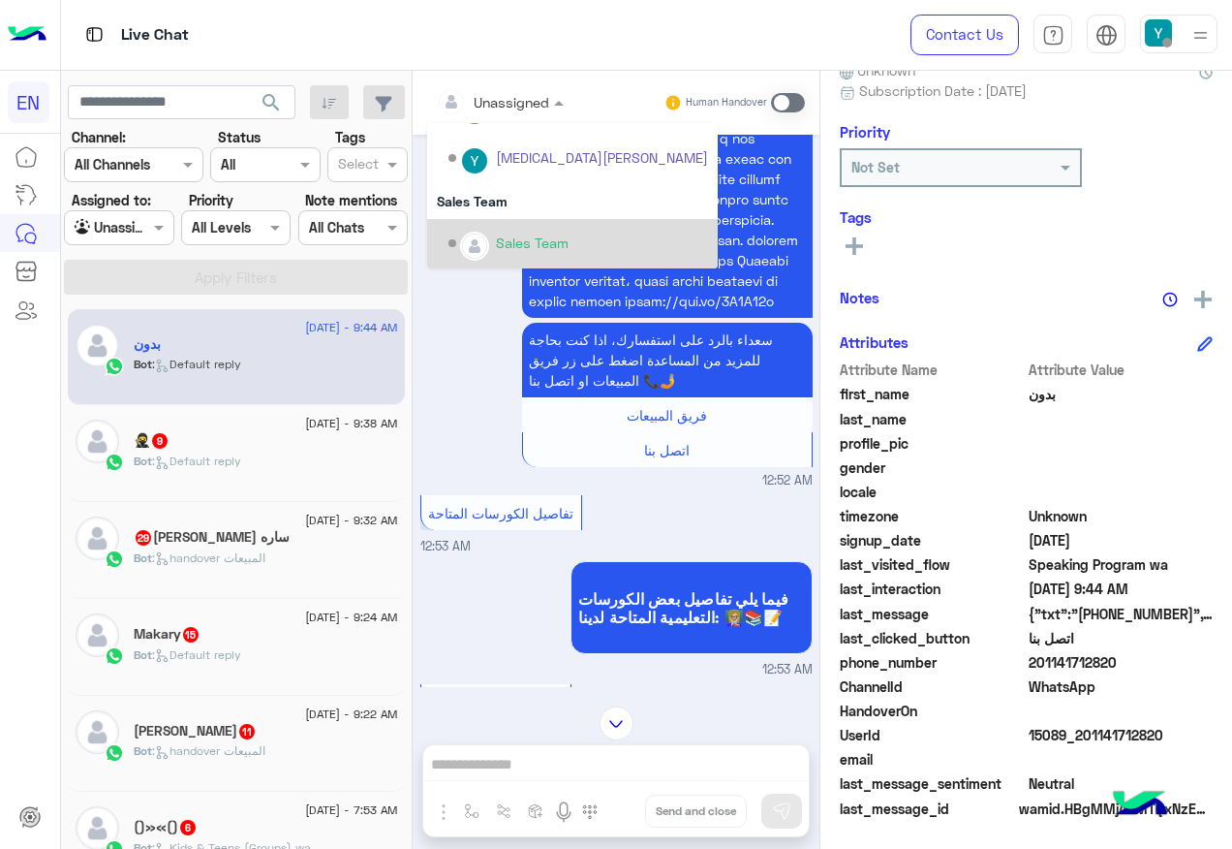
click at [524, 237] on div "Sales Team" at bounding box center [532, 243] width 73 height 20
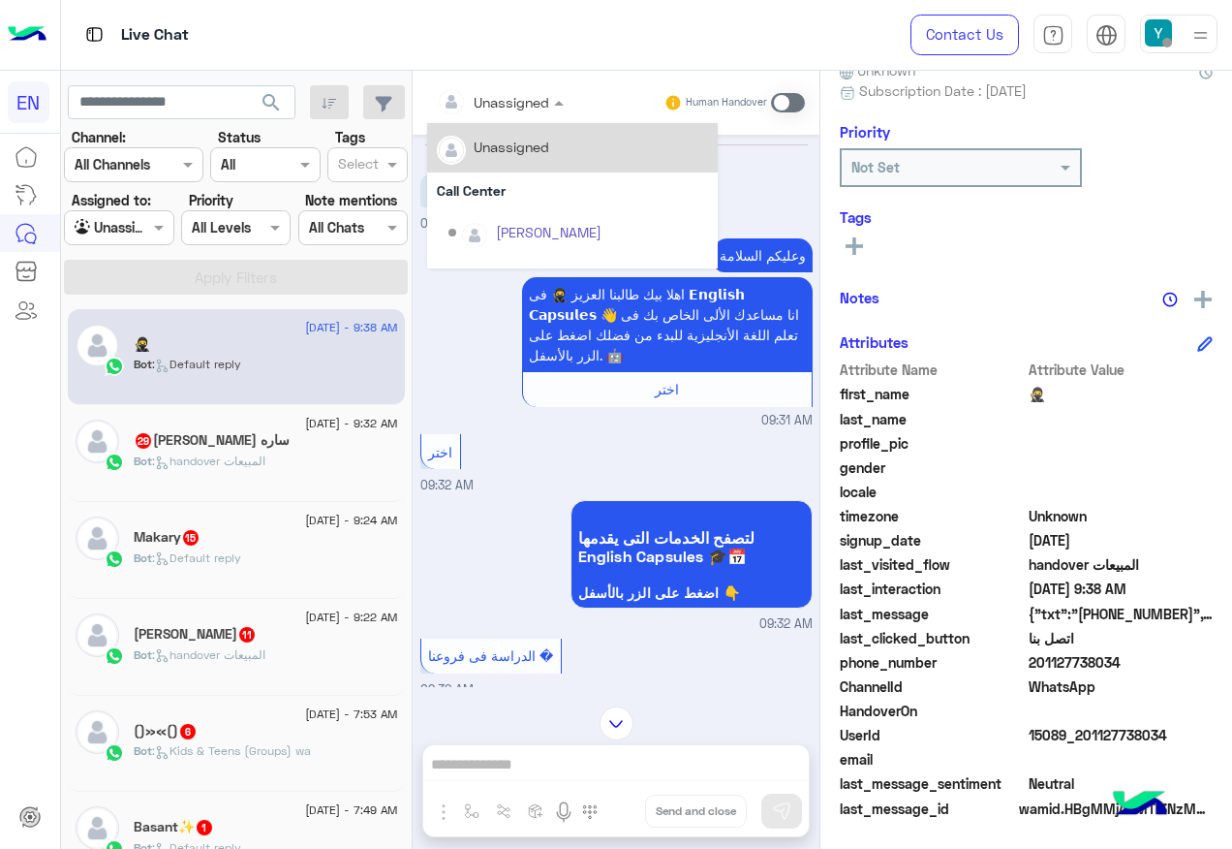
click at [533, 108] on div at bounding box center [500, 101] width 146 height 22
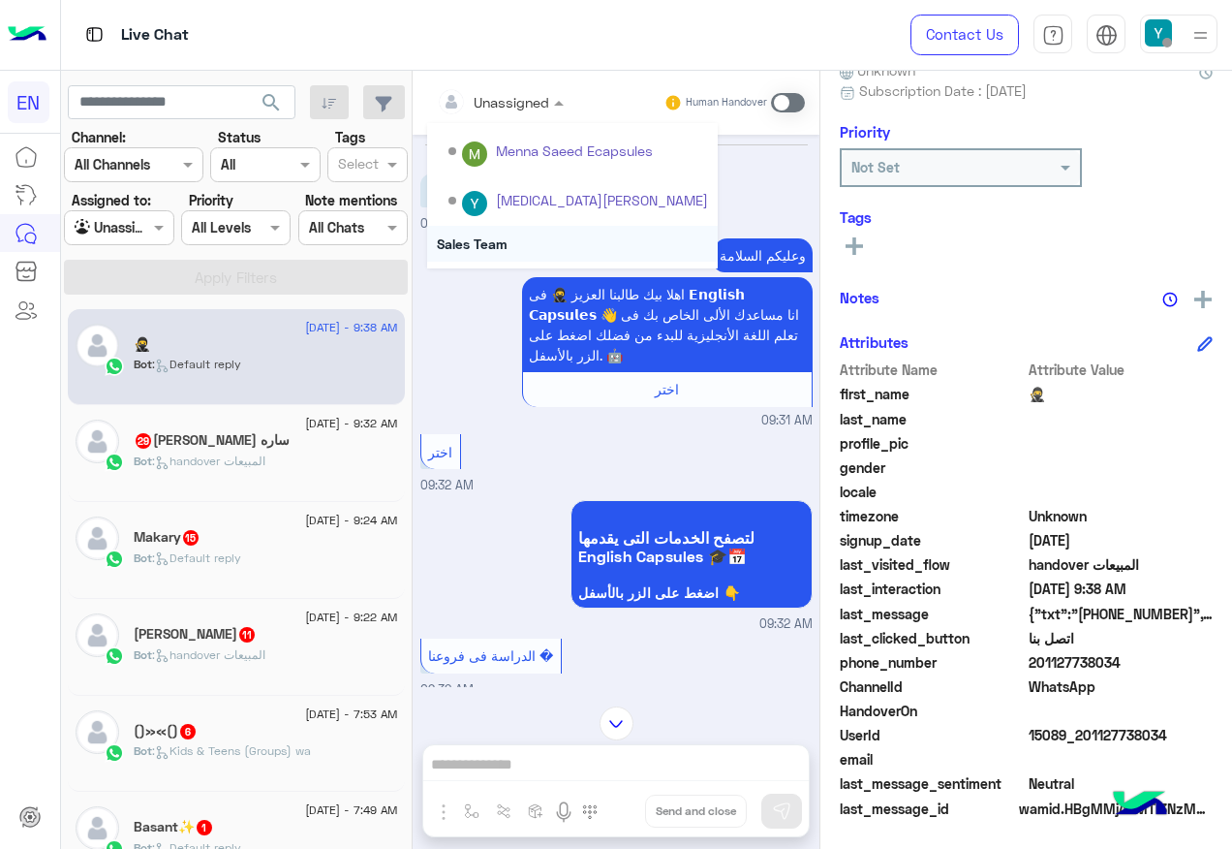
scroll to position [322, 0]
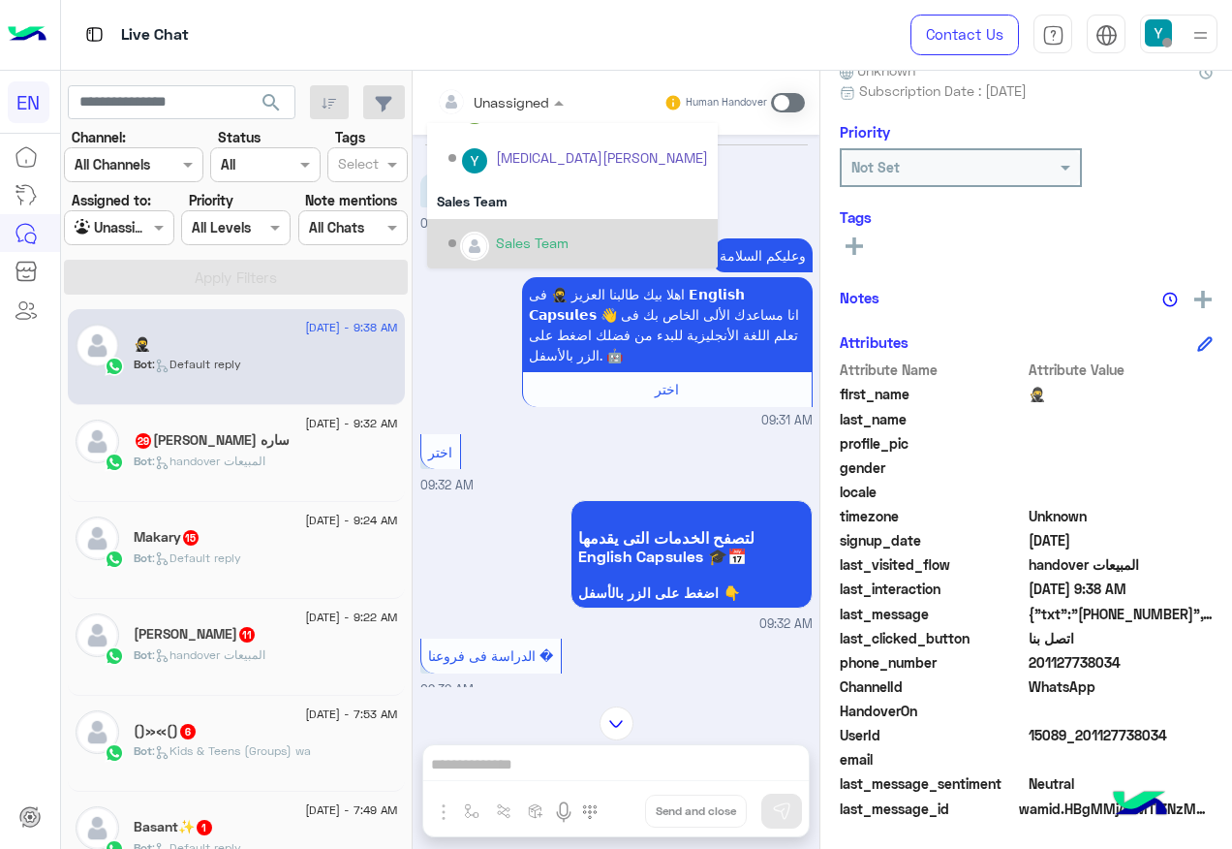
click at [523, 229] on div "Sales Team" at bounding box center [579, 244] width 260 height 34
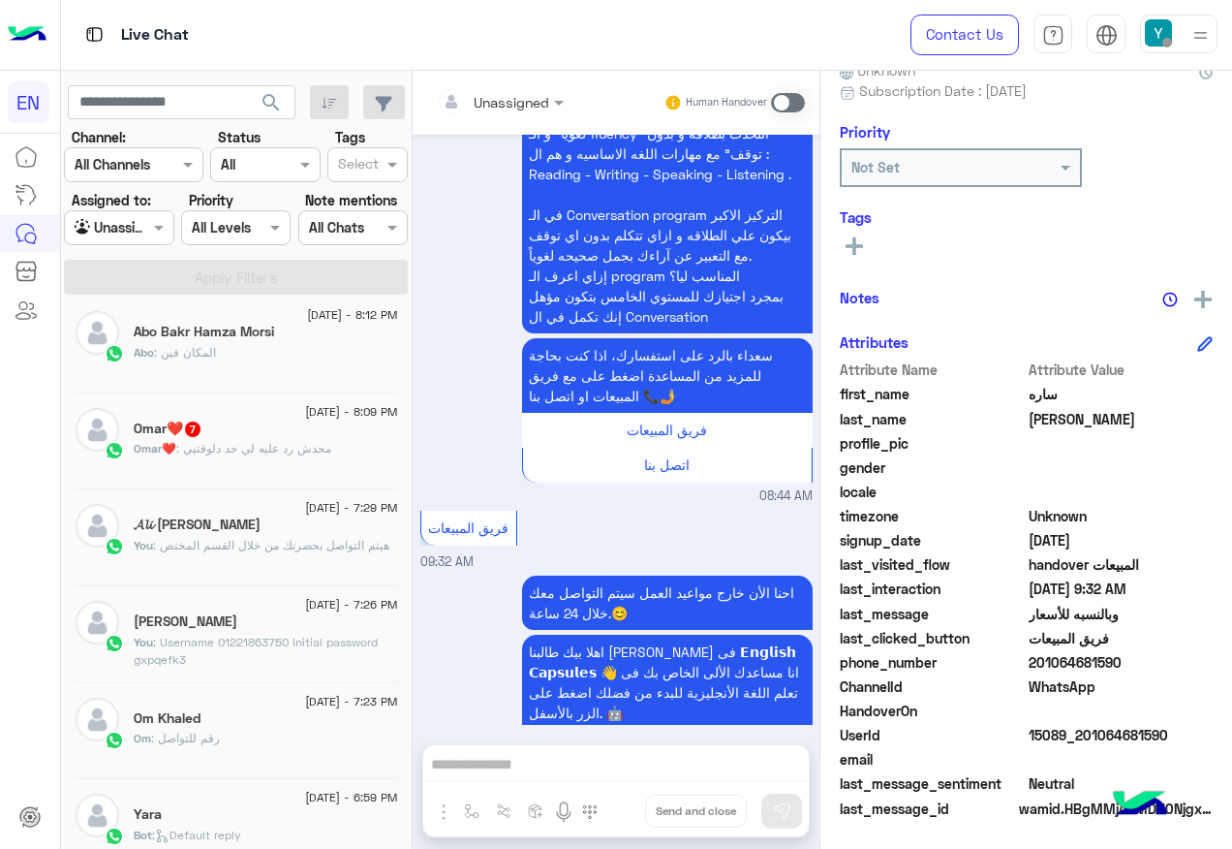
click at [479, 108] on input "text" at bounding box center [476, 102] width 78 height 20
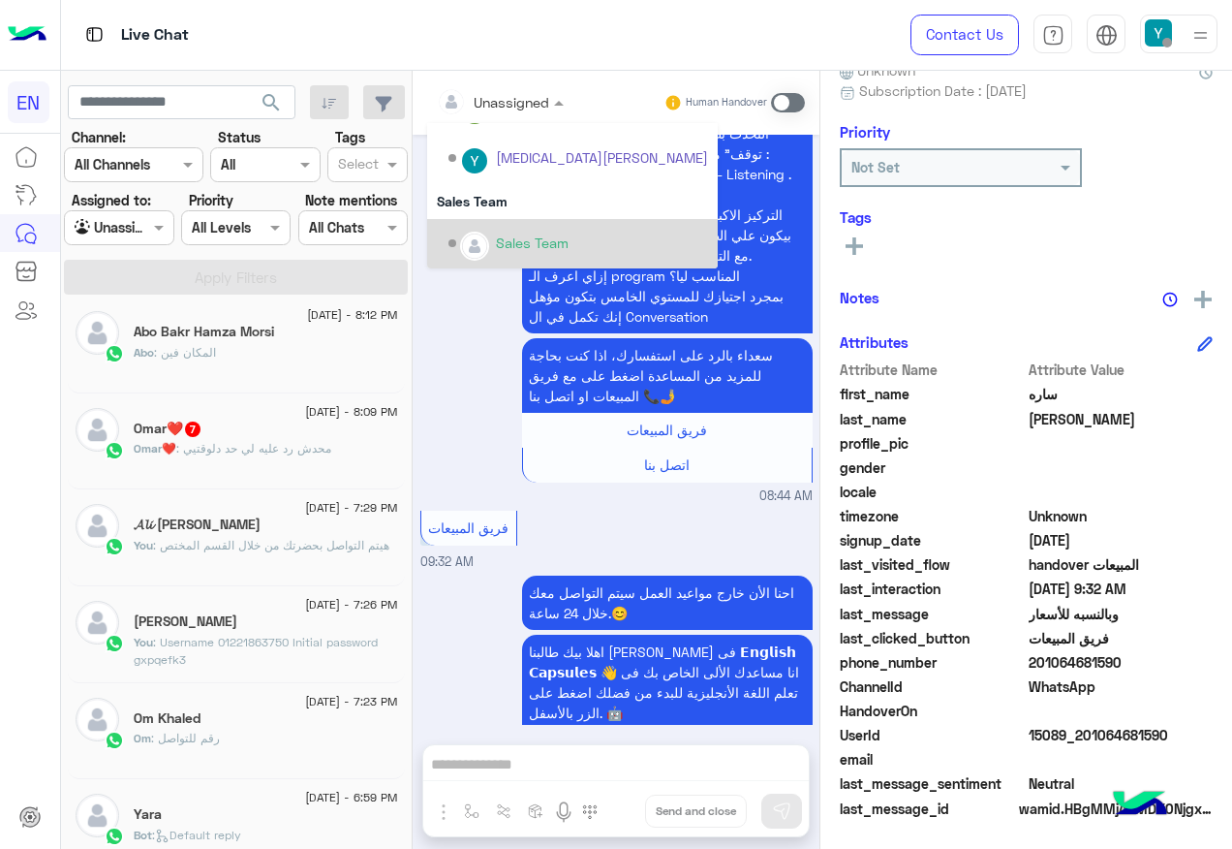
click at [498, 235] on div "Sales Team" at bounding box center [532, 243] width 73 height 20
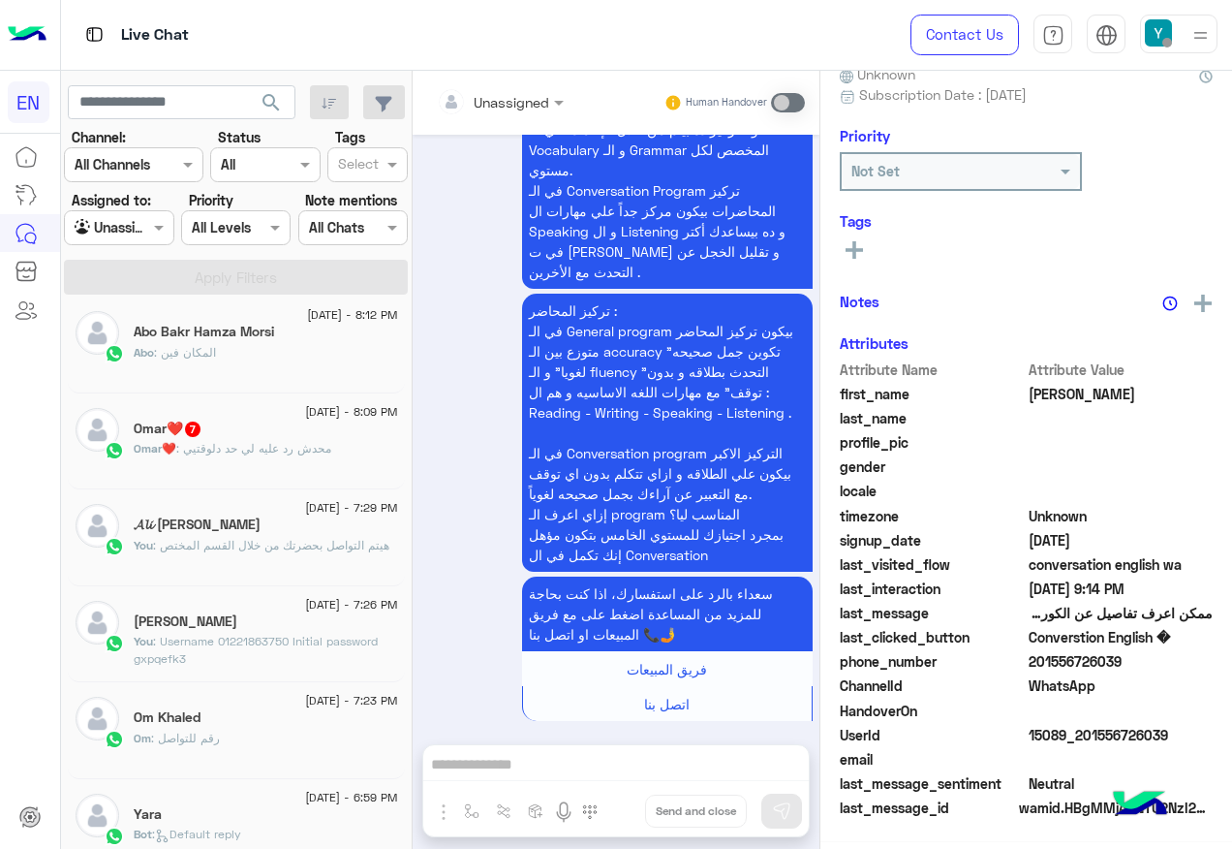
click at [357, 342] on div "Abo Bakr Hamza Morsi" at bounding box center [266, 334] width 265 height 20
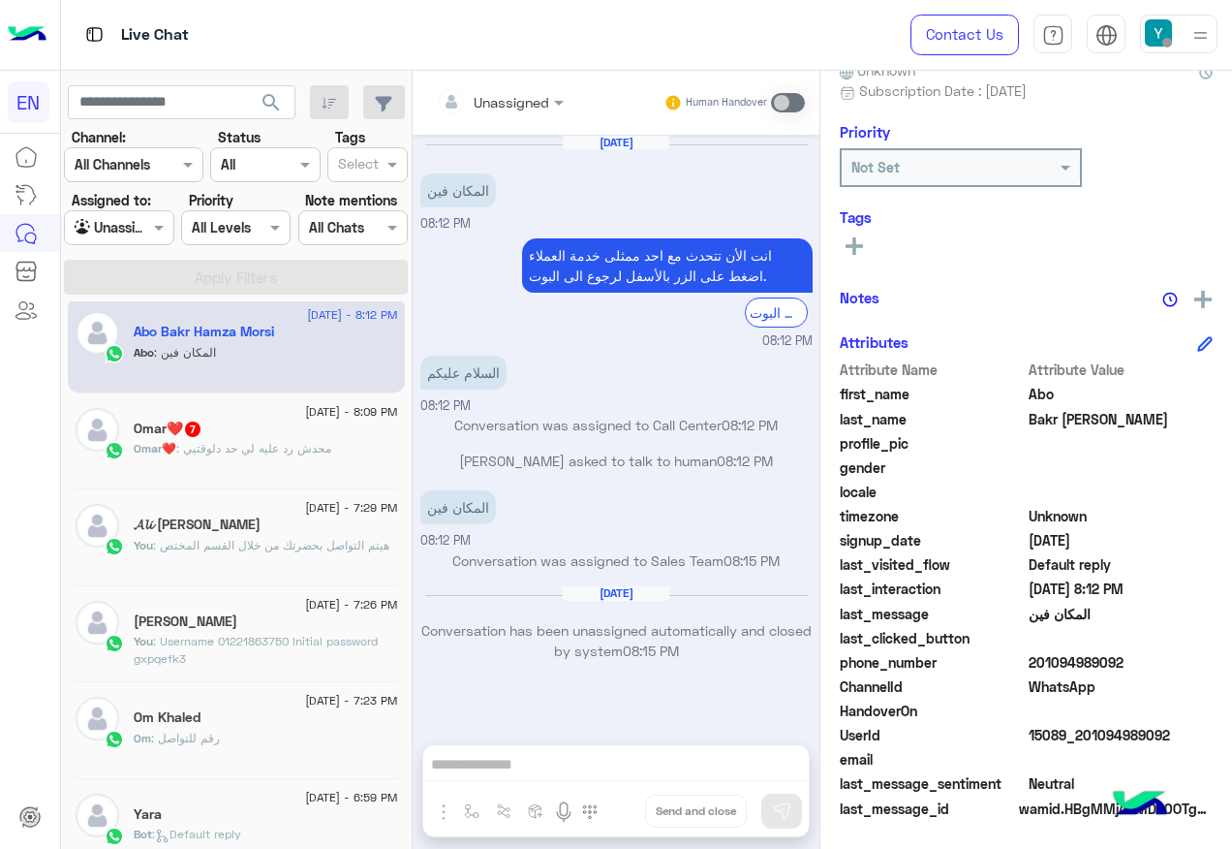
click at [539, 111] on div "Unassigned" at bounding box center [512, 102] width 76 height 20
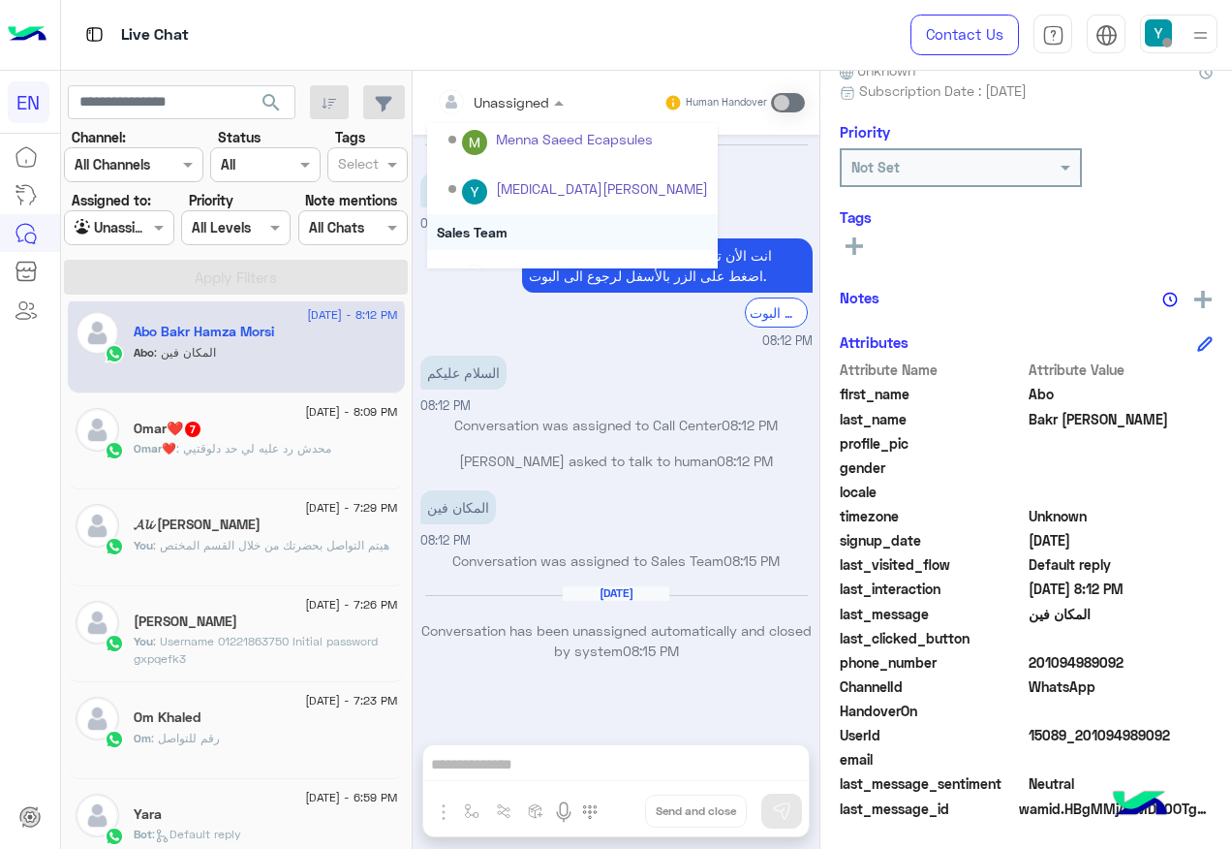
click at [469, 237] on div "Sales Team" at bounding box center [572, 232] width 291 height 36
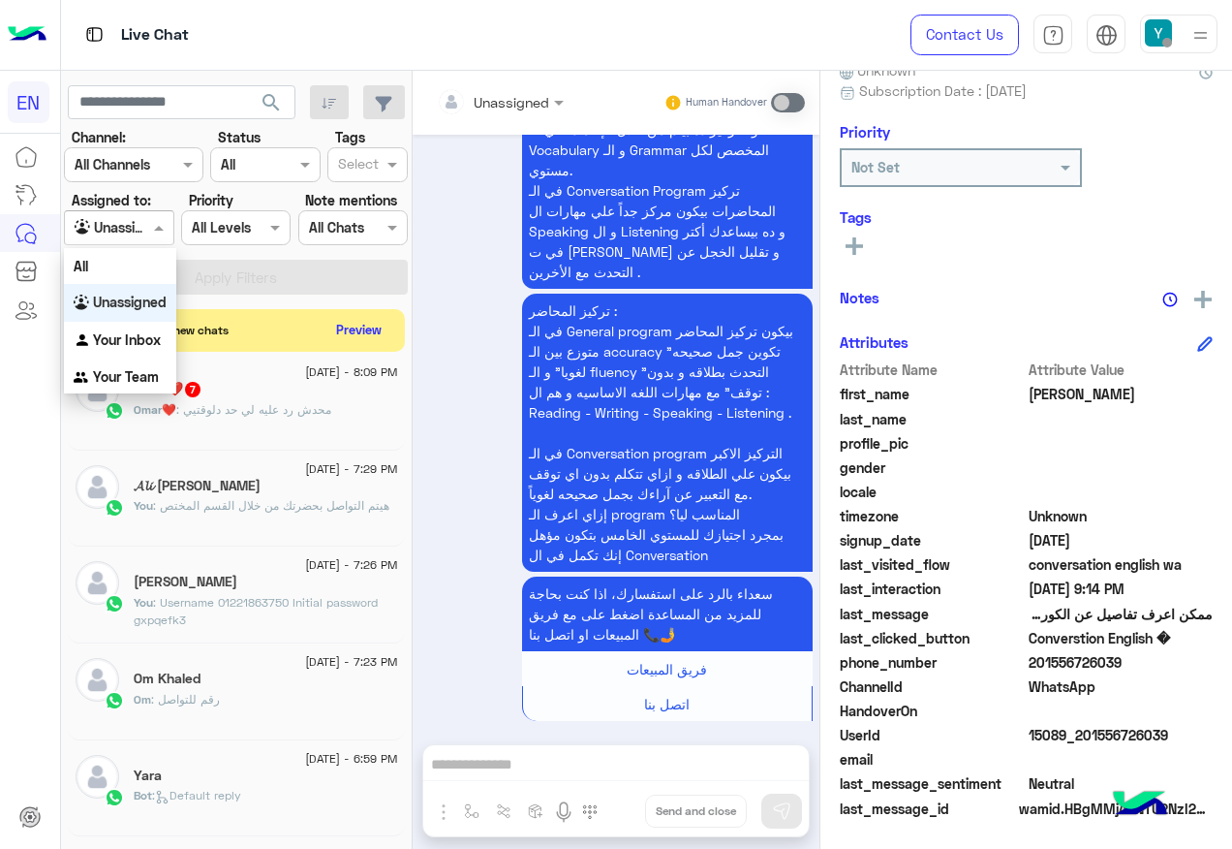
click at [135, 222] on div at bounding box center [119, 227] width 108 height 22
click at [146, 372] on b "Your Team" at bounding box center [126, 376] width 66 height 16
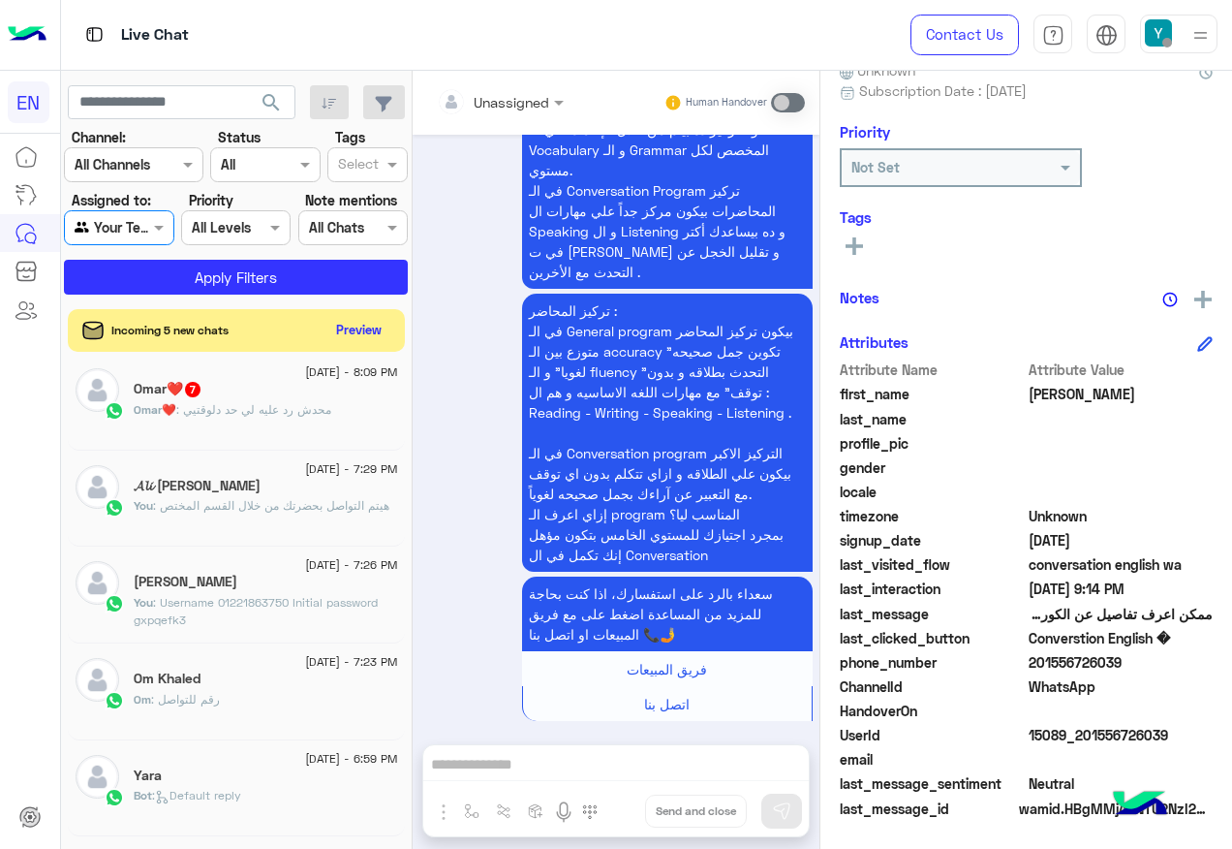
click at [206, 255] on section "Channel: Channel All Channels Status Channel All Tags Select Assigned to: Agent…" at bounding box center [237, 211] width 323 height 168
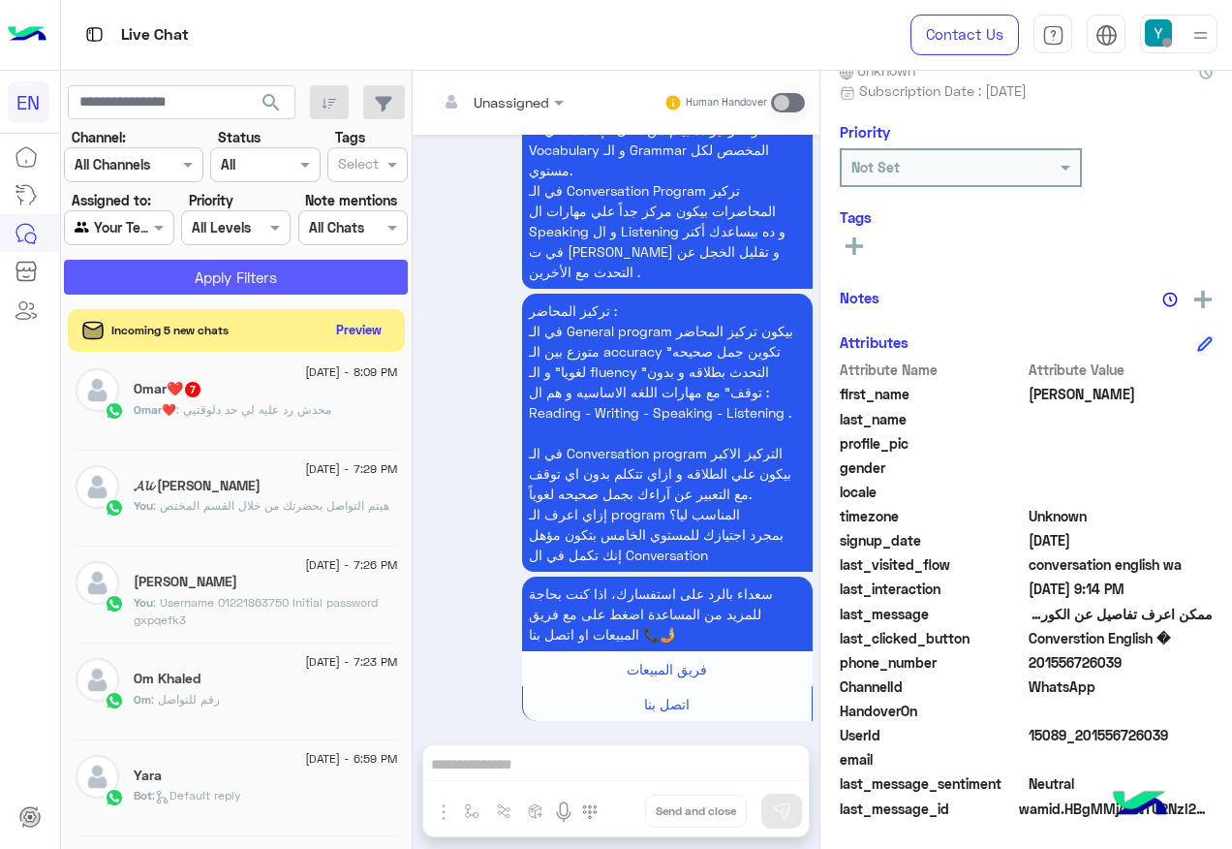
click at [208, 265] on button "Apply Filters" at bounding box center [236, 277] width 344 height 35
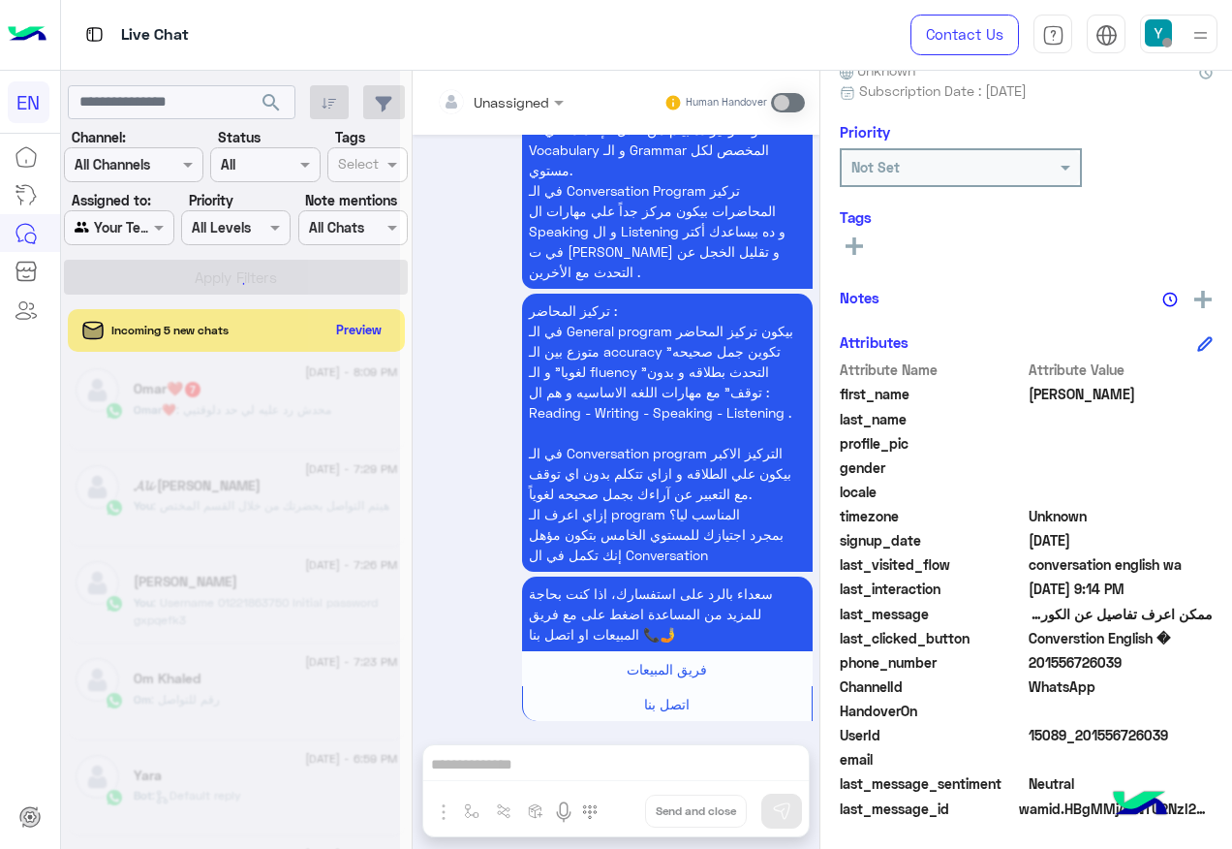
click at [361, 333] on div at bounding box center [230, 432] width 339 height 849
click at [361, 329] on div at bounding box center [230, 432] width 339 height 849
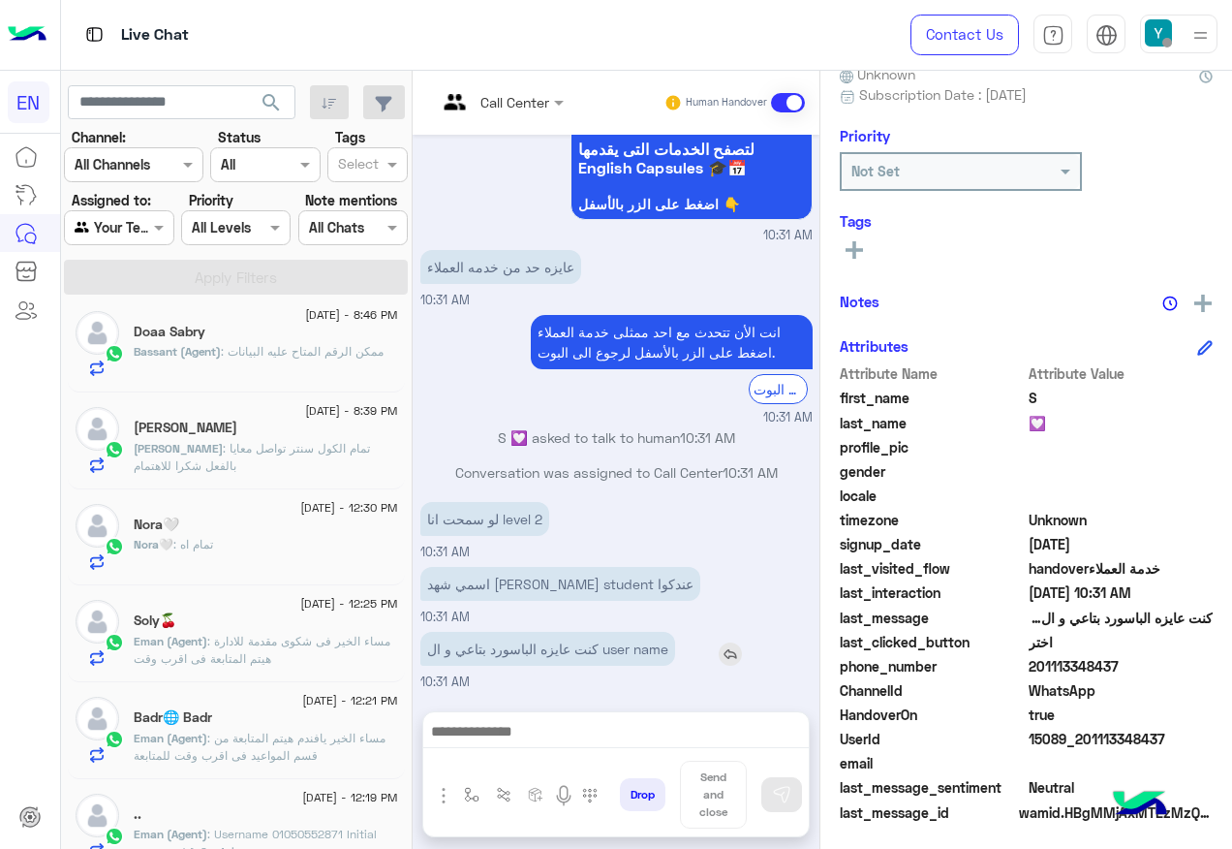
scroll to position [195, 0]
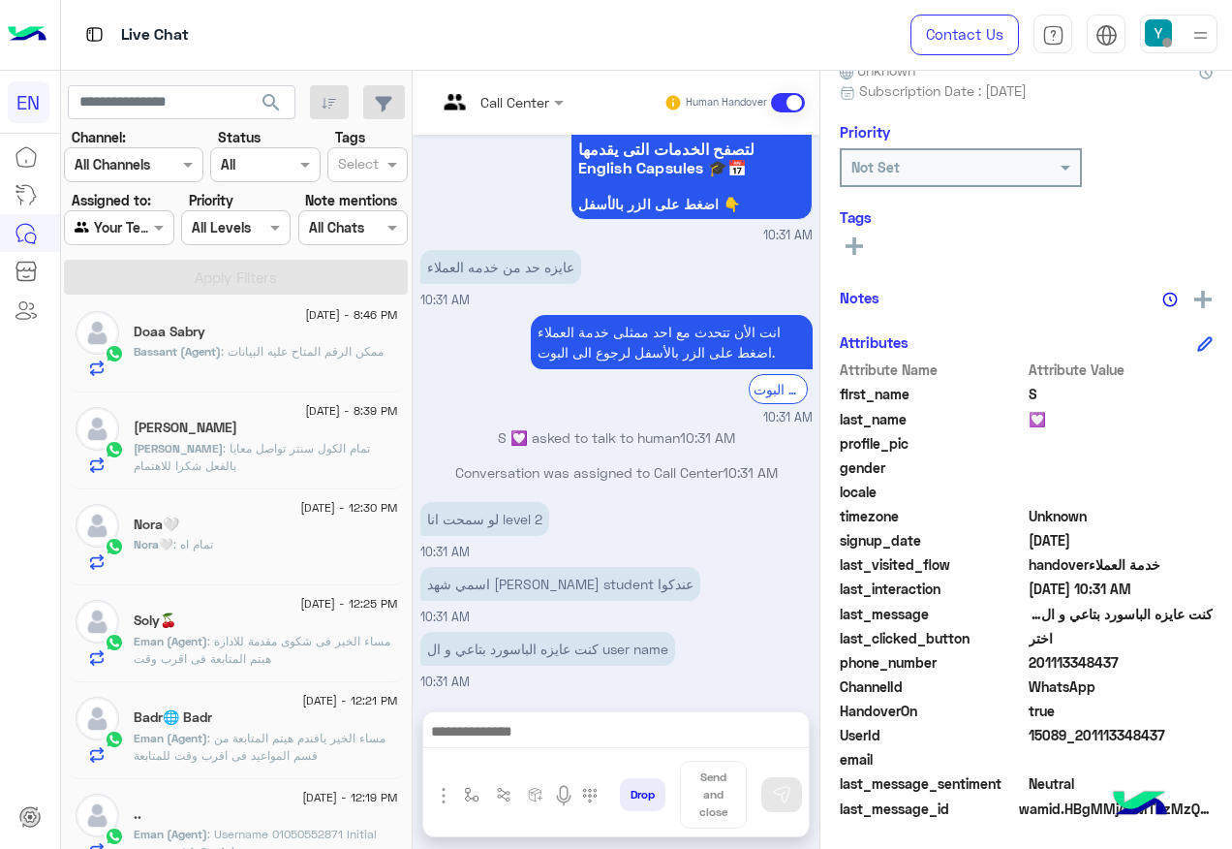
click at [1075, 658] on span "201113348437" at bounding box center [1121, 662] width 185 height 20
copy span "201113348437"
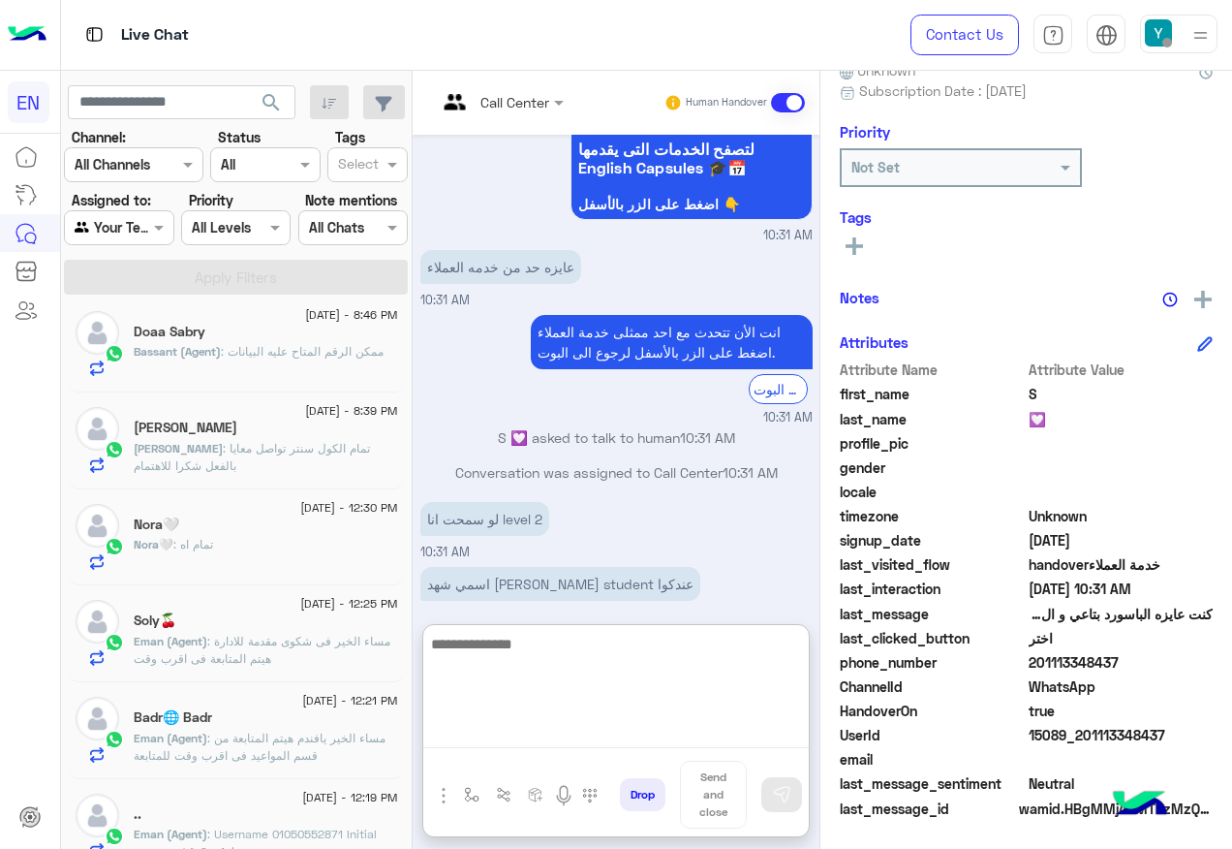
click at [489, 731] on textarea at bounding box center [616, 690] width 386 height 116
paste textarea "**********"
type textarea "**********"
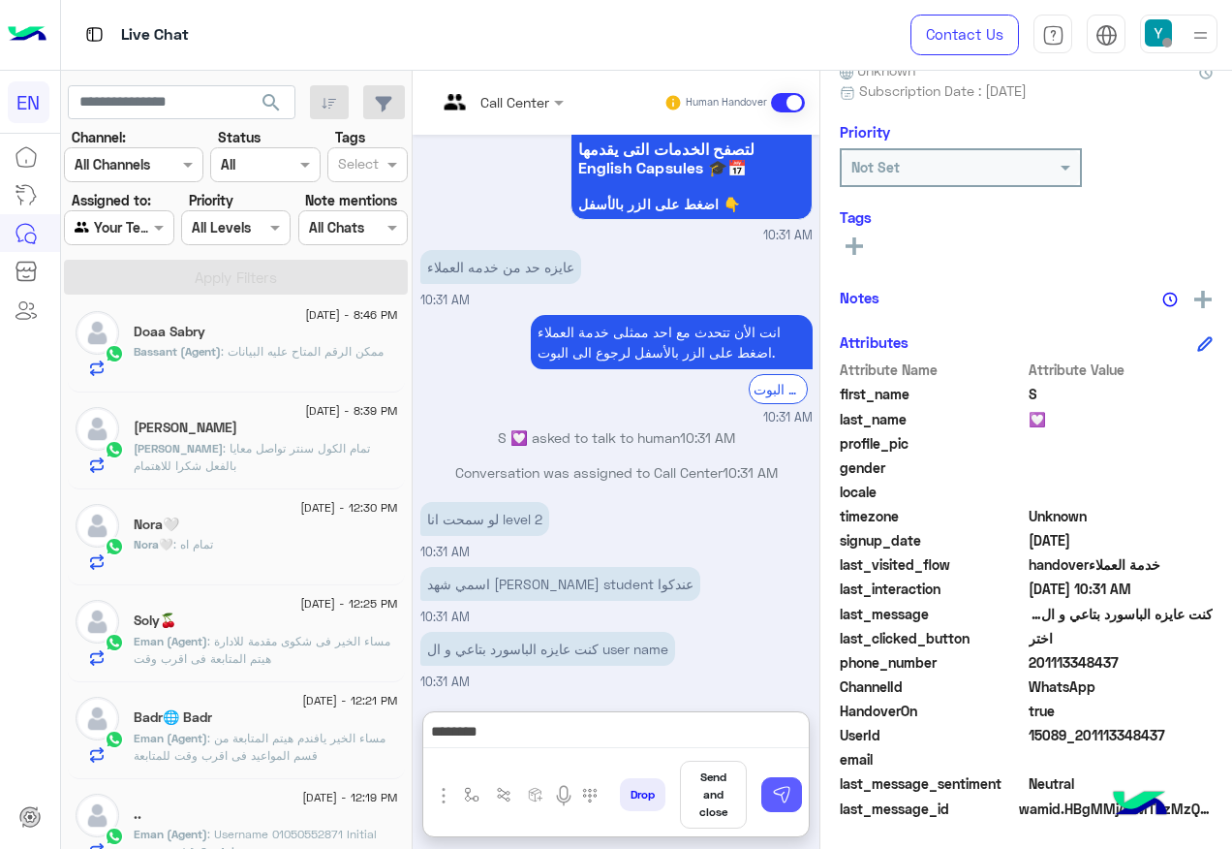
click at [798, 804] on button at bounding box center [782, 794] width 41 height 35
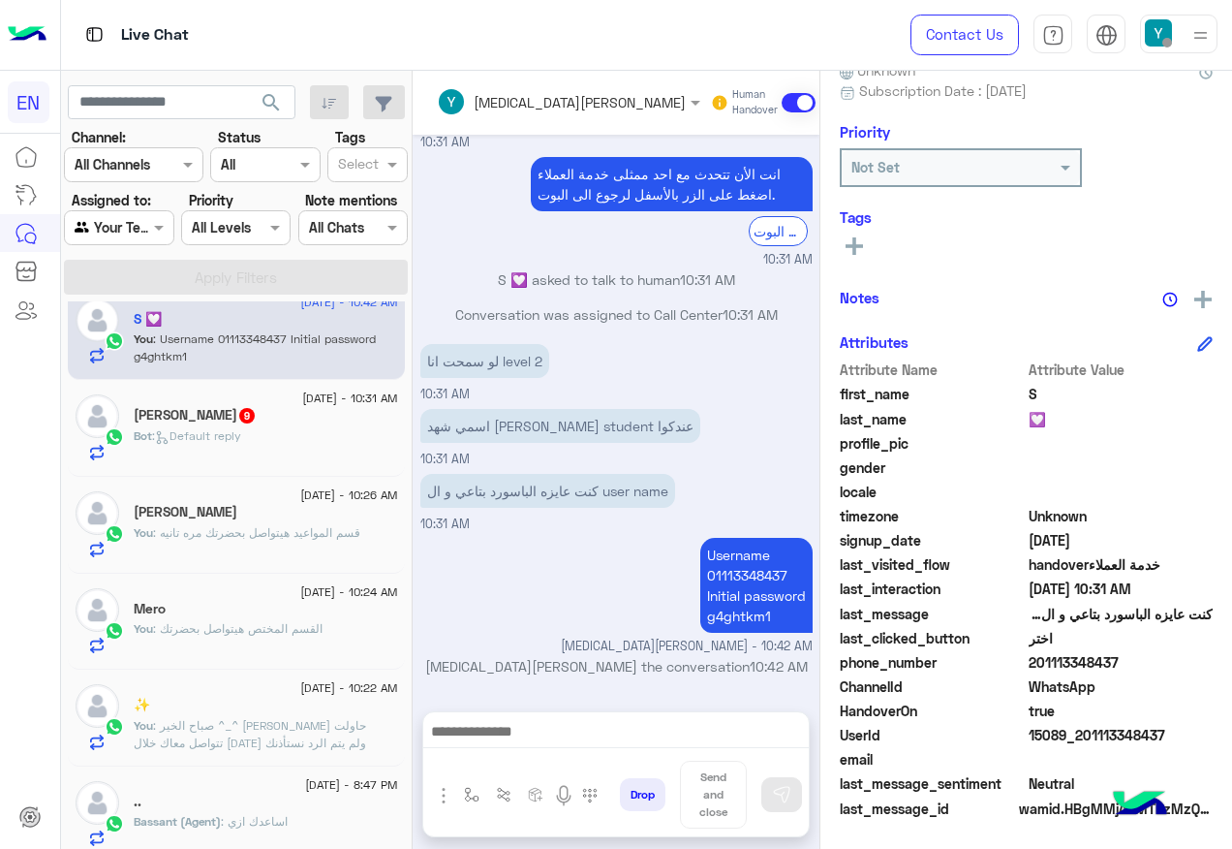
scroll to position [0, 0]
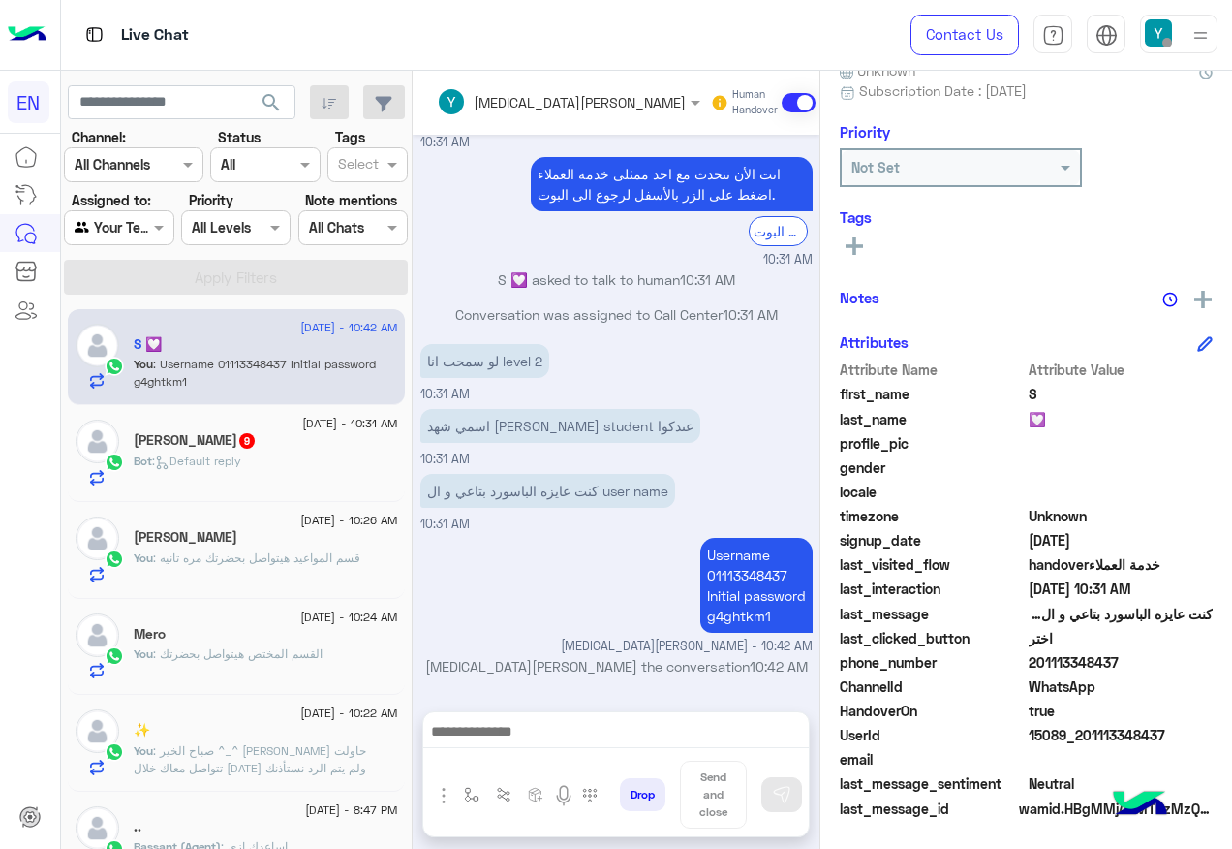
click at [241, 471] on div "Bot : Default reply" at bounding box center [266, 469] width 265 height 34
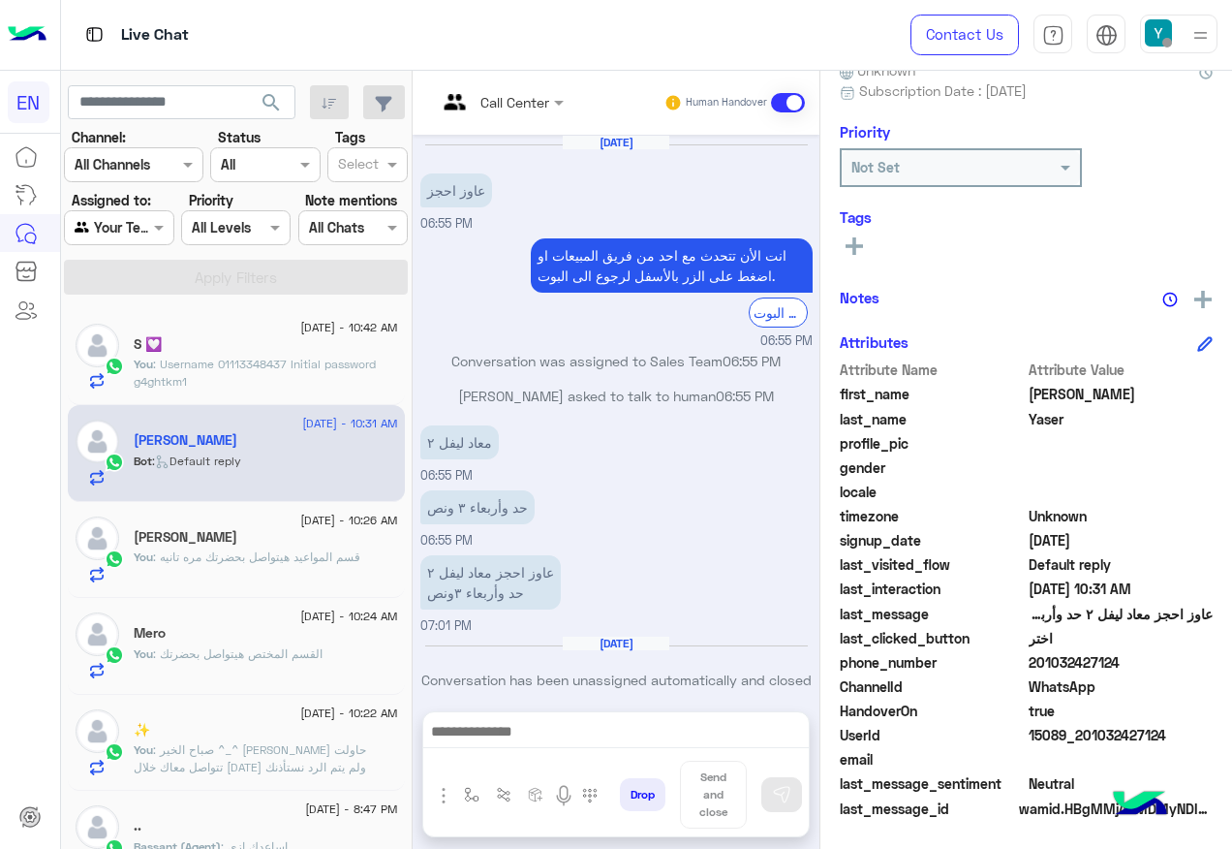
scroll to position [1464, 0]
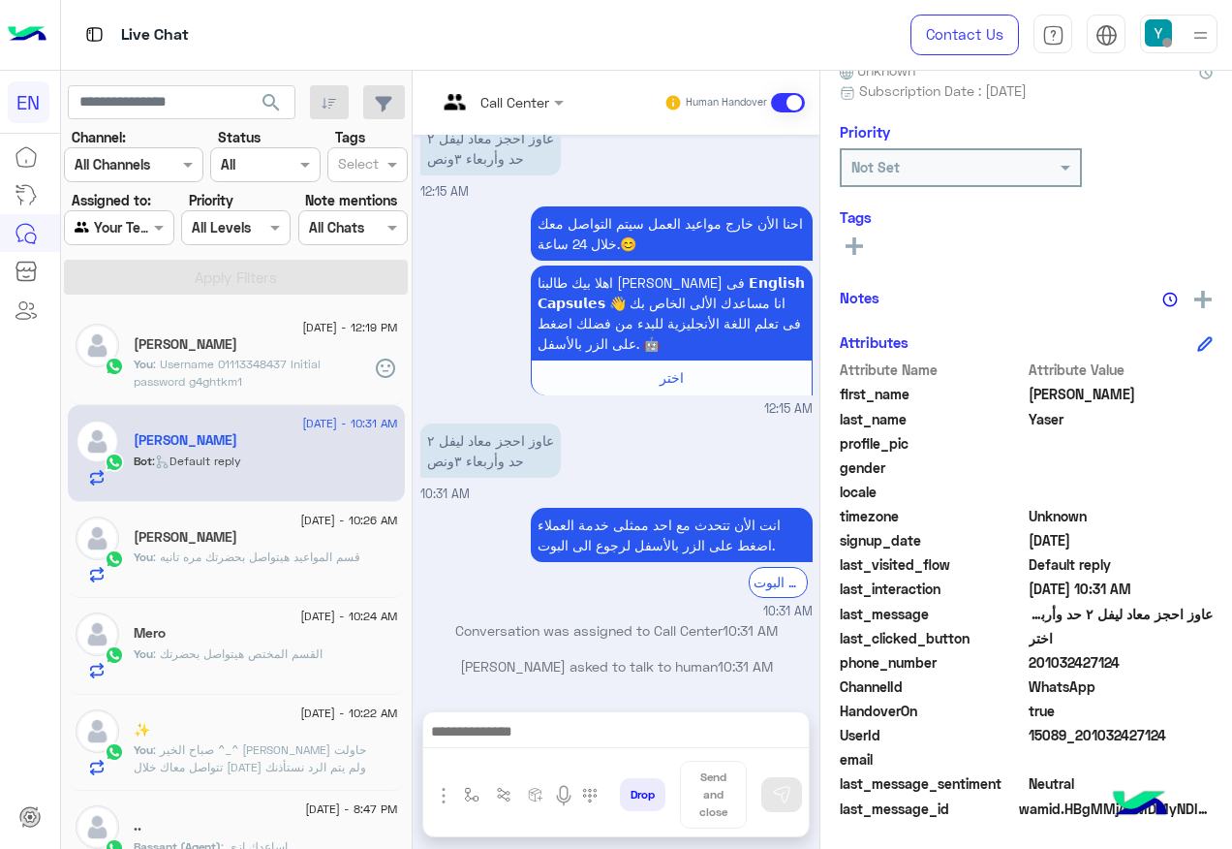
click at [1086, 663] on span "201032427124" at bounding box center [1121, 662] width 185 height 20
copy span "201032427124"
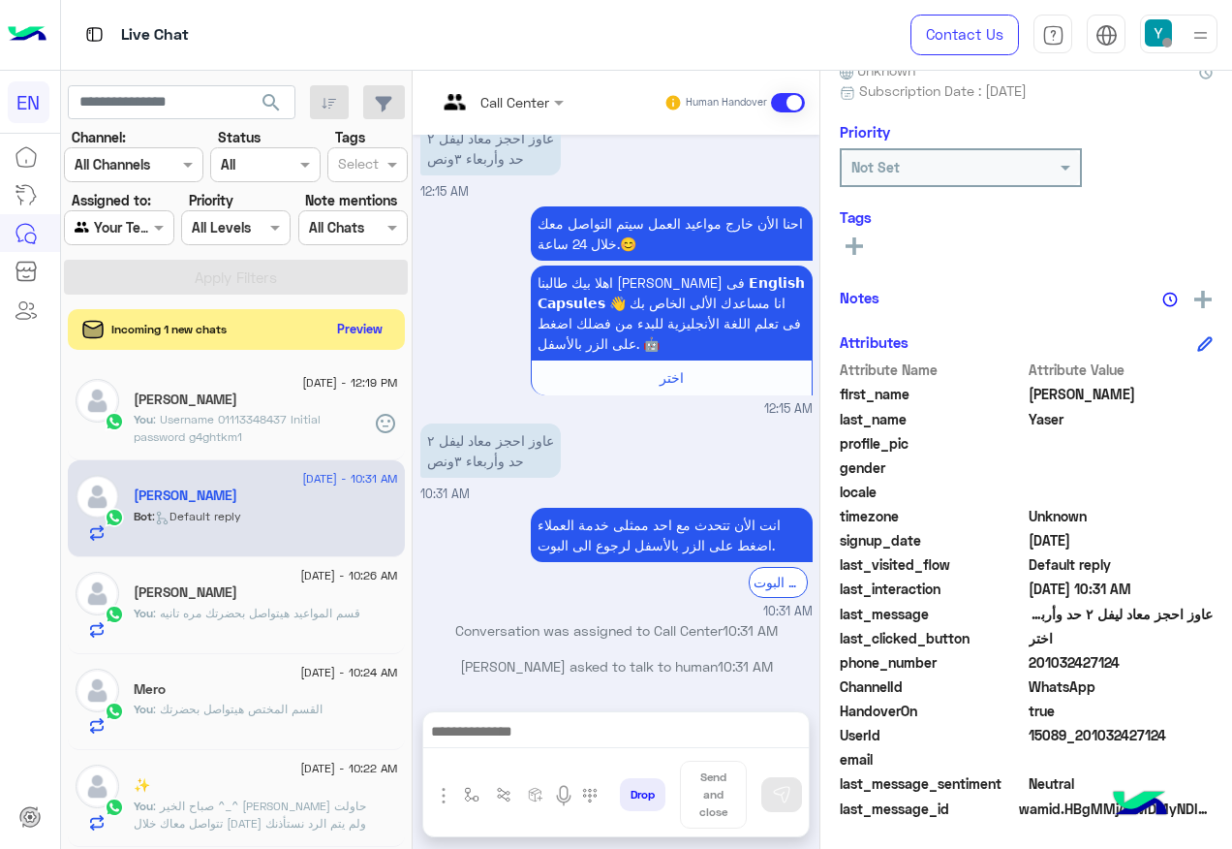
click at [358, 316] on button "Preview" at bounding box center [360, 329] width 60 height 26
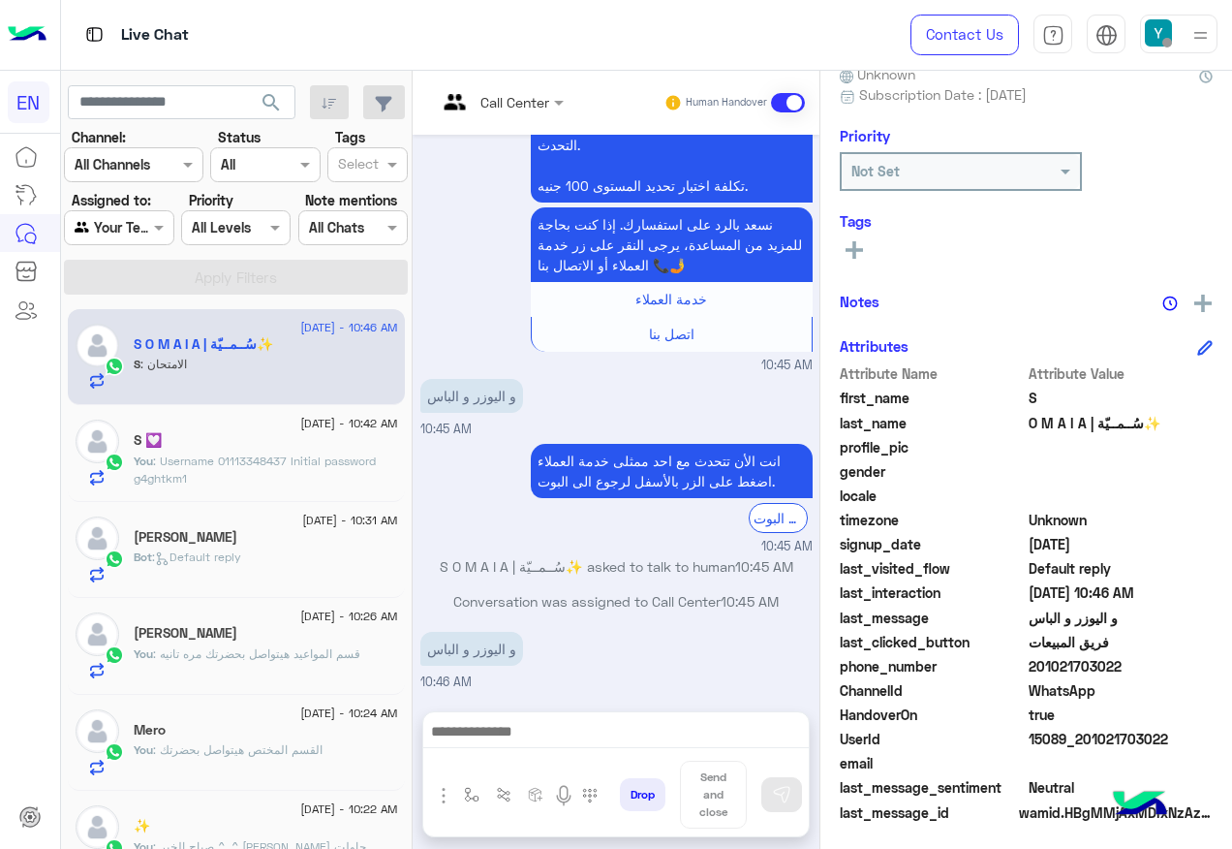
scroll to position [195, 0]
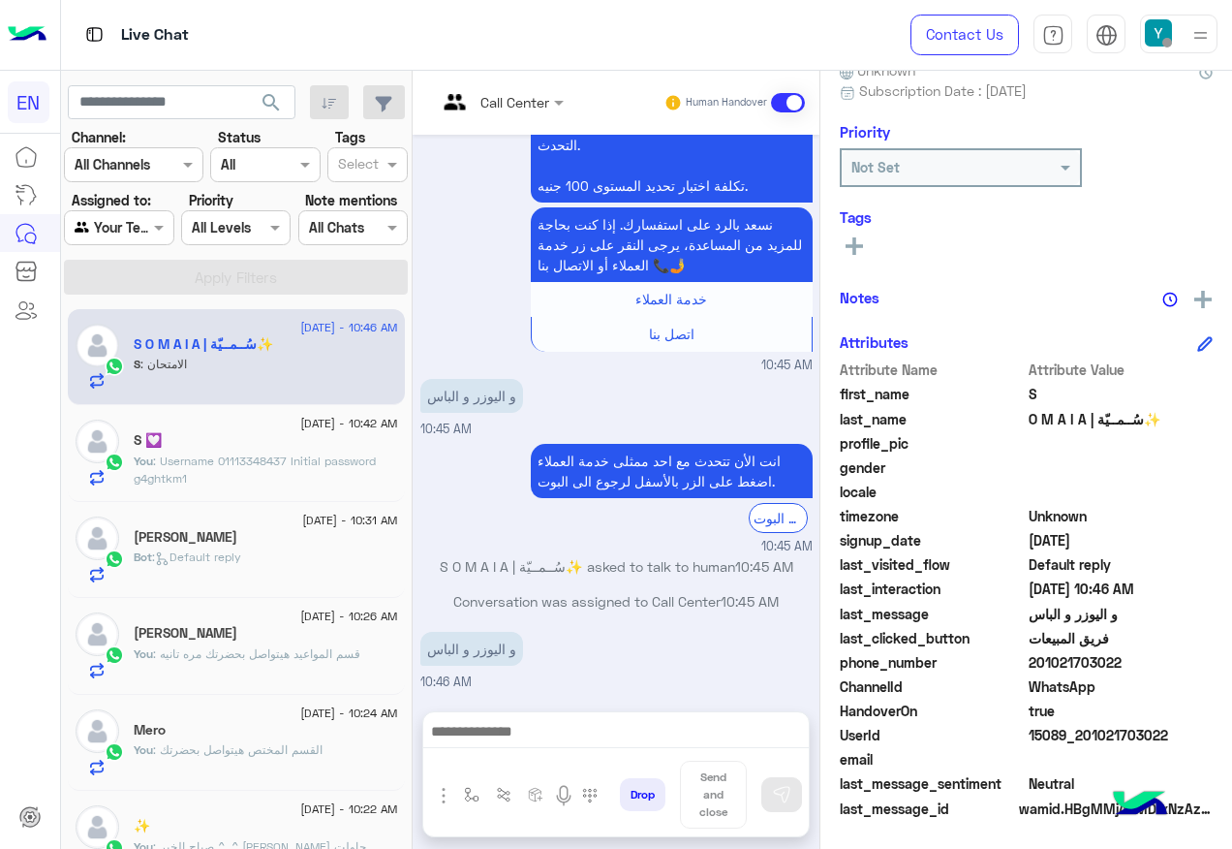
click at [1096, 661] on span "201021703022" at bounding box center [1121, 662] width 185 height 20
copy span "201021703022"
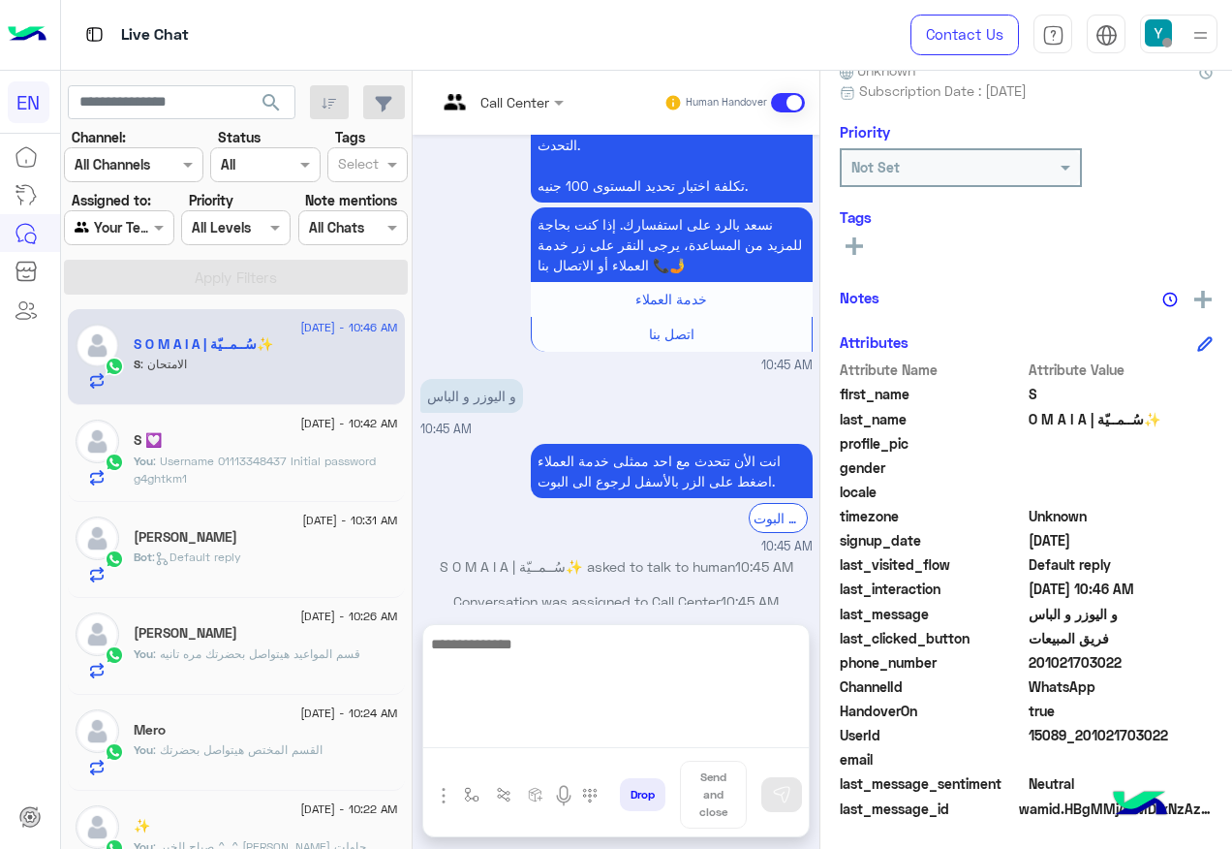
click at [525, 733] on textarea at bounding box center [616, 690] width 386 height 116
paste textarea "**********"
type textarea "**********"
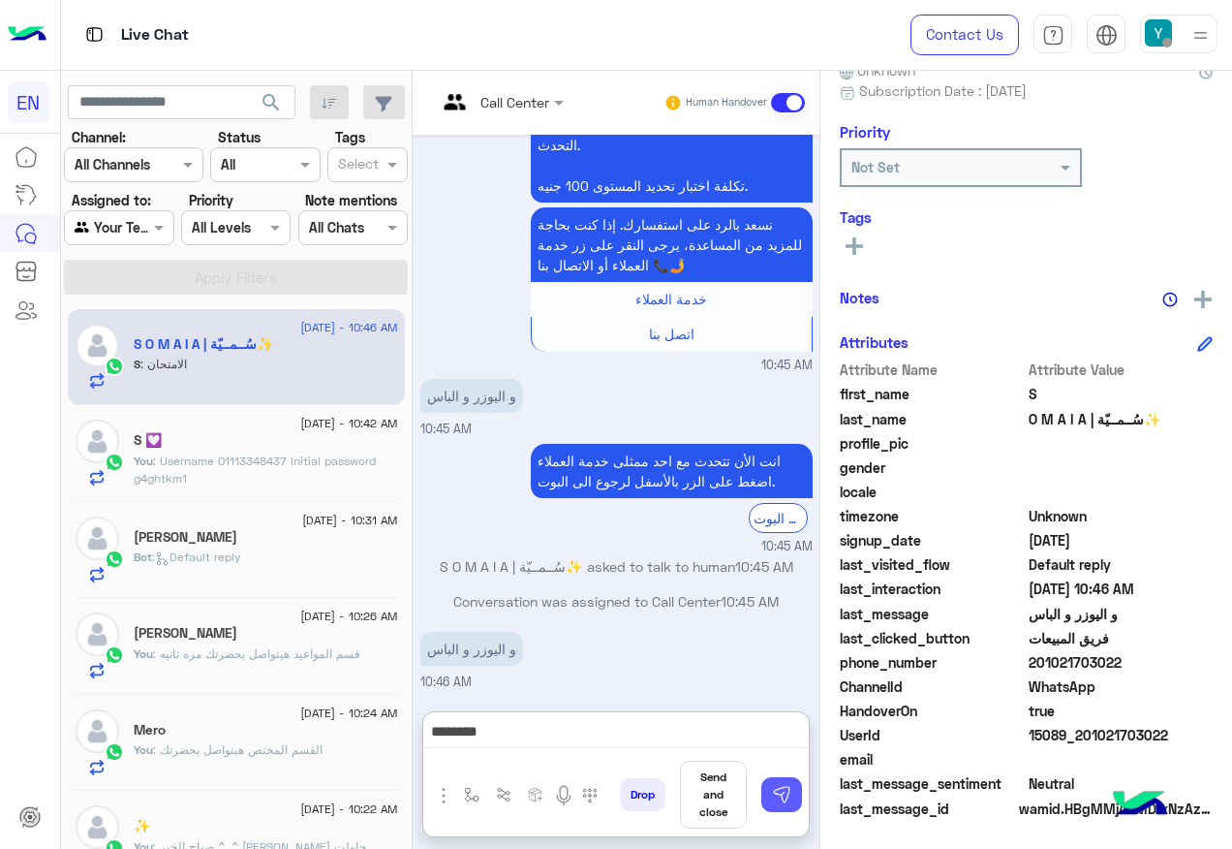
click at [788, 794] on img at bounding box center [781, 794] width 19 height 19
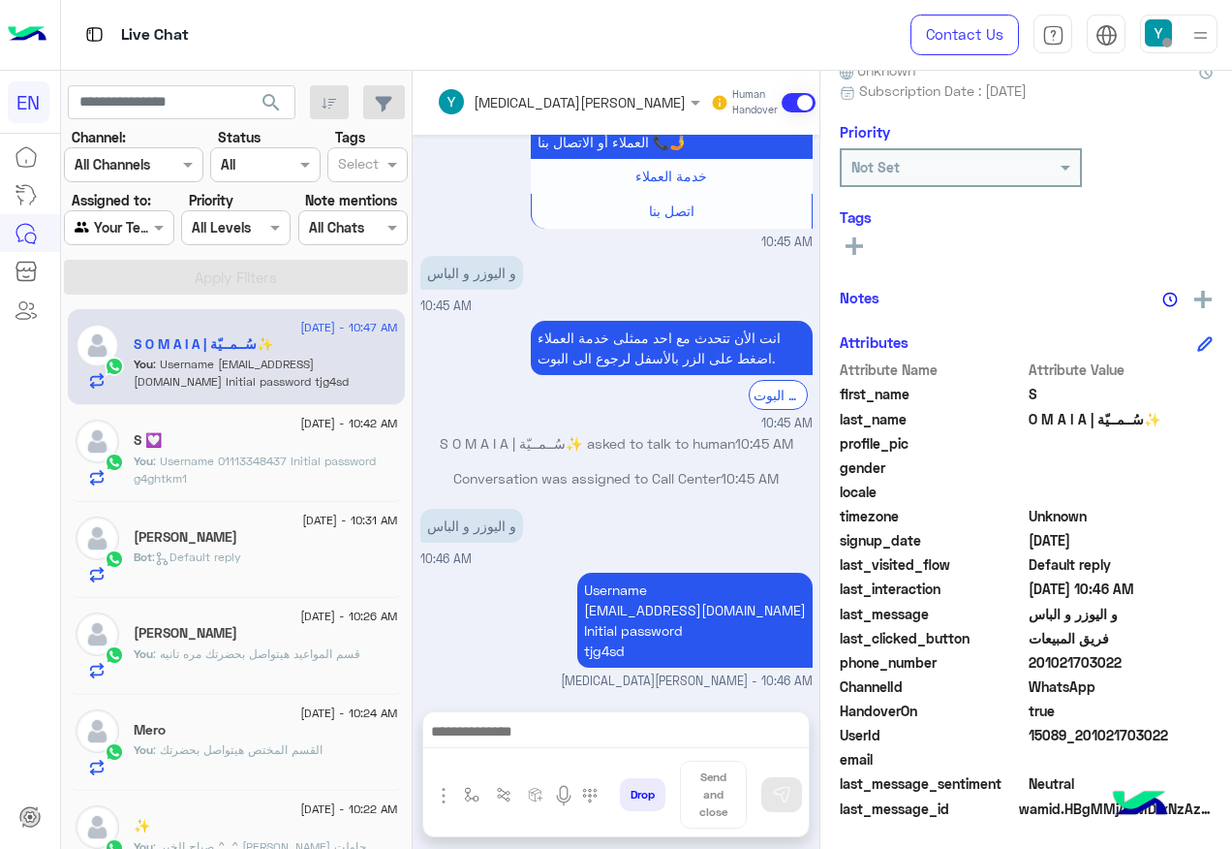
scroll to position [1823, 0]
